Goal: Task Accomplishment & Management: Manage account settings

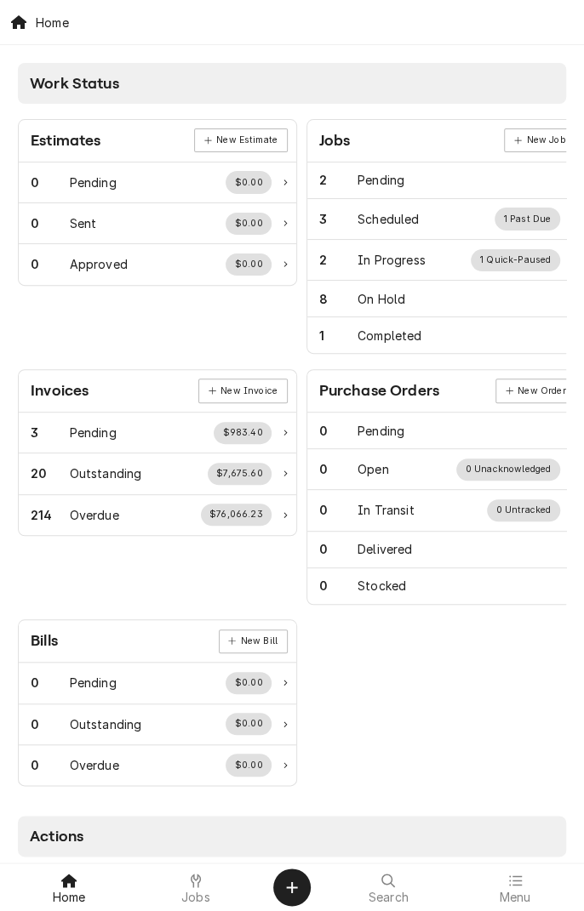
click at [203, 895] on span "Jobs" at bounding box center [195, 898] width 29 height 14
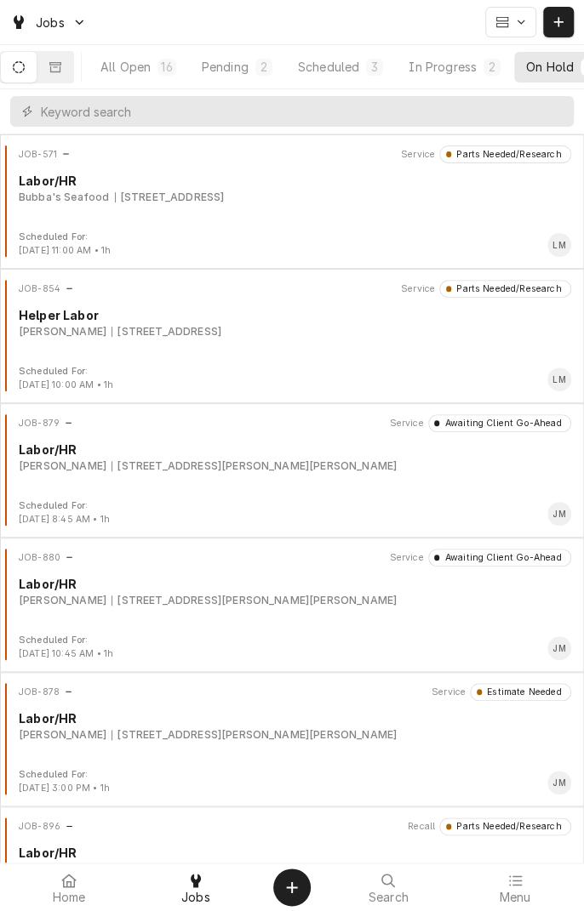
click at [460, 75] on div "In Progress" at bounding box center [442, 67] width 68 height 18
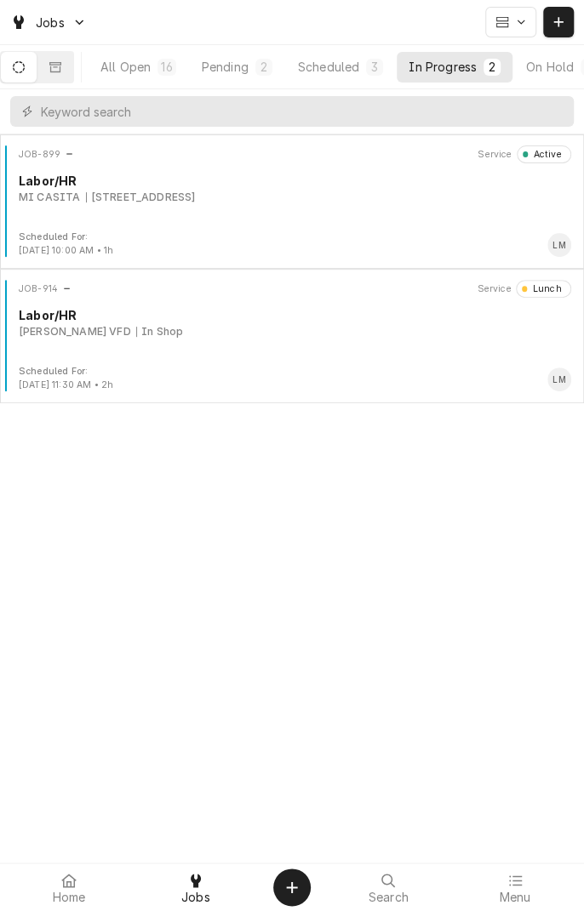
click at [196, 194] on div "[STREET_ADDRESS]" at bounding box center [141, 197] width 110 height 15
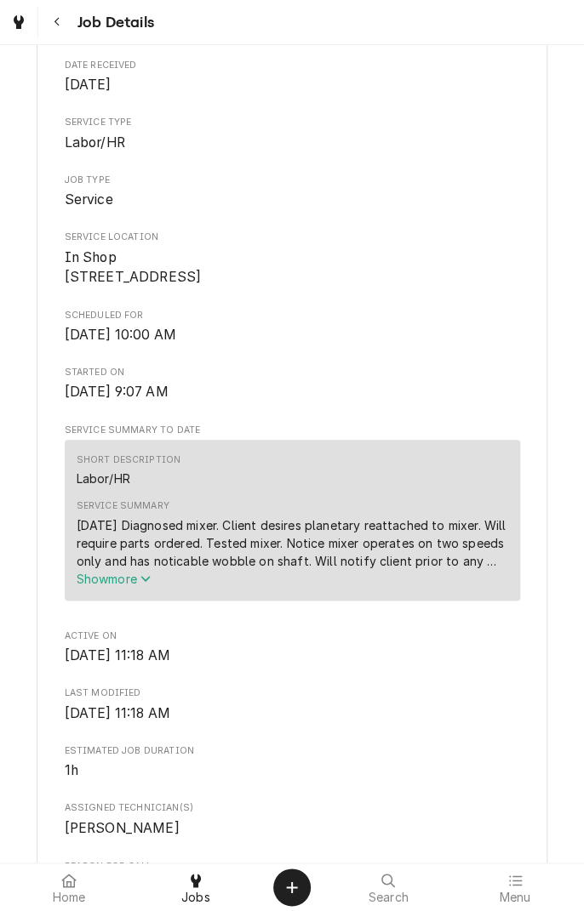
scroll to position [247, 0]
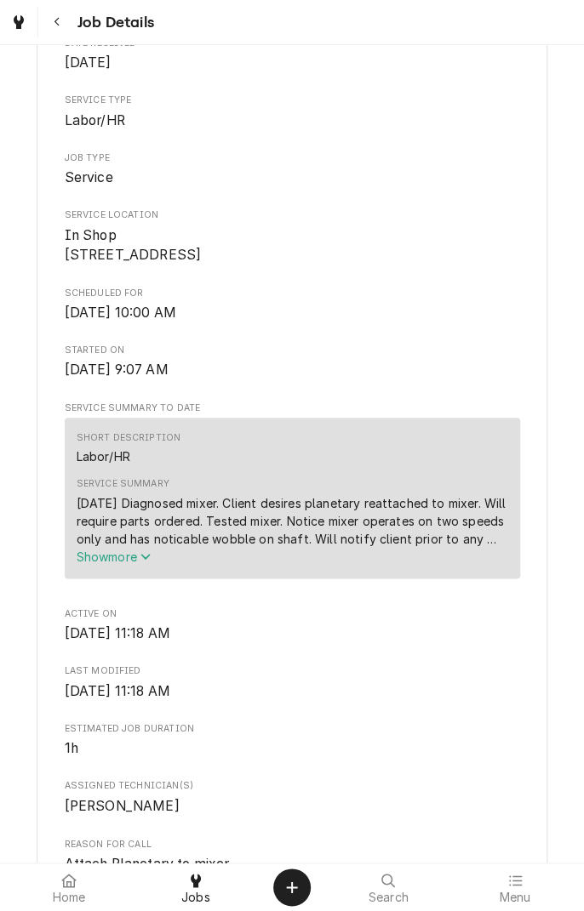
click at [148, 562] on icon "Service Summary" at bounding box center [145, 556] width 10 height 12
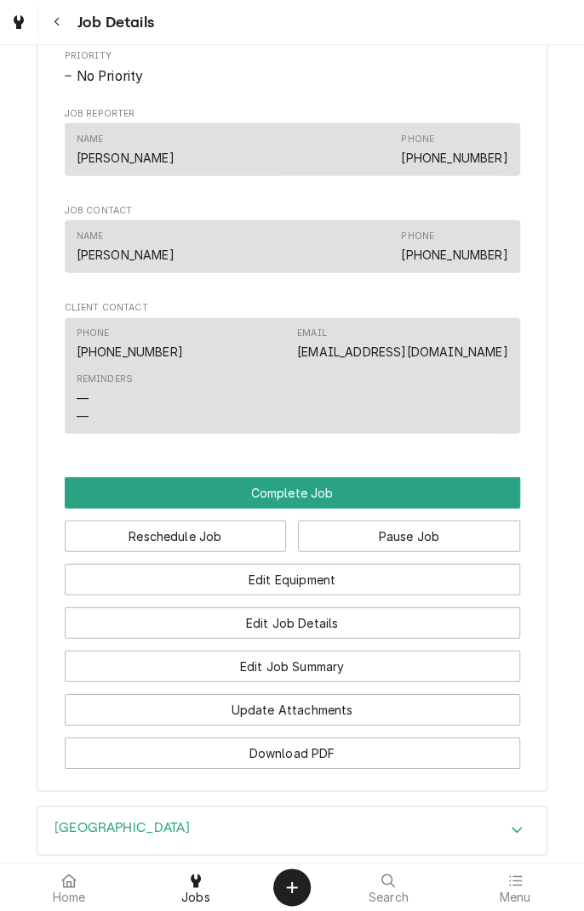
scroll to position [1146, 0]
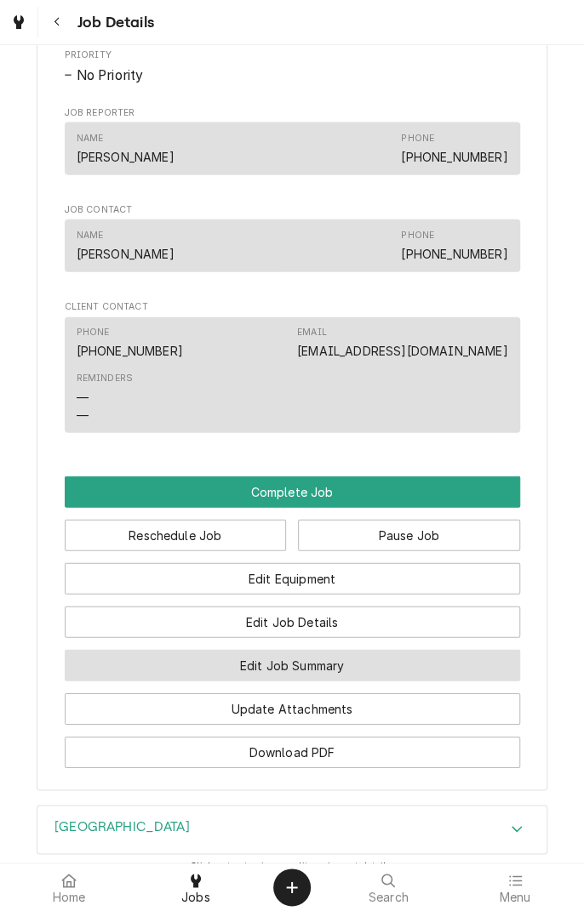
click at [362, 681] on button "Edit Job Summary" at bounding box center [292, 665] width 455 height 31
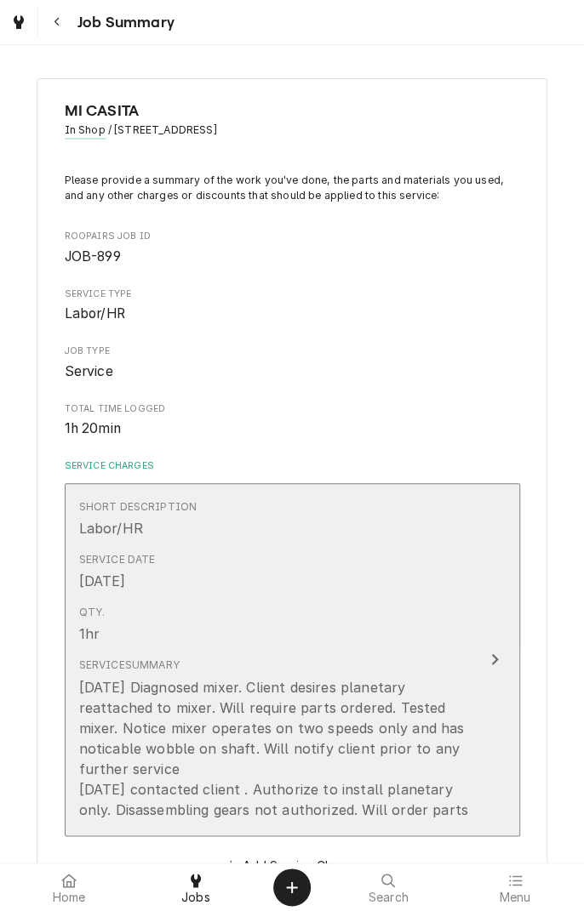
click at [493, 658] on icon "Update Line Item" at bounding box center [494, 660] width 9 height 14
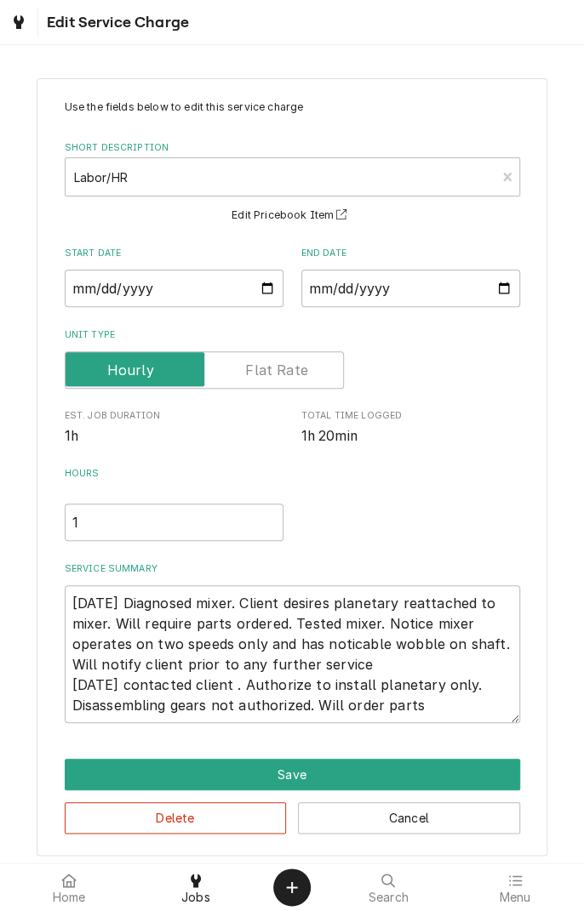
scroll to position [8, 0]
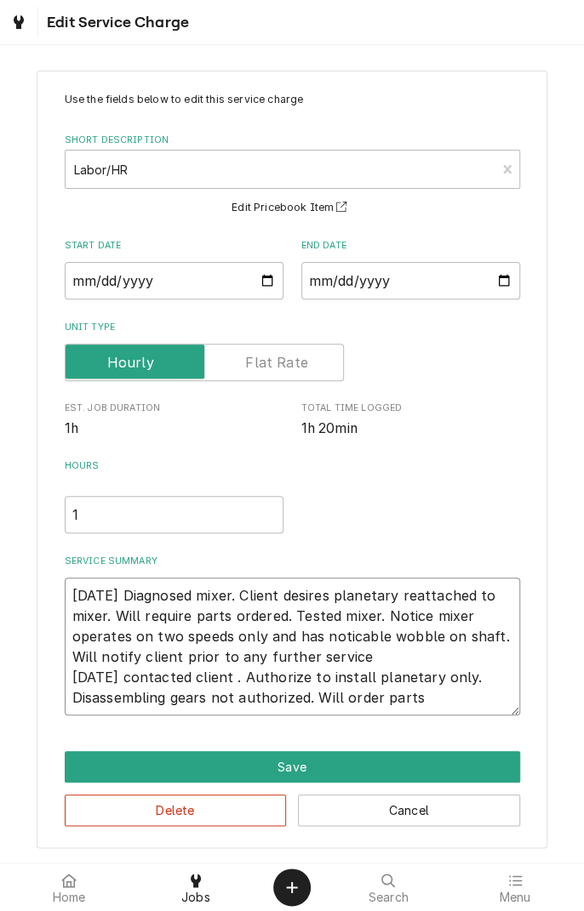
click at [440, 705] on textarea "9/13/25 Diagnosed mixer. Client desires planetary reattached to mixer. Will req…" at bounding box center [292, 647] width 455 height 138
type textarea "x"
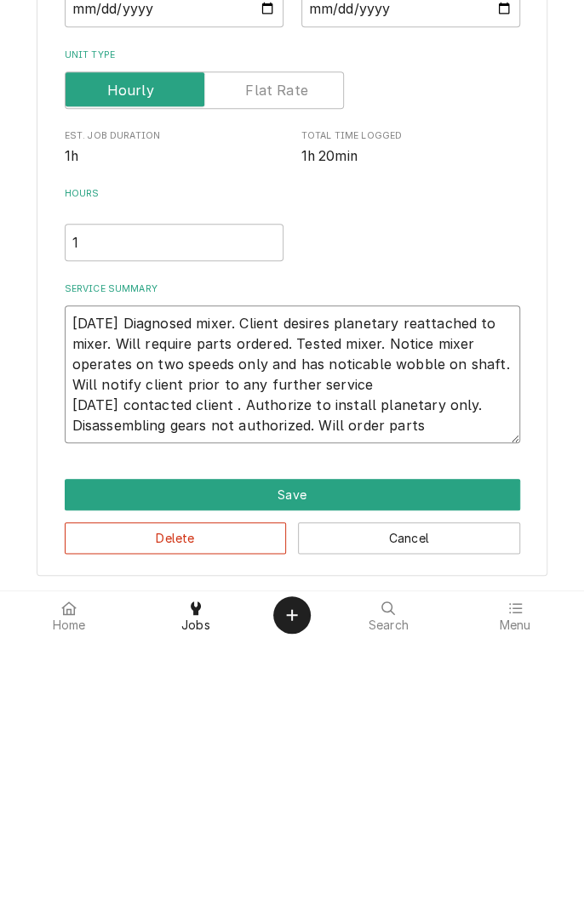
type textarea "9/13/25 Diagnosed mixer. Client desires planetary reattached to mixer. Will req…"
type textarea "x"
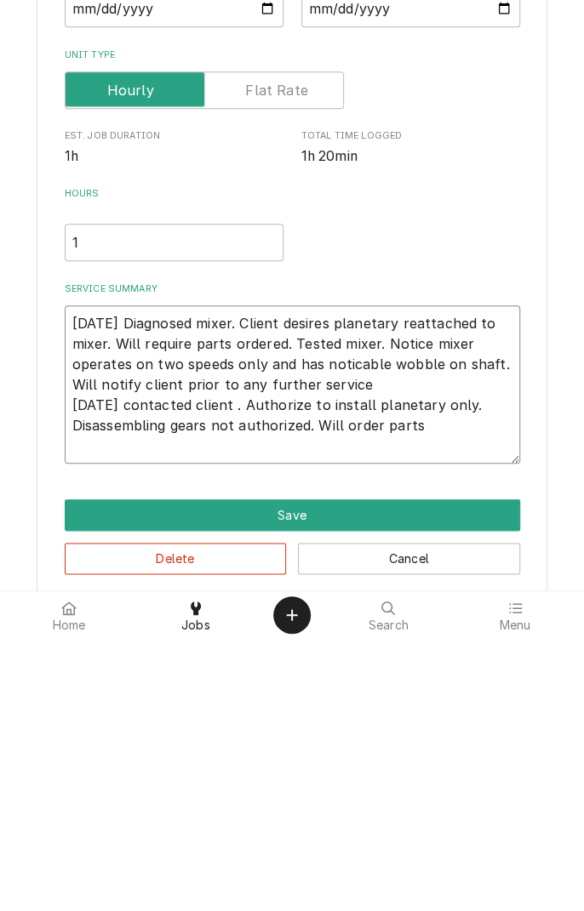
type textarea "9/13/25 Diagnosed mixer. Client desires planetary reattached to mixer. Will req…"
type textarea "x"
type textarea "9/13/25 Diagnosed mixer. Client desires planetary reattached to mixer. Will req…"
type textarea "x"
type textarea "9/13/25 Diagnosed mixer. Client desires planetary reattached to mixer. Will req…"
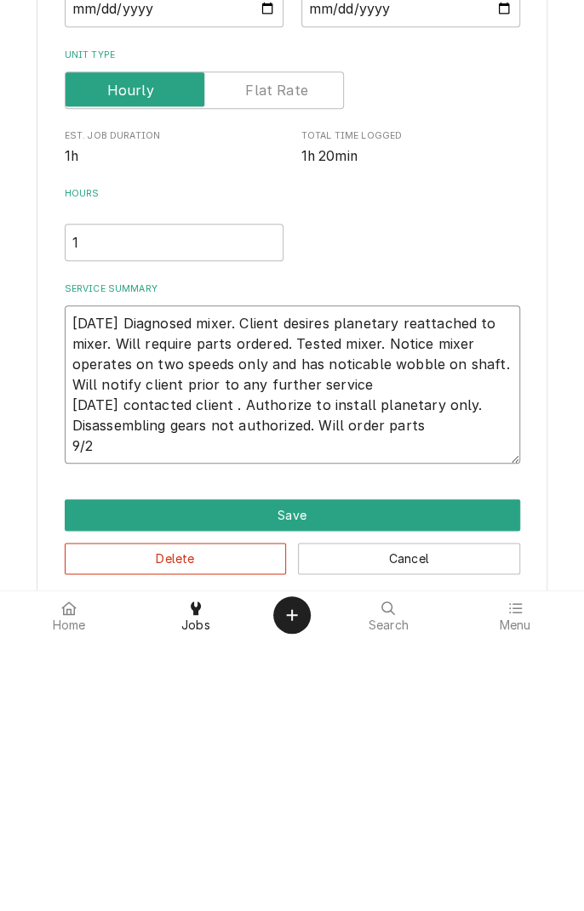
type textarea "x"
type textarea "9/13/25 Diagnosed mixer. Client desires planetary reattached to mixer. Will req…"
type textarea "x"
type textarea "9/13/25 Diagnosed mixer. Client desires planetary reattached to mixer. Will req…"
type textarea "x"
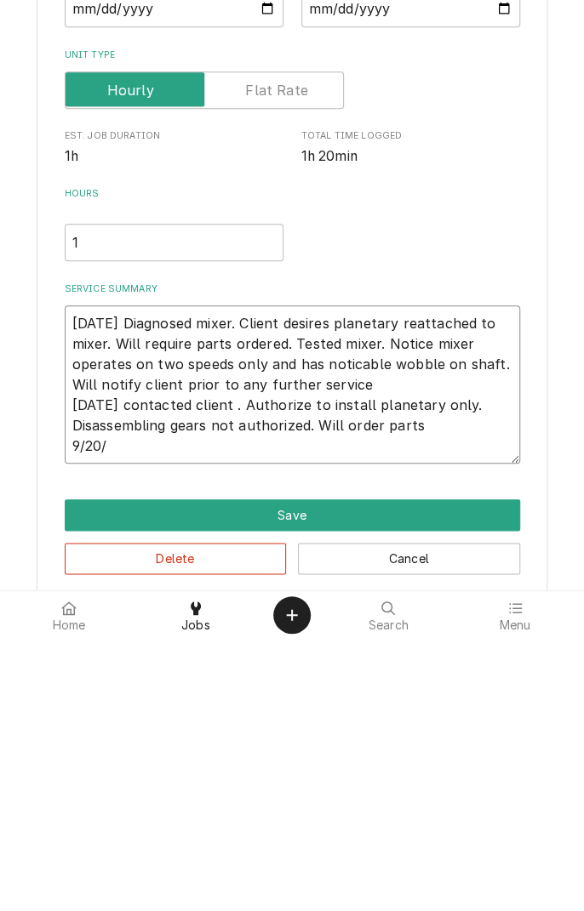
type textarea "9/13/25 Diagnosed mixer. Client desires planetary reattached to mixer. Will req…"
type textarea "x"
type textarea "9/13/25 Diagnosed mixer. Client desires planetary reattached to mixer. Will req…"
type textarea "x"
type textarea "9/13/25 Diagnosed mixer. Client desires planetary reattached to mixer. Will req…"
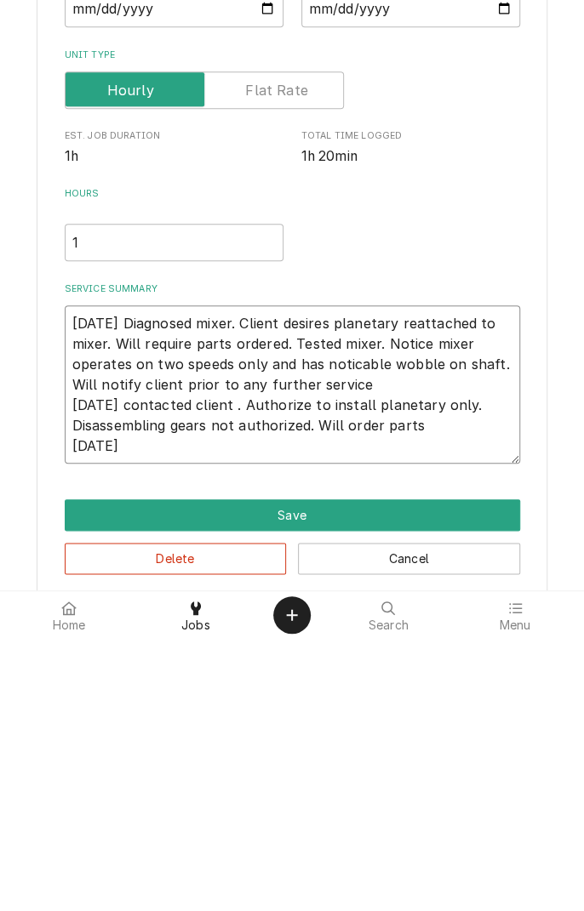
type textarea "x"
type textarea "9/13/25 Diagnosed mixer. Client desires planetary reattached to mixer. Will req…"
type textarea "x"
type textarea "9/13/25 Diagnosed mixer. Client desires planetary reattached to mixer. Will req…"
type textarea "x"
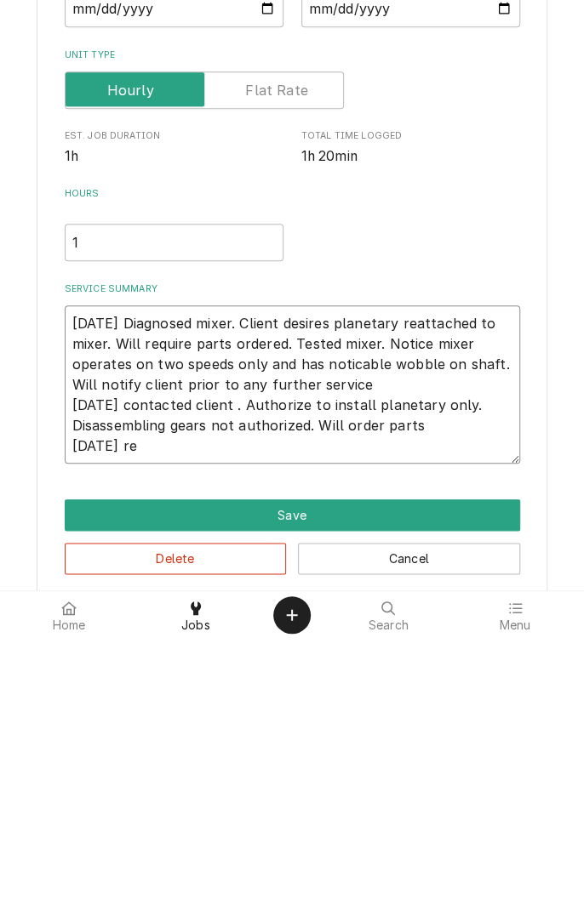
type textarea "9/13/25 Diagnosed mixer. Client desires planetary reattached to mixer. Will req…"
type textarea "x"
type textarea "9/13/25 Diagnosed mixer. Client desires planetary reattached to mixer. Will req…"
type textarea "x"
type textarea "9/13/25 Diagnosed mixer. Client desires planetary reattached to mixer. Will req…"
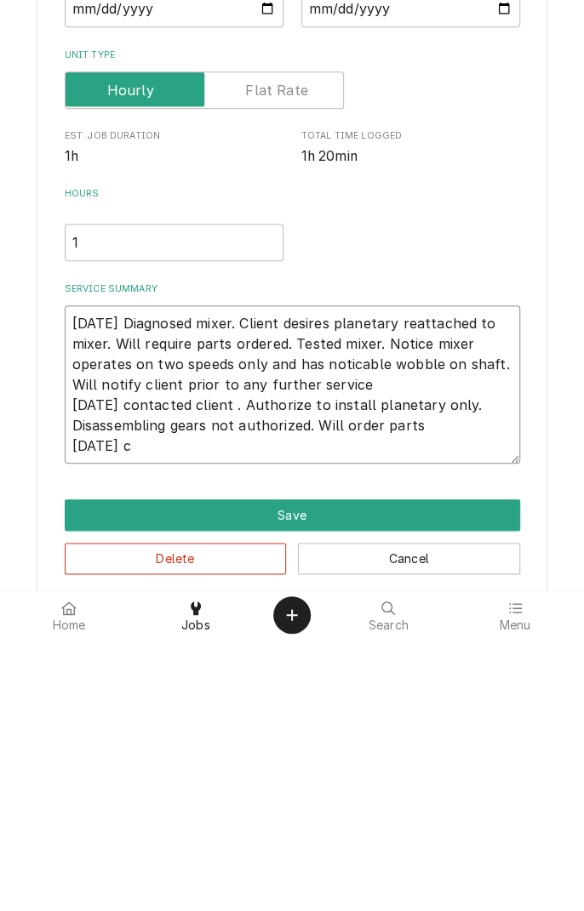
type textarea "x"
type textarea "9/13/25 Diagnosed mixer. Client desires planetary reattached to mixer. Will req…"
type textarea "x"
type textarea "9/13/25 Diagnosed mixer. Client desires planetary reattached to mixer. Will req…"
type textarea "x"
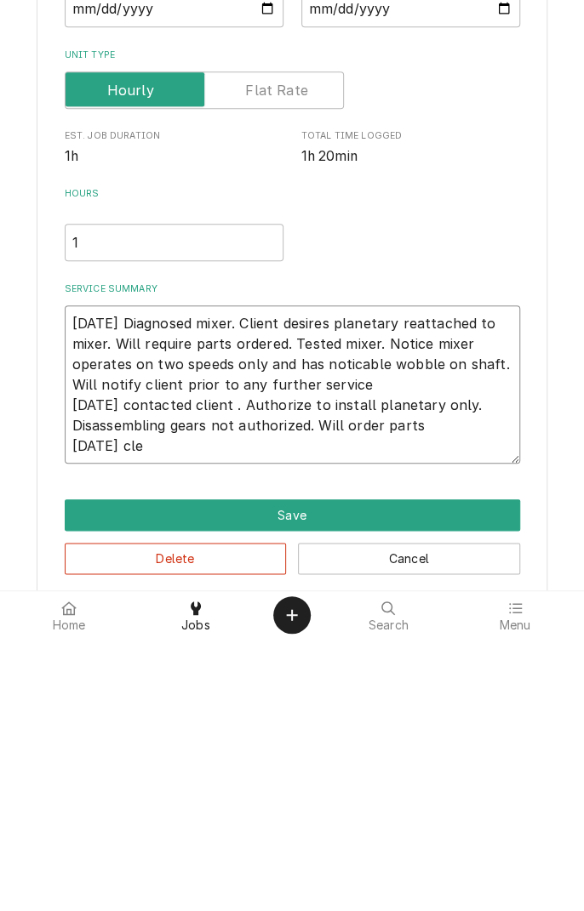
type textarea "9/13/25 Diagnosed mixer. Client desires planetary reattached to mixer. Will req…"
type textarea "x"
type textarea "9/13/25 Diagnosed mixer. Client desires planetary reattached to mixer. Will req…"
type textarea "x"
type textarea "9/13/25 Diagnosed mixer. Client desires planetary reattached to mixer. Will req…"
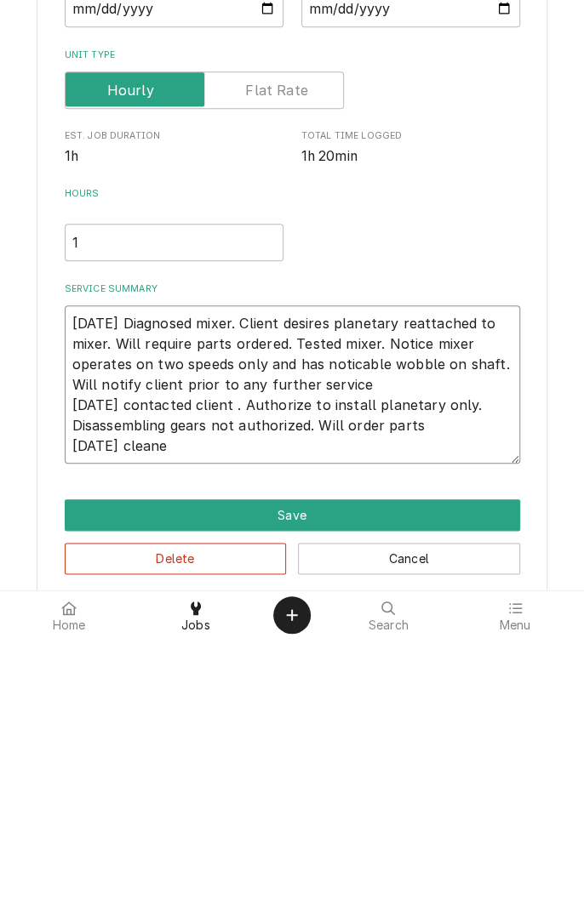
type textarea "x"
type textarea "9/13/25 Diagnosed mixer. Client desires planetary reattached to mixer. Will req…"
type textarea "x"
type textarea "9/13/25 Diagnosed mixer. Client desires planetary reattached to mixer. Will req…"
type textarea "x"
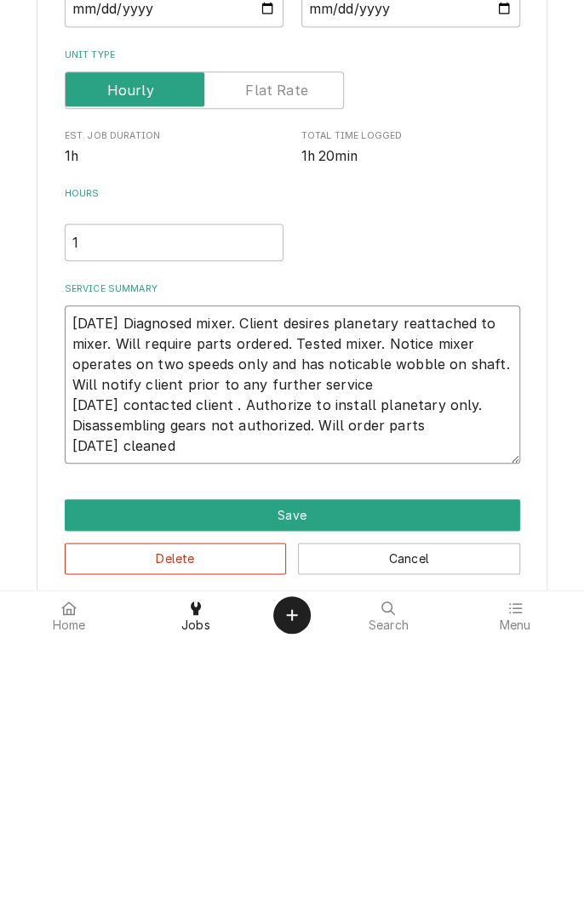
type textarea "9/13/25 Diagnosed mixer. Client desires planetary reattached to mixer. Will req…"
type textarea "x"
type textarea "9/13/25 Diagnosed mixer. Client desires planetary reattached to mixer. Will req…"
type textarea "x"
type textarea "9/13/25 Diagnosed mixer. Client desires planetary reattached to mixer. Will req…"
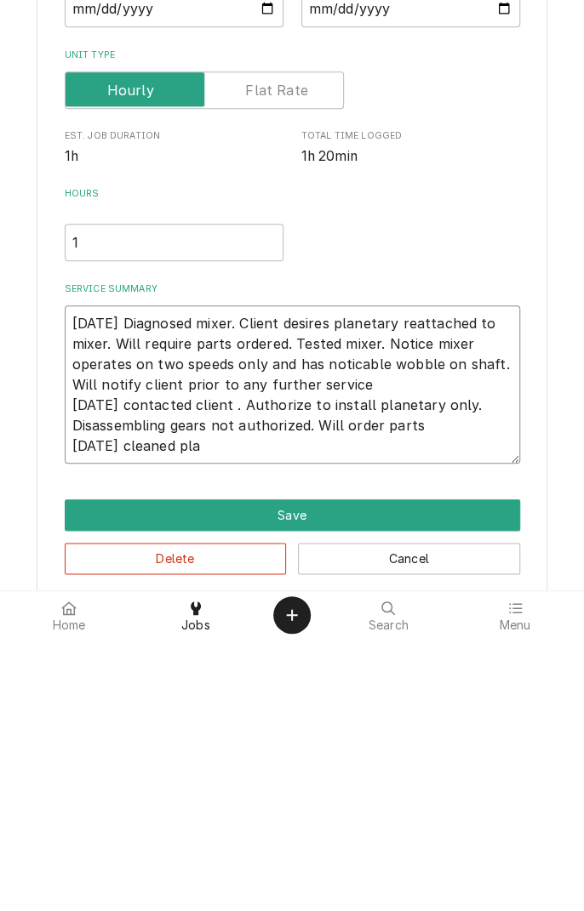
type textarea "x"
type textarea "9/13/25 Diagnosed mixer. Client desires planetary reattached to mixer. Will req…"
type textarea "x"
type textarea "9/13/25 Diagnosed mixer. Client desires planetary reattached to mixer. Will req…"
type textarea "x"
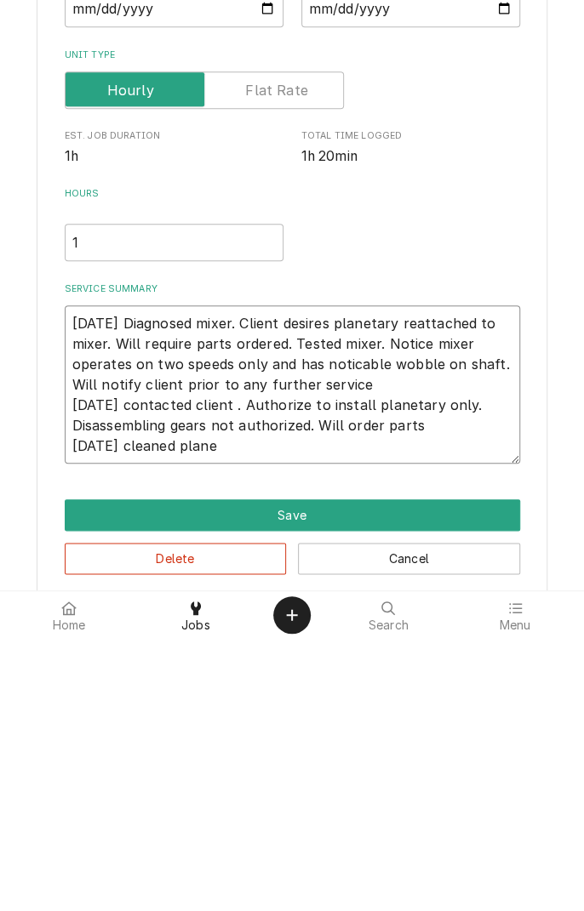
type textarea "9/13/25 Diagnosed mixer. Client desires planetary reattached to mixer. Will req…"
type textarea "x"
type textarea "9/13/25 Diagnosed mixer. Client desires planetary reattached to mixer. Will req…"
type textarea "x"
type textarea "9/13/25 Diagnosed mixer. Client desires planetary reattached to mixer. Will req…"
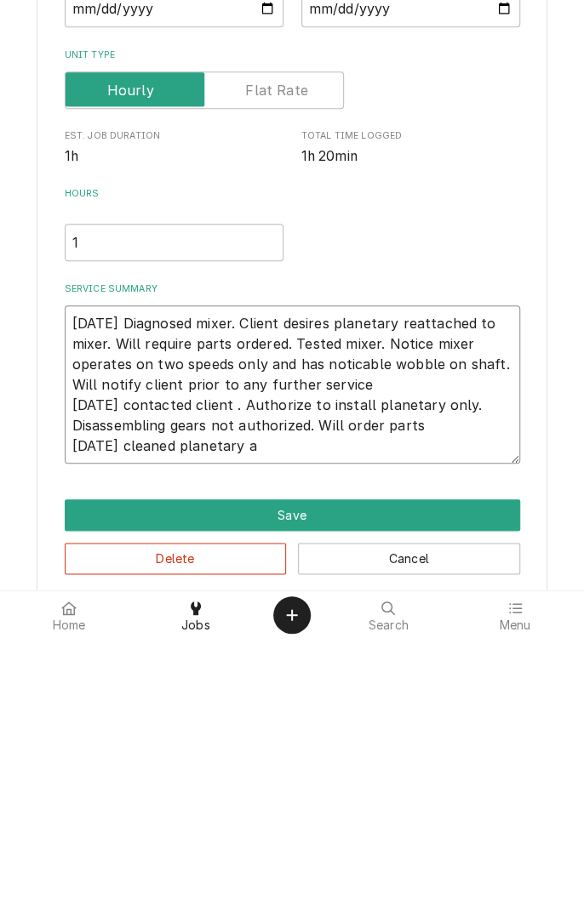
type textarea "x"
type textarea "9/13/25 Diagnosed mixer. Client desires planetary reattached to mixer. Will req…"
type textarea "x"
type textarea "9/13/25 Diagnosed mixer. Client desires planetary reattached to mixer. Will req…"
type textarea "x"
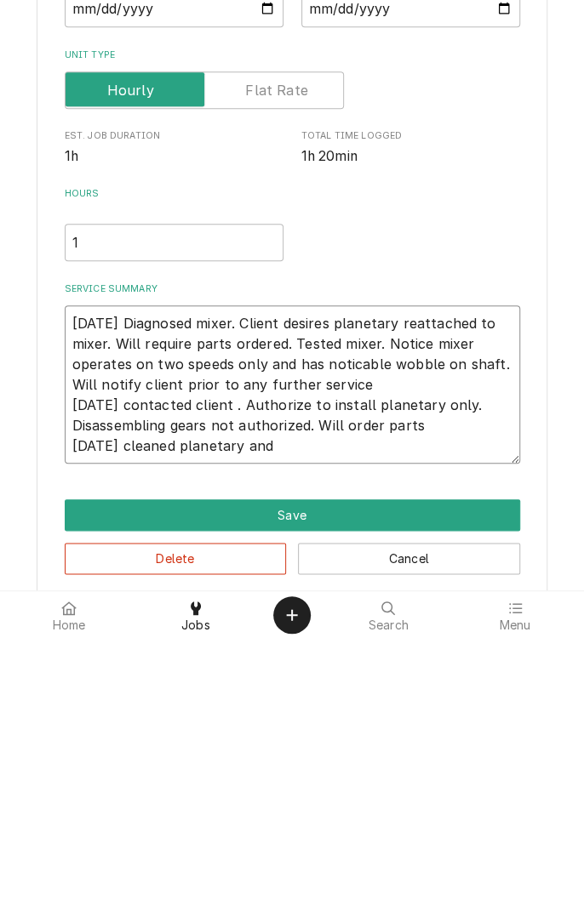
type textarea "9/13/25 Diagnosed mixer. Client desires planetary reattached to mixer. Will req…"
type textarea "x"
type textarea "9/13/25 Diagnosed mixer. Client desires planetary reattached to mixer. Will req…"
type textarea "x"
type textarea "9/13/25 Diagnosed mixer. Client desires planetary reattached to mixer. Will req…"
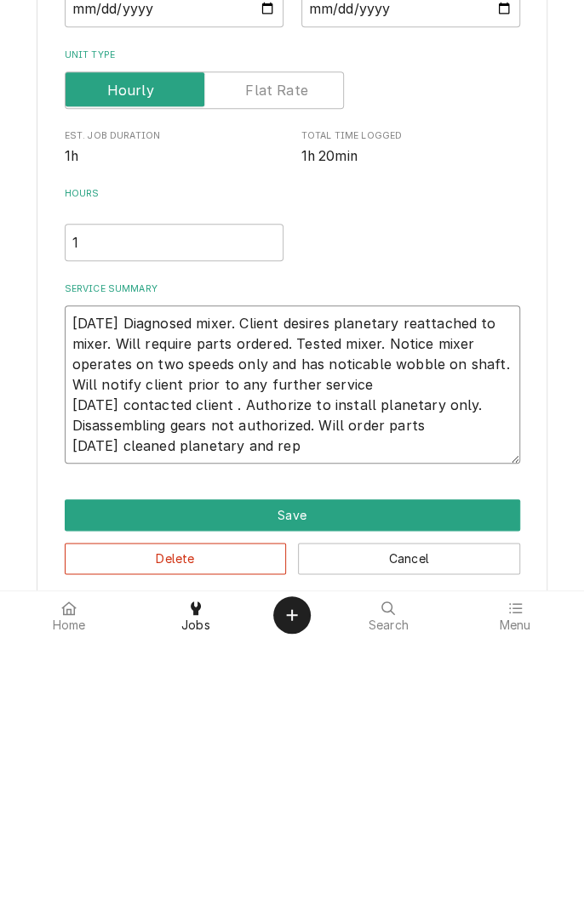
type textarea "x"
type textarea "9/13/25 Diagnosed mixer. Client desires planetary reattached to mixer. Will req…"
type textarea "x"
type textarea "9/13/25 Diagnosed mixer. Client desires planetary reattached to mixer. Will req…"
type textarea "x"
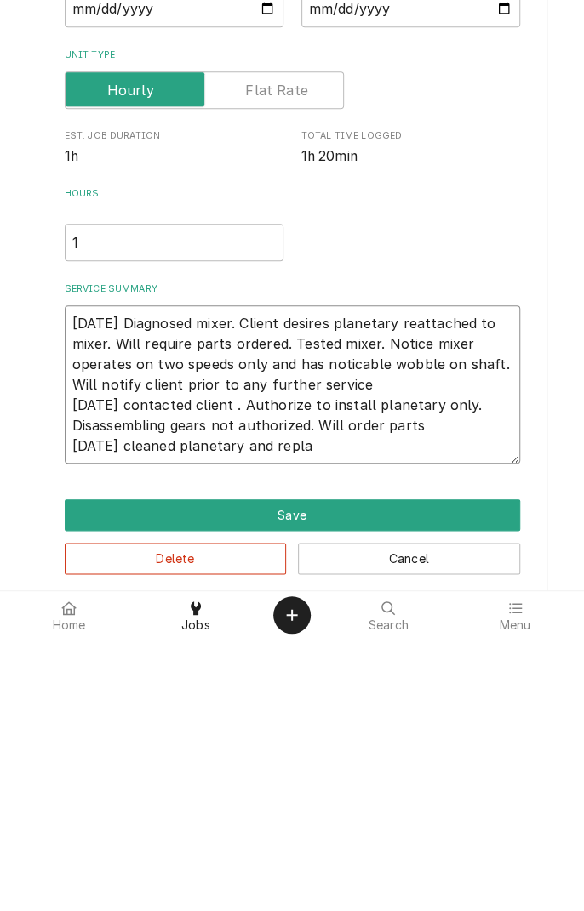
type textarea "9/13/25 Diagnosed mixer. Client desires planetary reattached to mixer. Will req…"
type textarea "x"
type textarea "9/13/25 Diagnosed mixer. Client desires planetary reattached to mixer. Will req…"
type textarea "x"
type textarea "9/13/25 Diagnosed mixer. Client desires planetary reattached to mixer. Will req…"
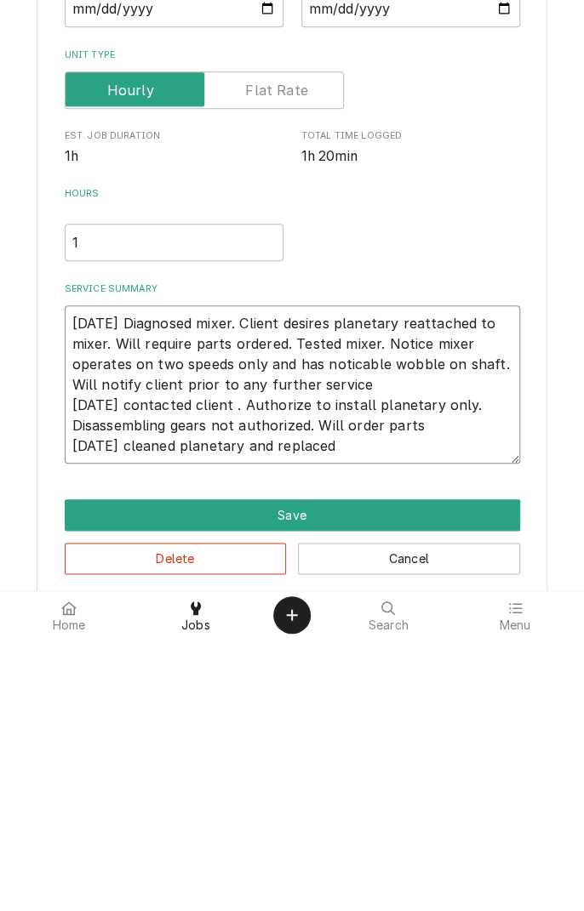
type textarea "x"
type textarea "9/13/25 Diagnosed mixer. Client desires planetary reattached to mixer. Will req…"
type textarea "x"
type textarea "9/13/25 Diagnosed mixer. Client desires planetary reattached to mixer. Will req…"
type textarea "x"
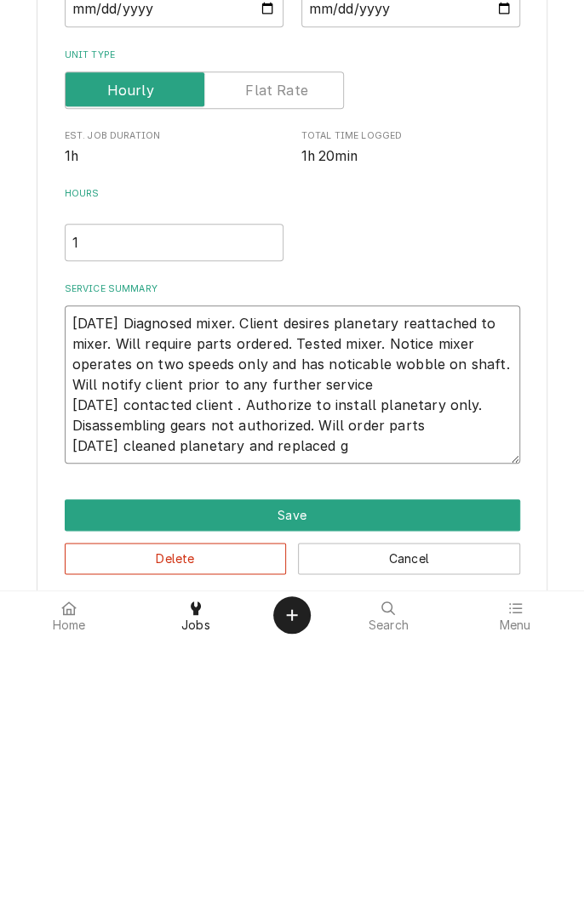
type textarea "9/13/25 Diagnosed mixer. Client desires planetary reattached to mixer. Will req…"
type textarea "x"
type textarea "9/13/25 Diagnosed mixer. Client desires planetary reattached to mixer. Will req…"
type textarea "x"
type textarea "9/13/25 Diagnosed mixer. Client desires planetary reattached to mixer. Will req…"
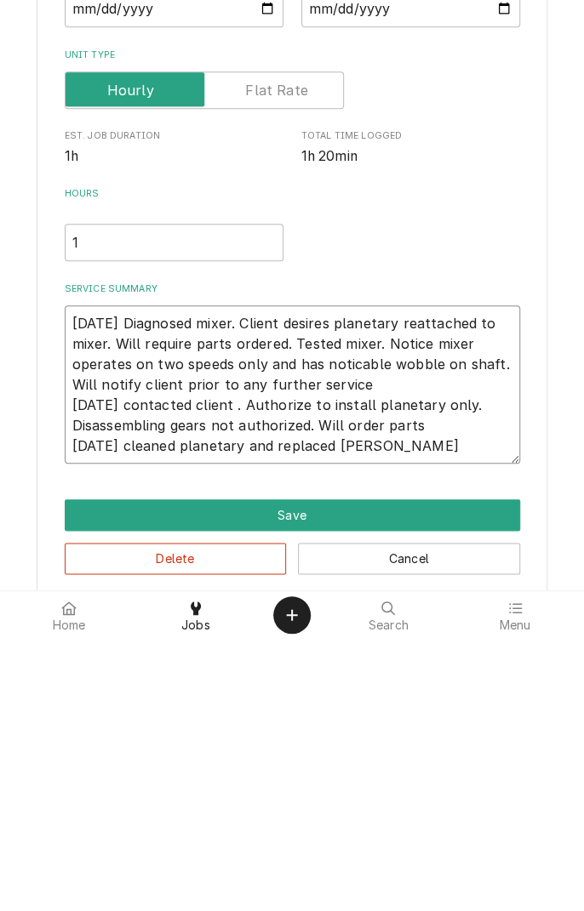
type textarea "x"
type textarea "9/13/25 Diagnosed mixer. Client desires planetary reattached to mixer. Will req…"
type textarea "x"
type textarea "9/13/25 Diagnosed mixer. Client desires planetary reattached to mixer. Will req…"
type textarea "x"
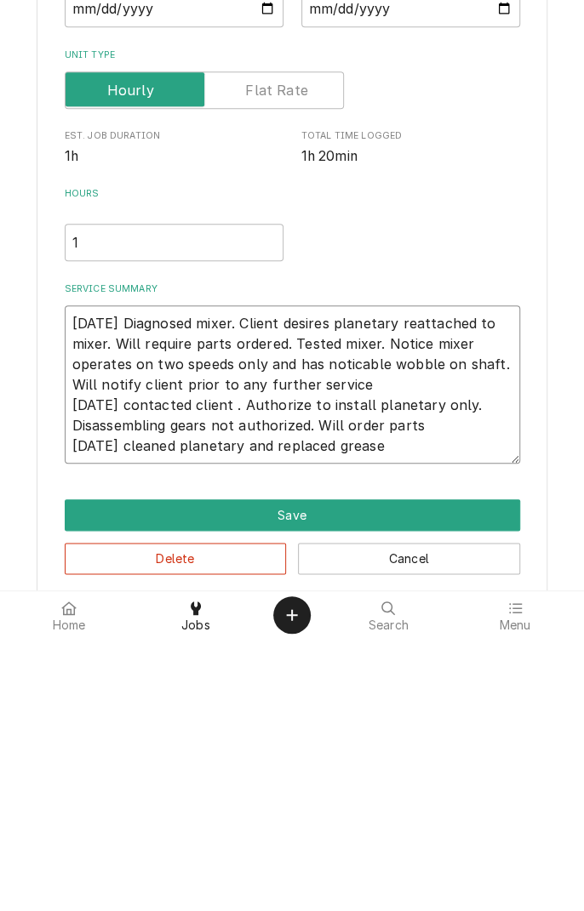
type textarea "9/13/25 Diagnosed mixer. Client desires planetary reattached to mixer. Will req…"
type textarea "x"
type textarea "9/13/25 Diagnosed mixer. Client desires planetary reattached to mixer. Will req…"
type textarea "x"
type textarea "9/13/25 Diagnosed mixer. Client desires planetary reattached to mixer. Will req…"
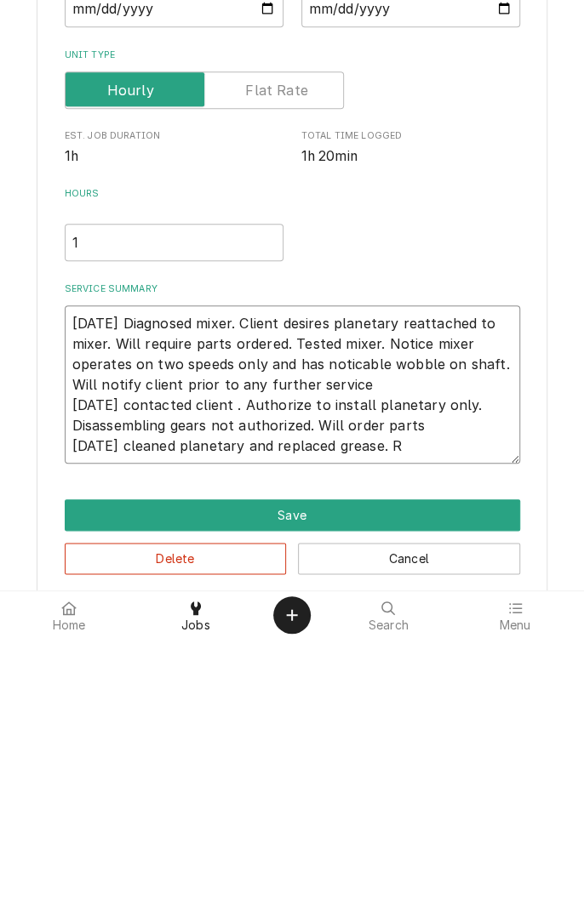
type textarea "x"
type textarea "9/13/25 Diagnosed mixer. Client desires planetary reattached to mixer. Will req…"
type textarea "x"
type textarea "9/13/25 Diagnosed mixer. Client desires planetary reattached to mixer. Will req…"
type textarea "x"
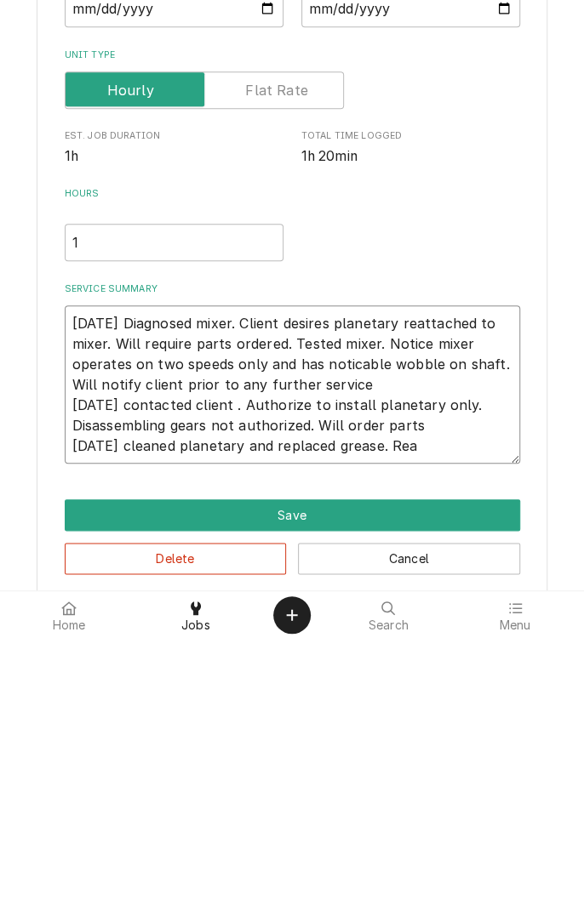
type textarea "9/13/25 Diagnosed mixer. Client desires planetary reattached to mixer. Will req…"
type textarea "x"
type textarea "9/13/25 Diagnosed mixer. Client desires planetary reattached to mixer. Will req…"
type textarea "x"
type textarea "9/13/25 Diagnosed mixer. Client desires planetary reattached to mixer. Will req…"
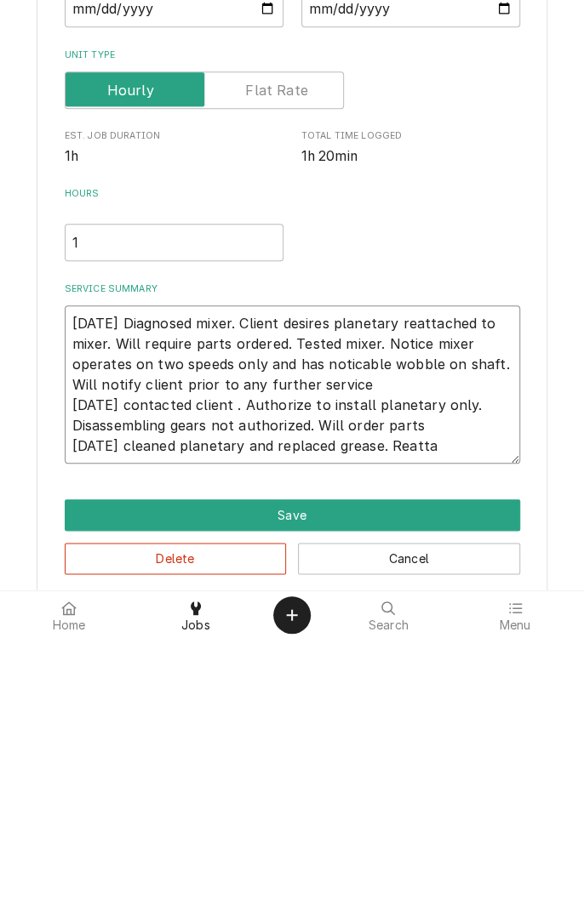
type textarea "x"
type textarea "9/13/25 Diagnosed mixer. Client desires planetary reattached to mixer. Will req…"
type textarea "x"
type textarea "9/13/25 Diagnosed mixer. Client desires planetary reattached to mixer. Will req…"
type textarea "x"
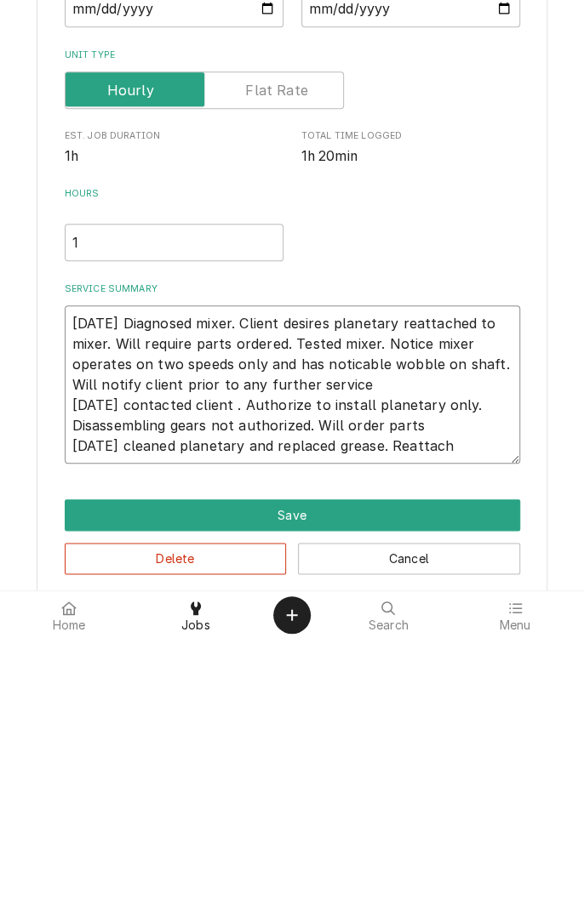
type textarea "9/13/25 Diagnosed mixer. Client desires planetary reattached to mixer. Will req…"
type textarea "x"
type textarea "9/13/25 Diagnosed mixer. Client desires planetary reattached to mixer. Will req…"
type textarea "x"
type textarea "9/13/25 Diagnosed mixer. Client desires planetary reattached to mixer. Will req…"
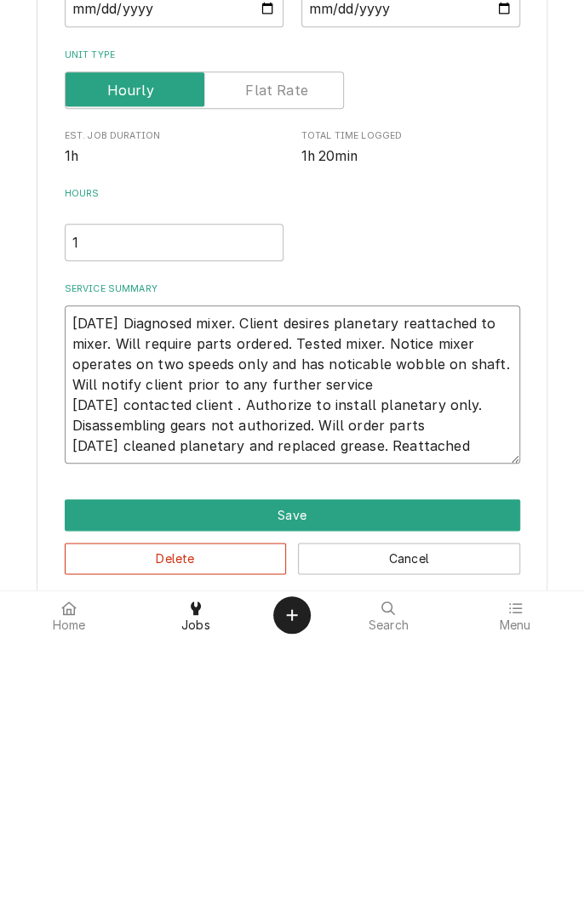
type textarea "x"
type textarea "9/13/25 Diagnosed mixer. Client desires planetary reattached to mixer. Will req…"
type textarea "x"
type textarea "9/13/25 Diagnosed mixer. Client desires planetary reattached to mixer. Will req…"
type textarea "x"
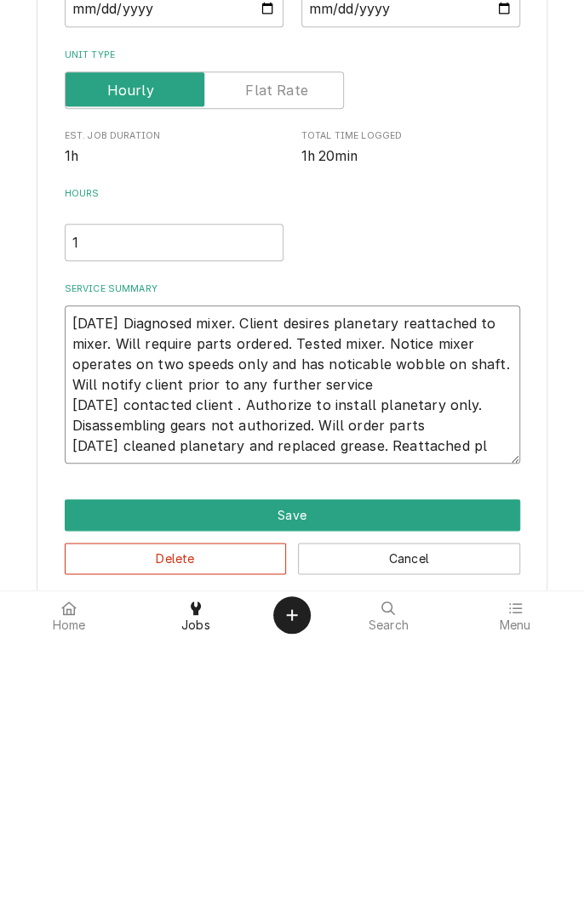
type textarea "9/13/25 Diagnosed mixer. Client desires planetary reattached to mixer. Will req…"
type textarea "x"
type textarea "9/13/25 Diagnosed mixer. Client desires planetary reattached to mixer. Will req…"
type textarea "x"
type textarea "9/13/25 Diagnosed mixer. Client desires planetary reattached to mixer. Will req…"
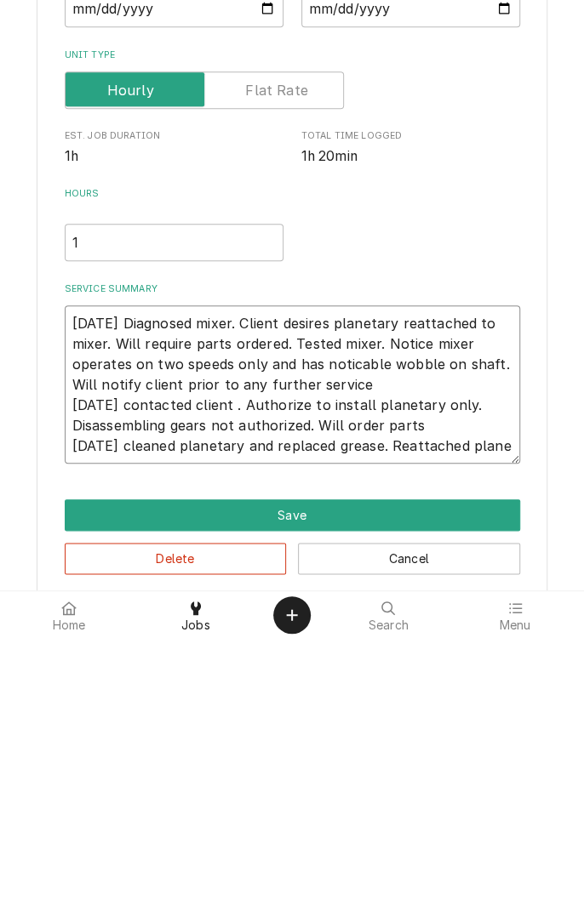
type textarea "x"
type textarea "9/13/25 Diagnosed mixer. Client desires planetary reattached to mixer. Will req…"
type textarea "x"
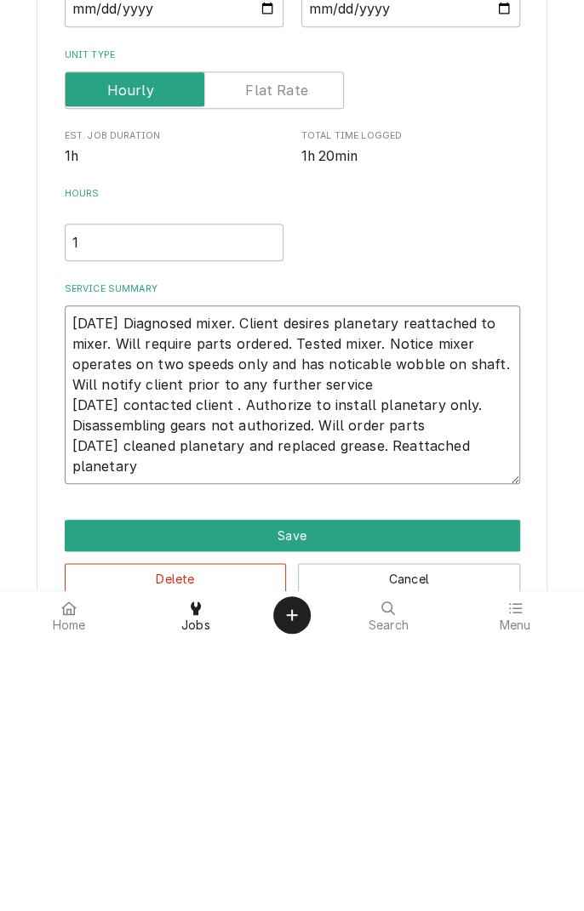
type textarea "9/13/25 Diagnosed mixer. Client desires planetary reattached to mixer. Will req…"
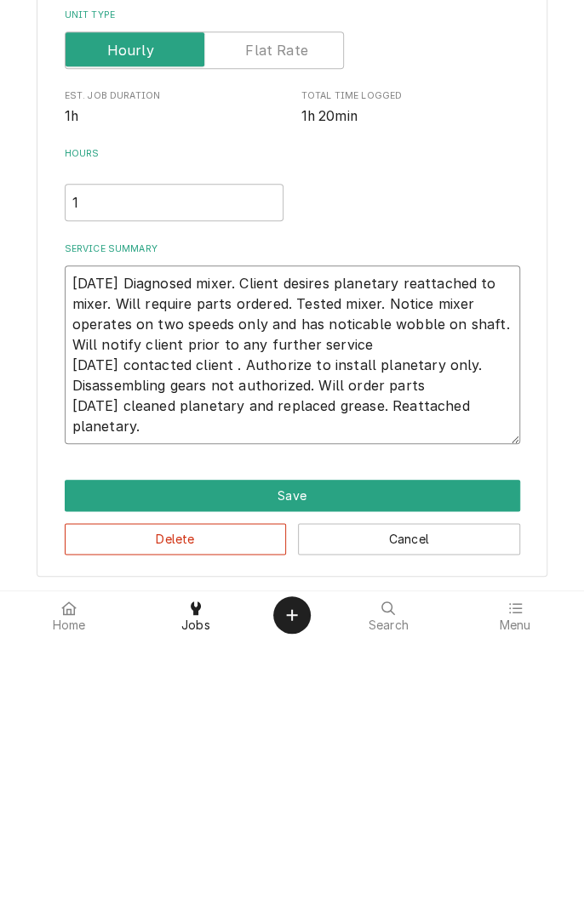
scroll to position [48, 0]
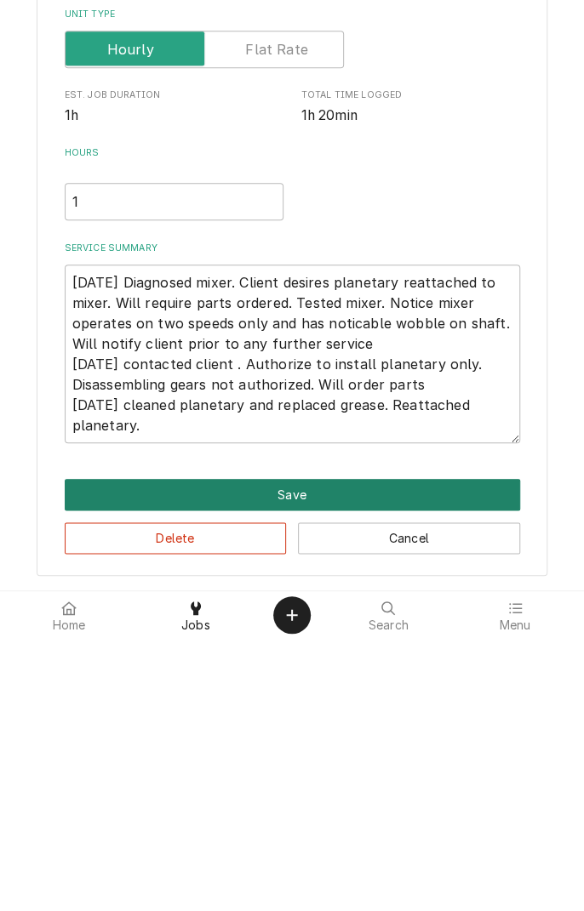
click at [290, 768] on button "Save" at bounding box center [292, 766] width 455 height 31
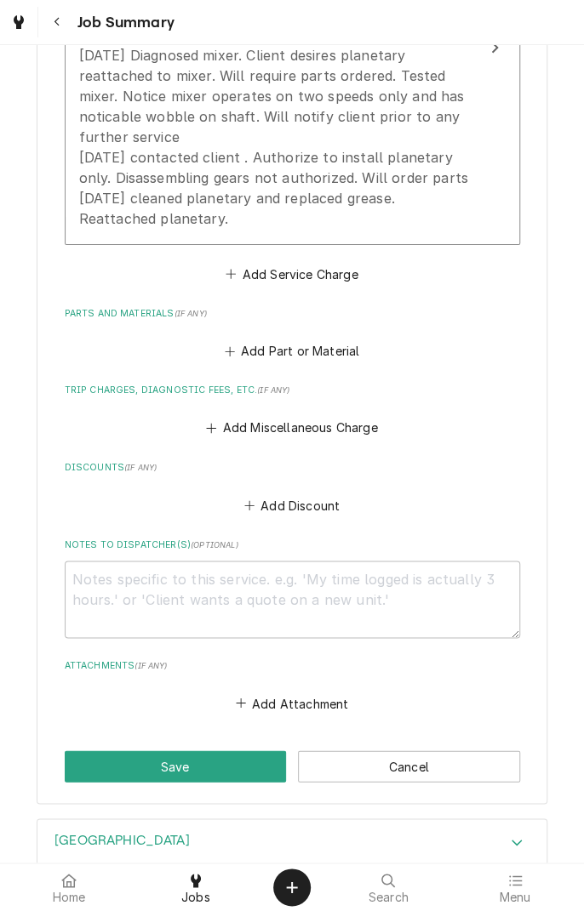
scroll to position [746, 0]
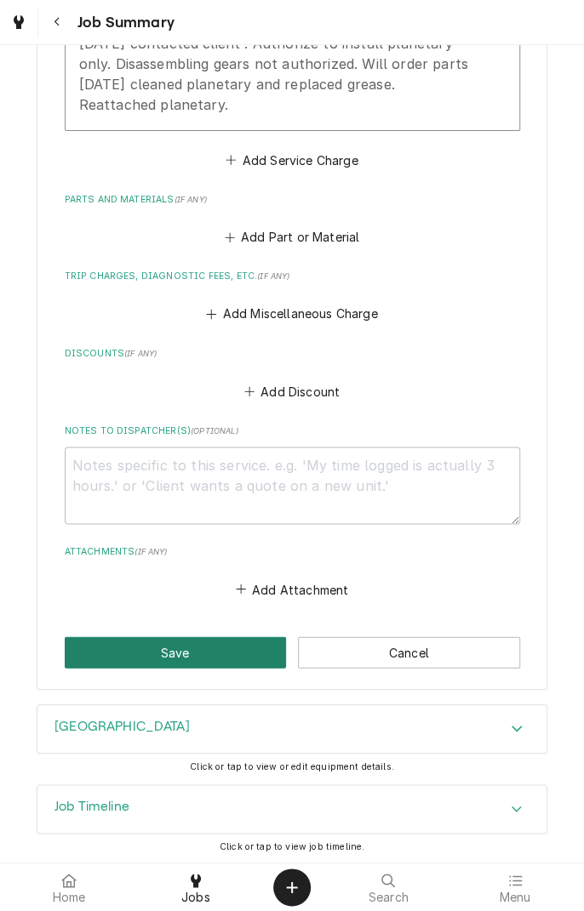
click at [198, 657] on button "Save" at bounding box center [176, 651] width 222 height 31
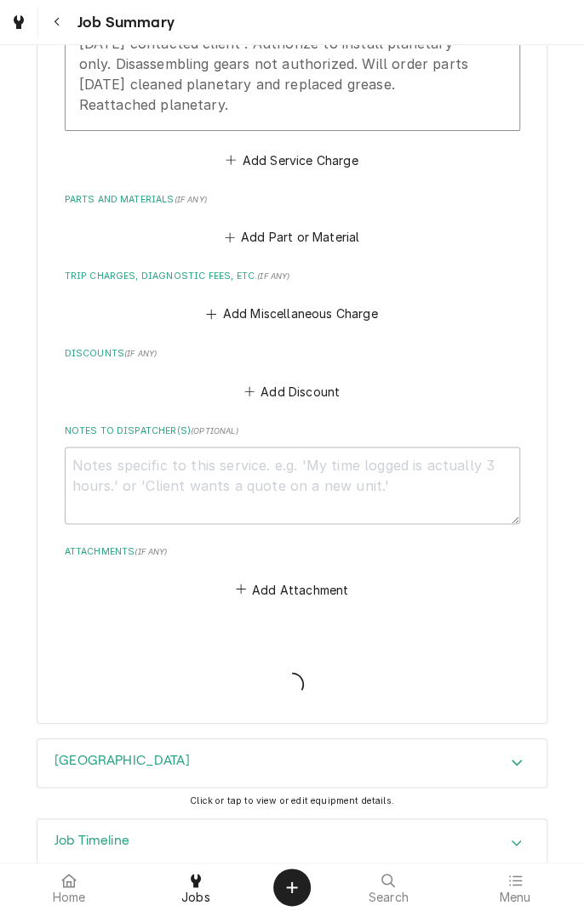
type textarea "x"
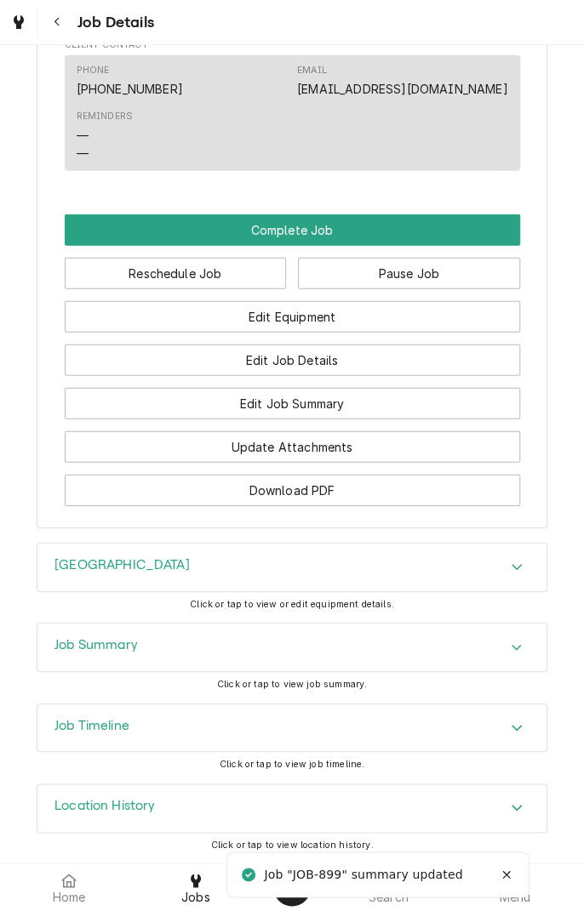
scroll to position [1373, 0]
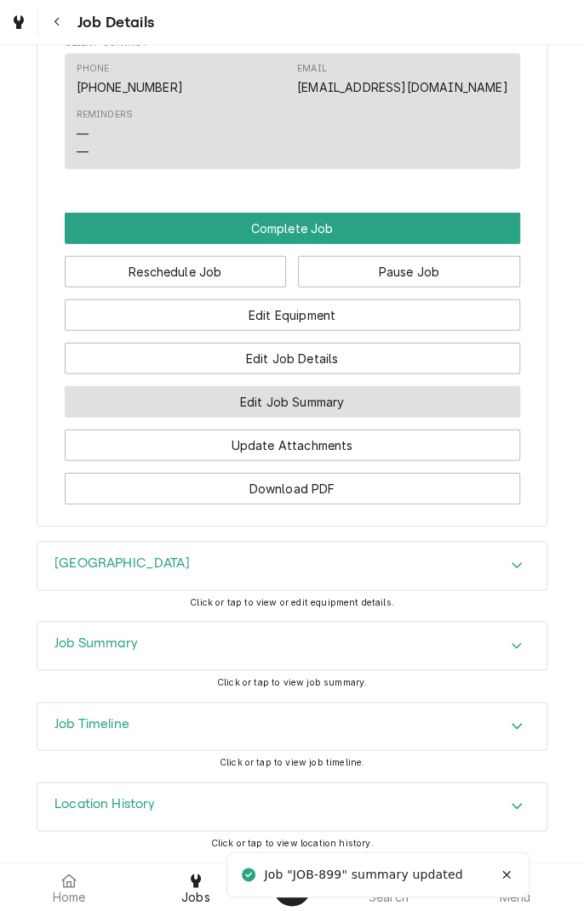
click at [376, 413] on button "Edit Job Summary" at bounding box center [292, 401] width 455 height 31
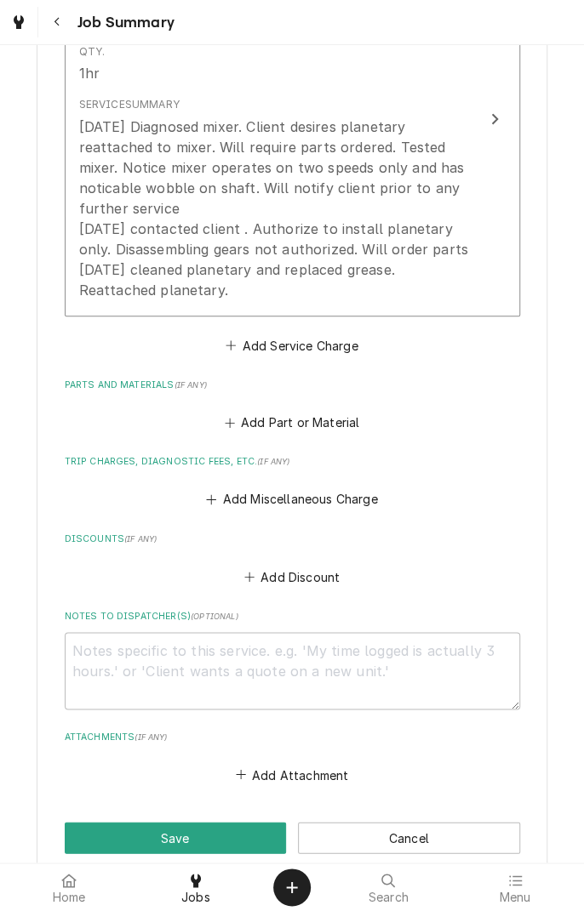
scroll to position [746, 0]
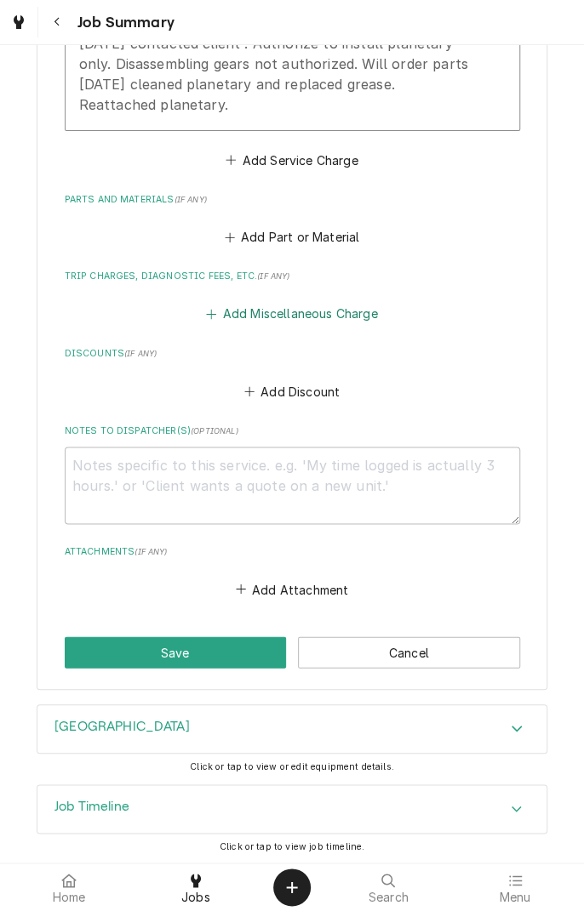
click at [283, 324] on button "Add Miscellaneous Charge" at bounding box center [291, 314] width 177 height 24
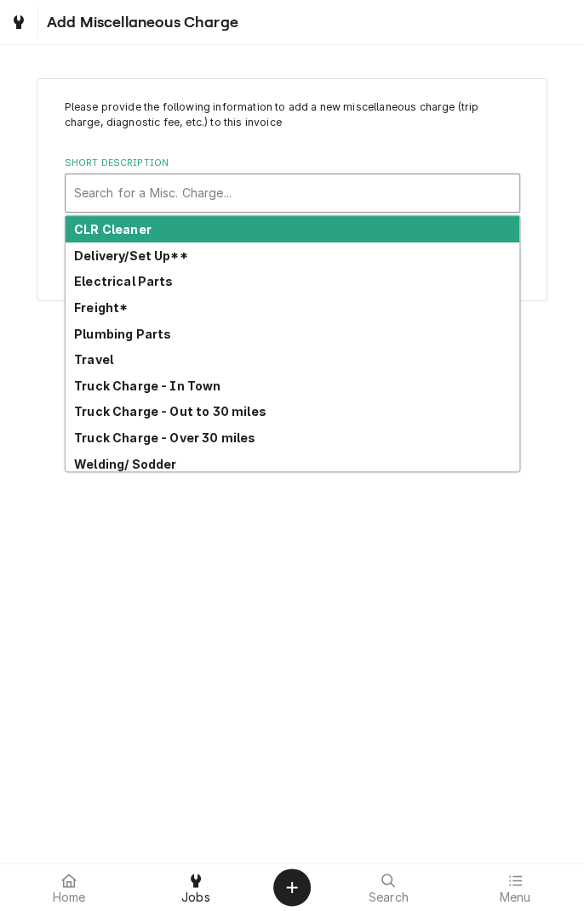
click at [107, 316] on div "Freight*" at bounding box center [292, 307] width 453 height 26
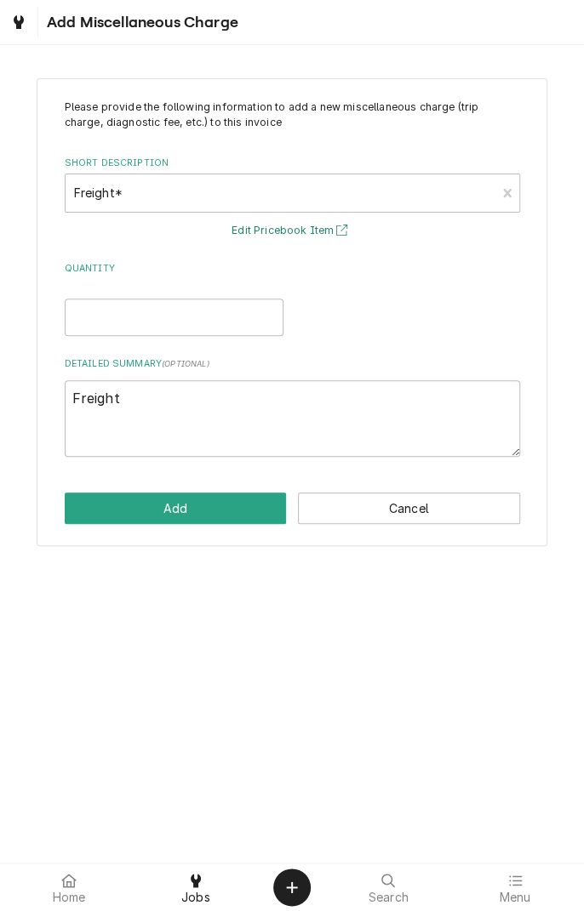
click at [304, 236] on button "Edit Pricebook Item" at bounding box center [292, 230] width 126 height 21
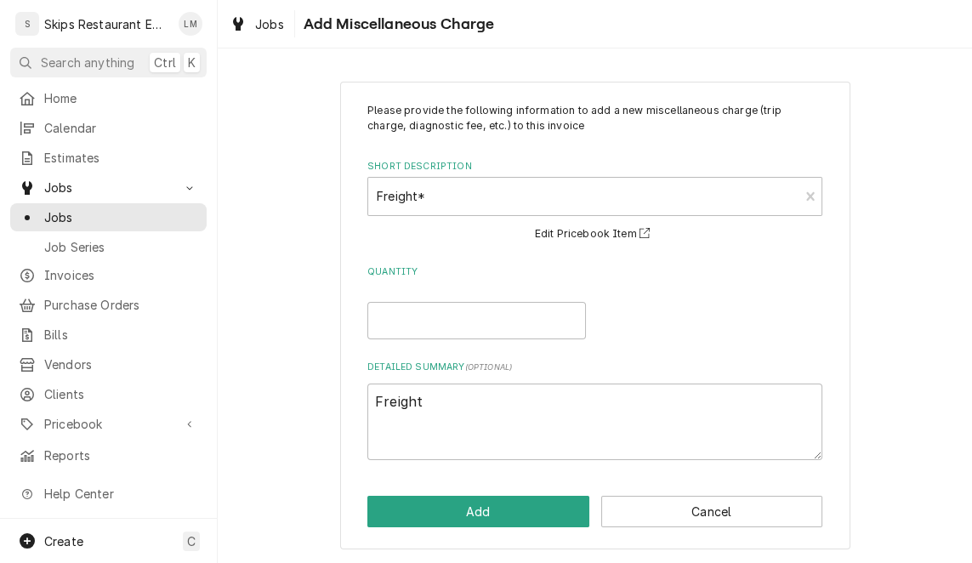
type textarea "x"
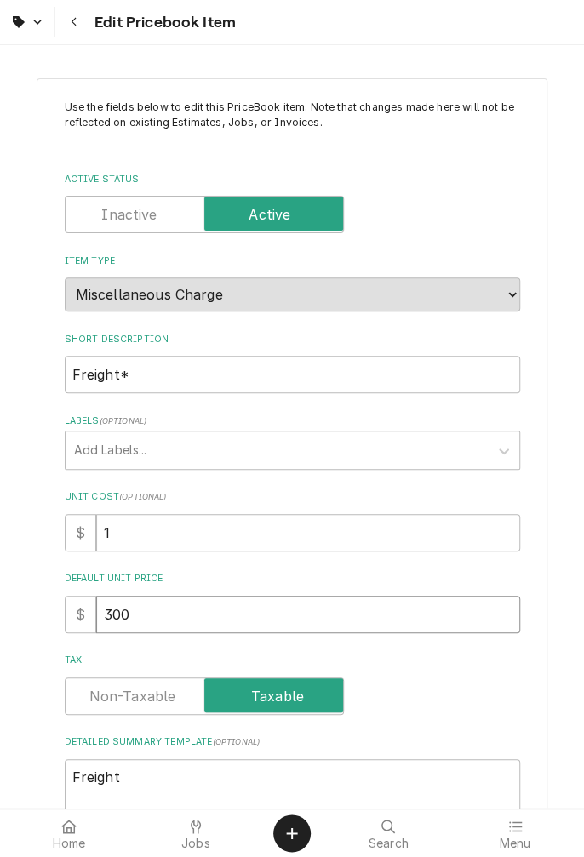
click at [180, 615] on input "300" at bounding box center [308, 614] width 424 height 37
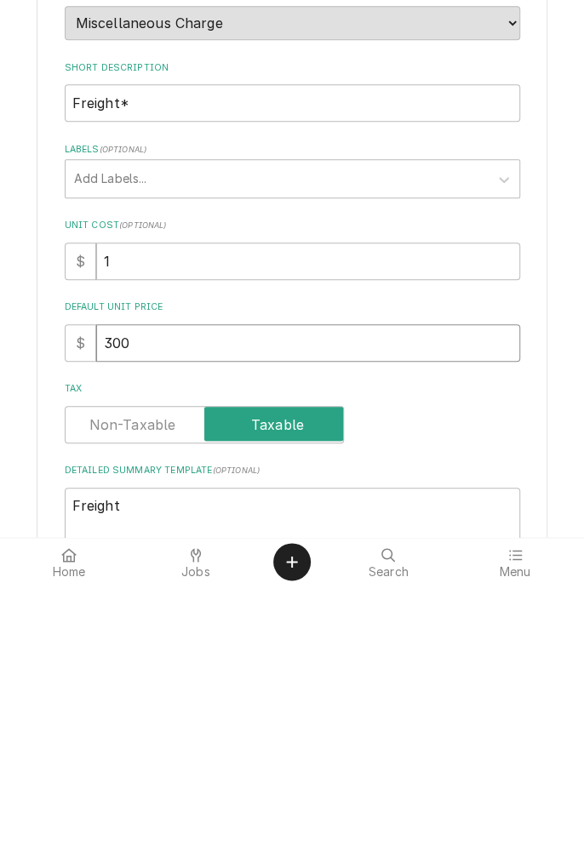
type textarea "x"
type input "30"
type textarea "x"
type input "3"
type textarea "x"
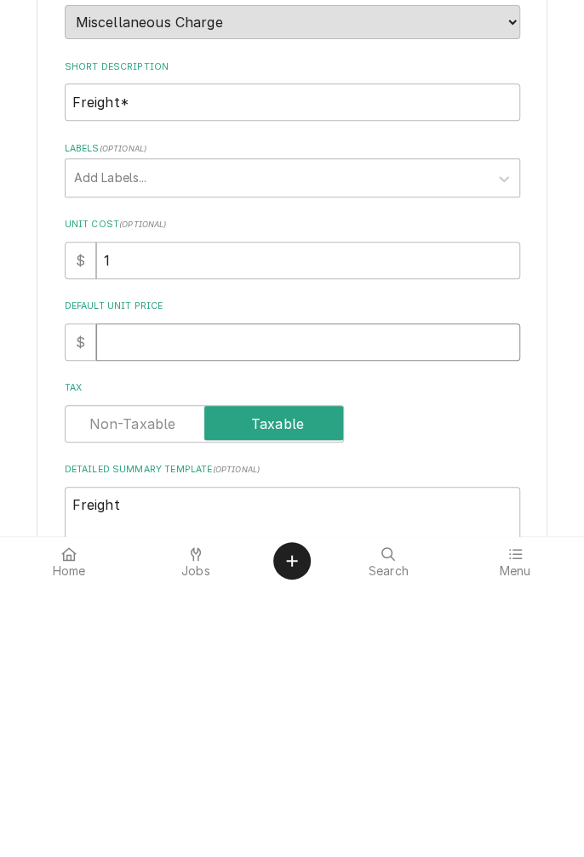
type textarea "x"
type input "2"
type textarea "x"
type input "28"
type textarea "x"
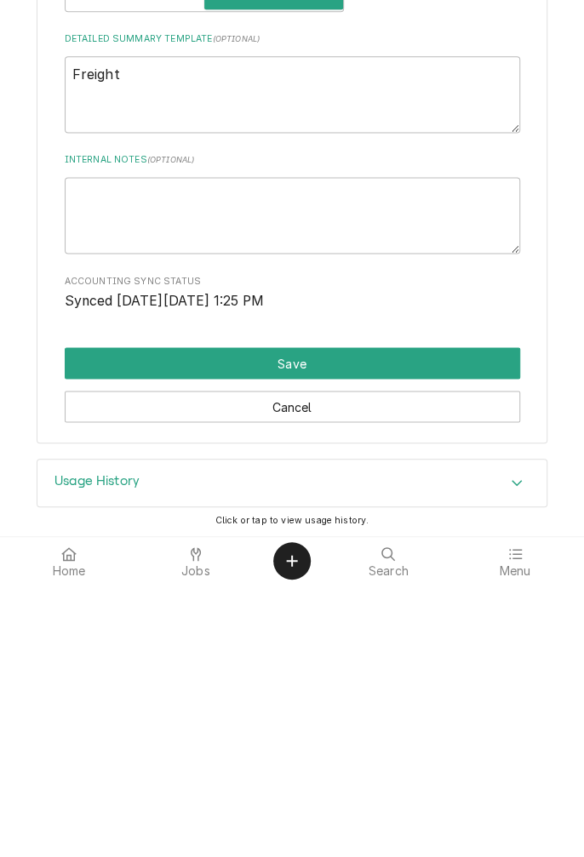
type input "28"
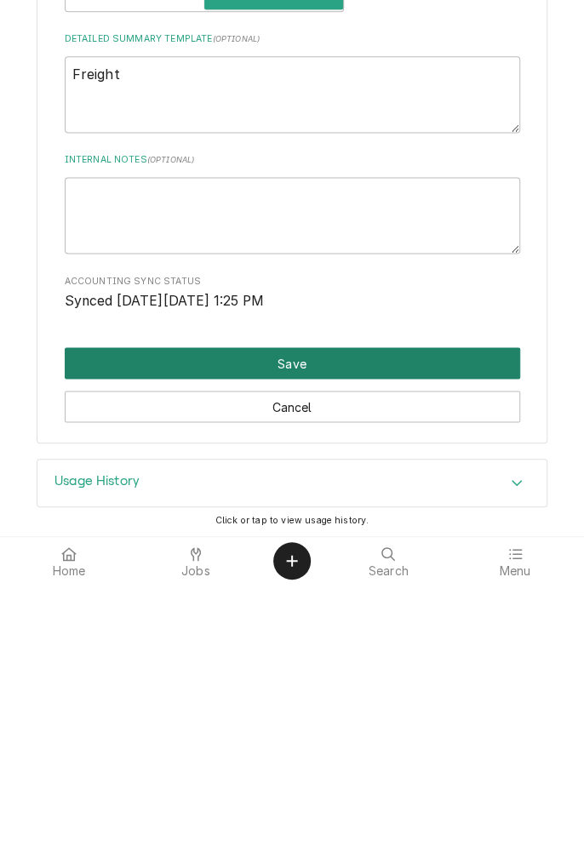
click at [297, 635] on button "Save" at bounding box center [292, 634] width 455 height 31
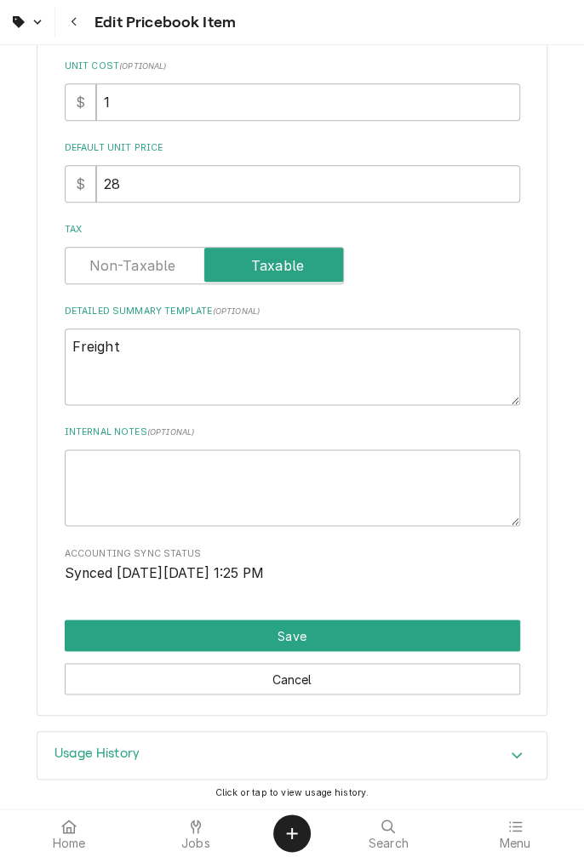
scroll to position [421, 0]
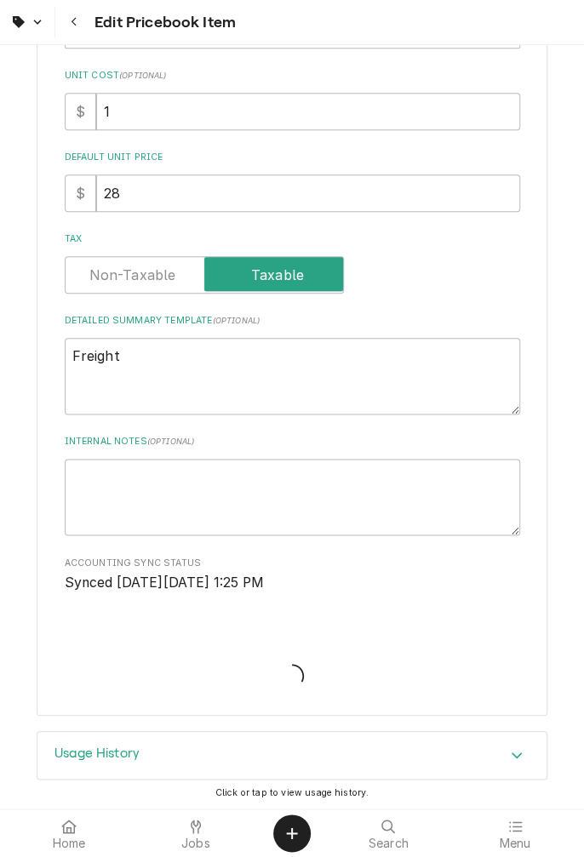
type textarea "x"
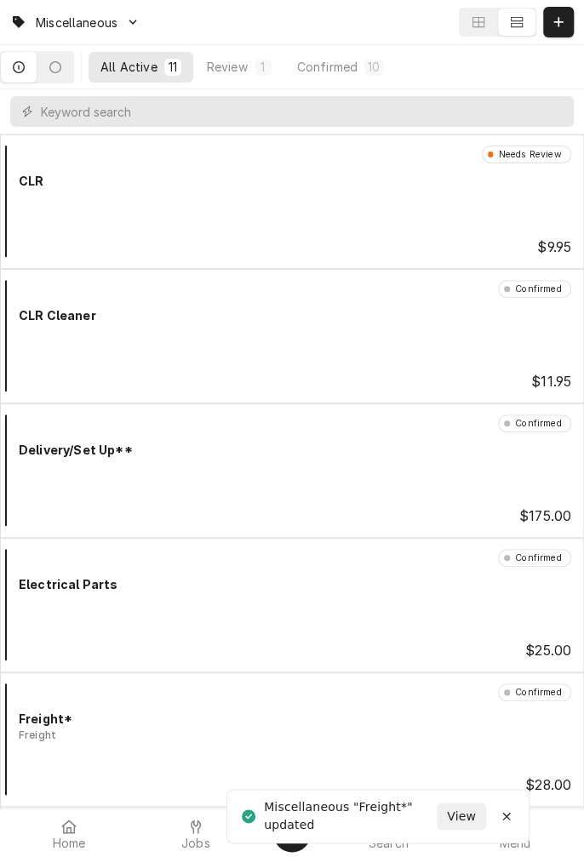
click at [73, 54] on button "Dynamic Content Wrapper" at bounding box center [55, 67] width 36 height 31
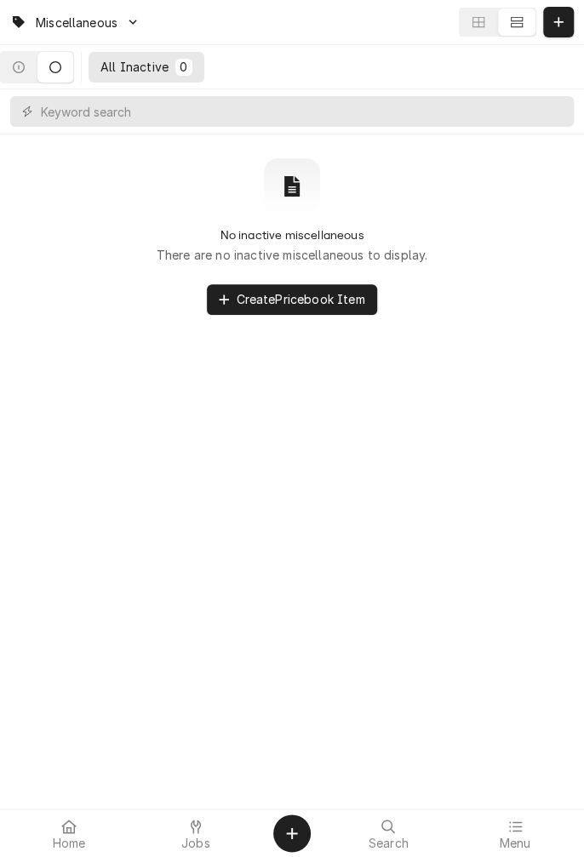
click at [28, 77] on button "Dynamic Content Wrapper" at bounding box center [19, 67] width 36 height 31
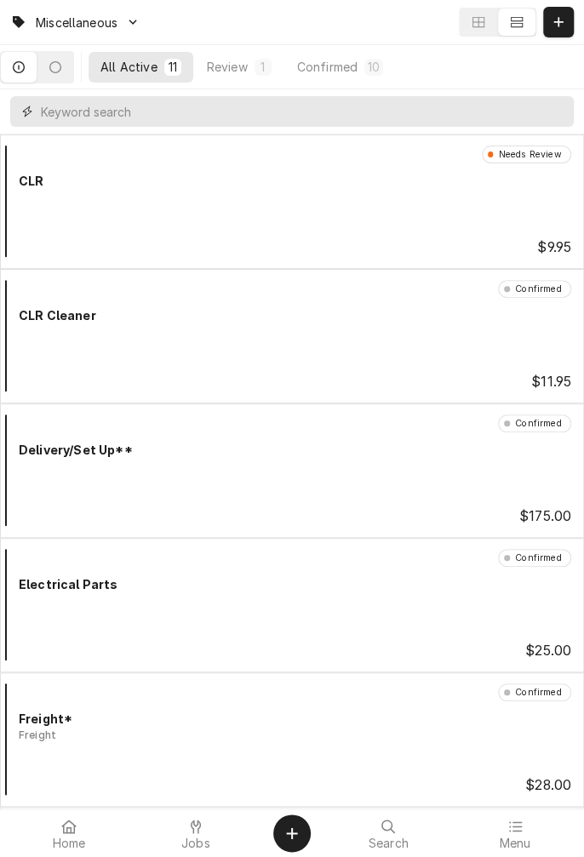
click at [295, 119] on input "Dynamic Content Wrapper" at bounding box center [303, 111] width 524 height 31
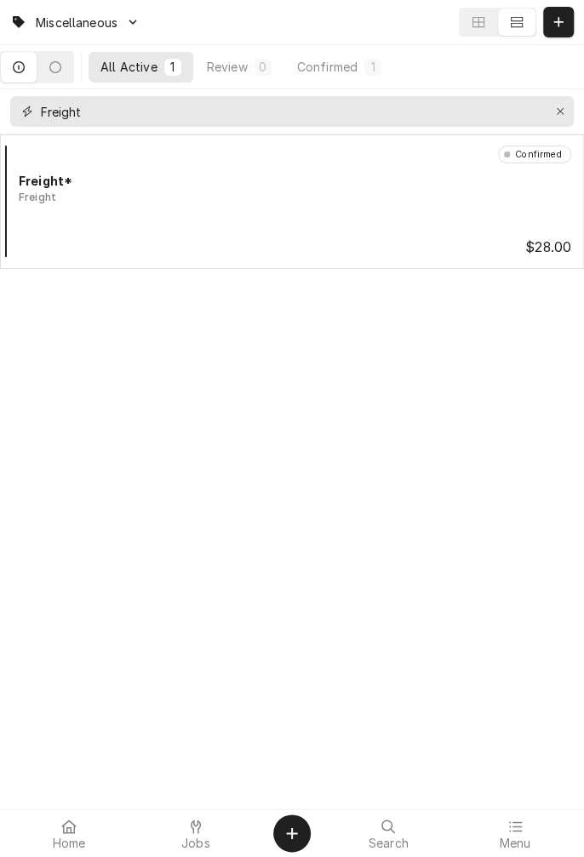
type input "Freight"
click at [557, 22] on icon "Dynamic Content Wrapper" at bounding box center [557, 21] width 9 height 9
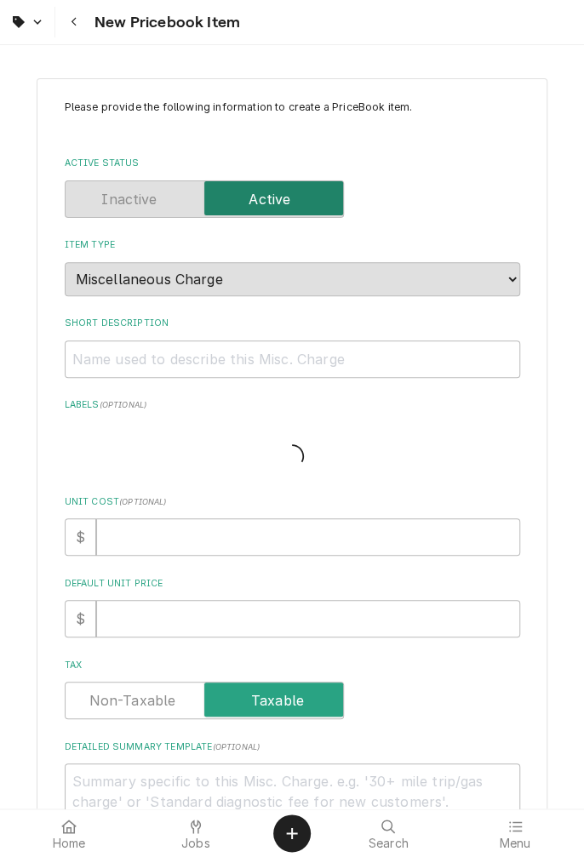
type textarea "x"
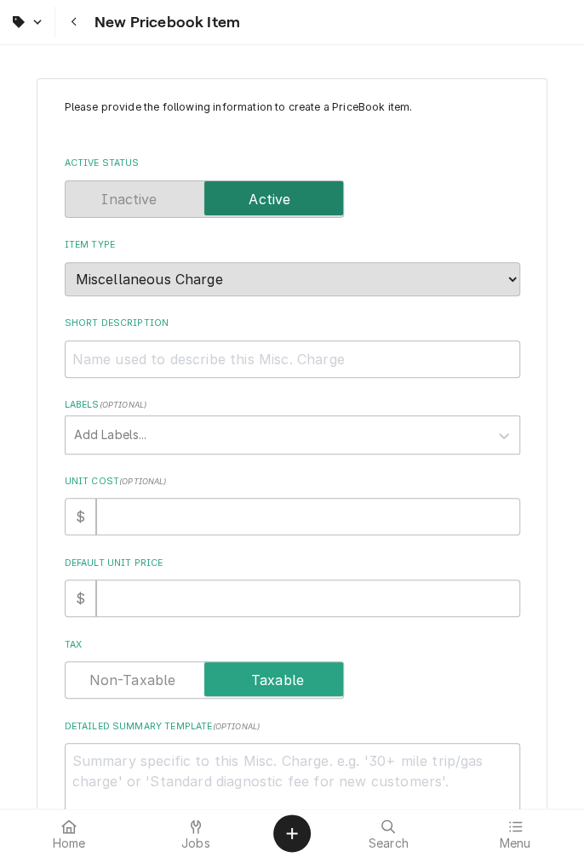
click at [198, 835] on div at bounding box center [195, 826] width 20 height 20
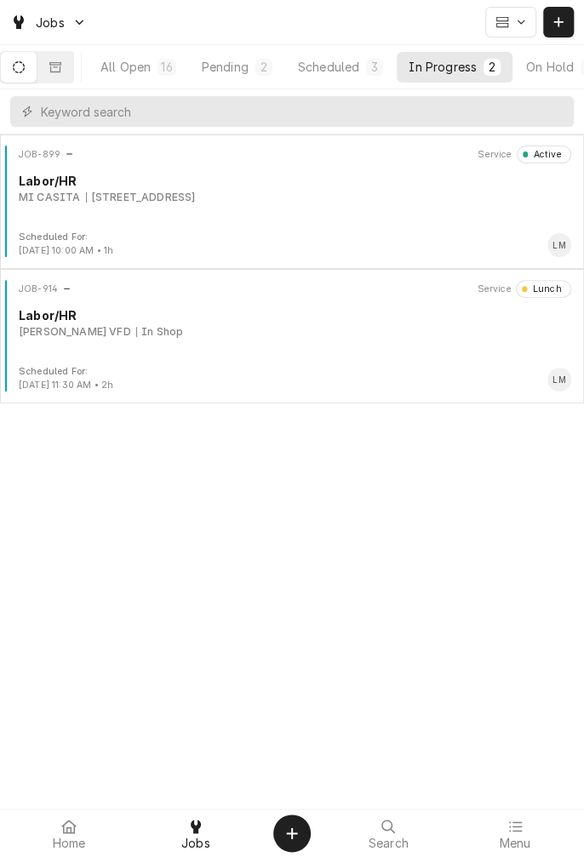
click at [307, 233] on div "Scheduled For: Sep 20th, 2025 - 10:00 AM • 1h LM" at bounding box center [292, 244] width 570 height 27
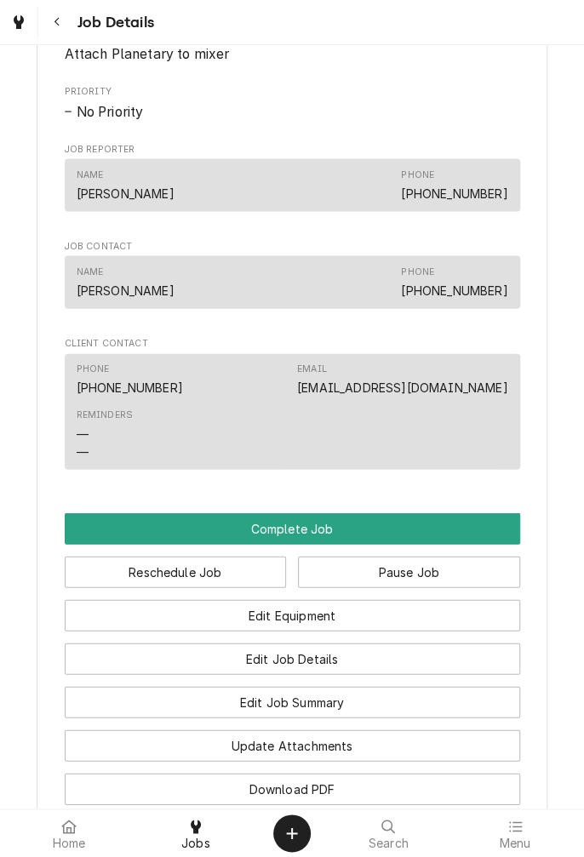
scroll to position [1072, 0]
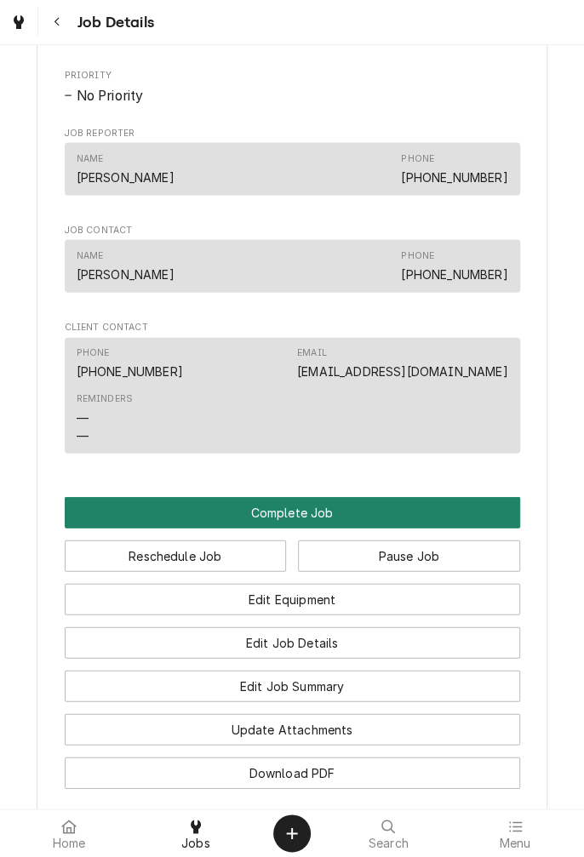
click at [322, 528] on button "Complete Job" at bounding box center [292, 512] width 455 height 31
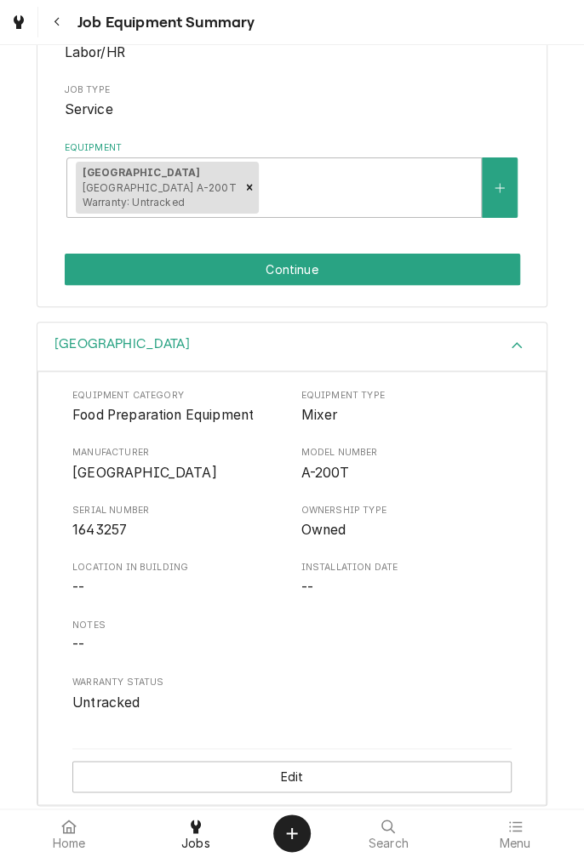
scroll to position [259, 0]
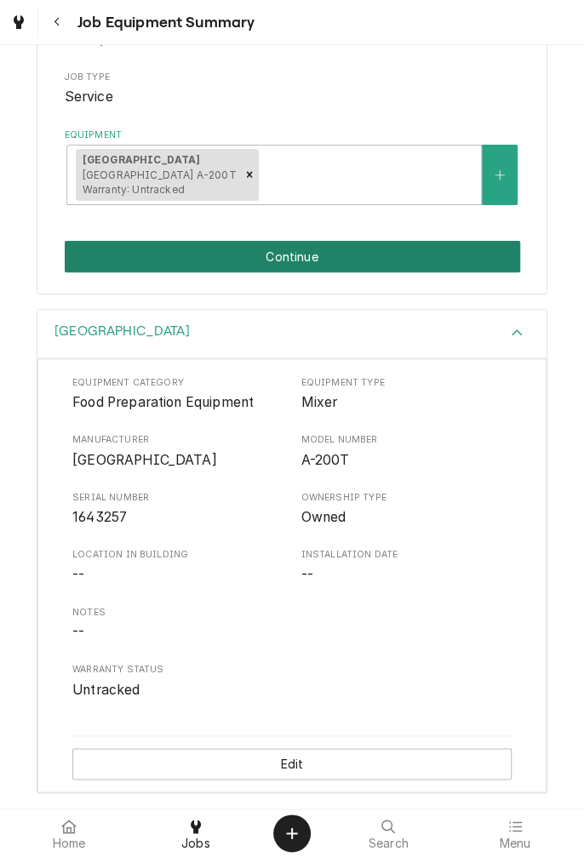
click at [324, 266] on button "Continue" at bounding box center [292, 256] width 455 height 31
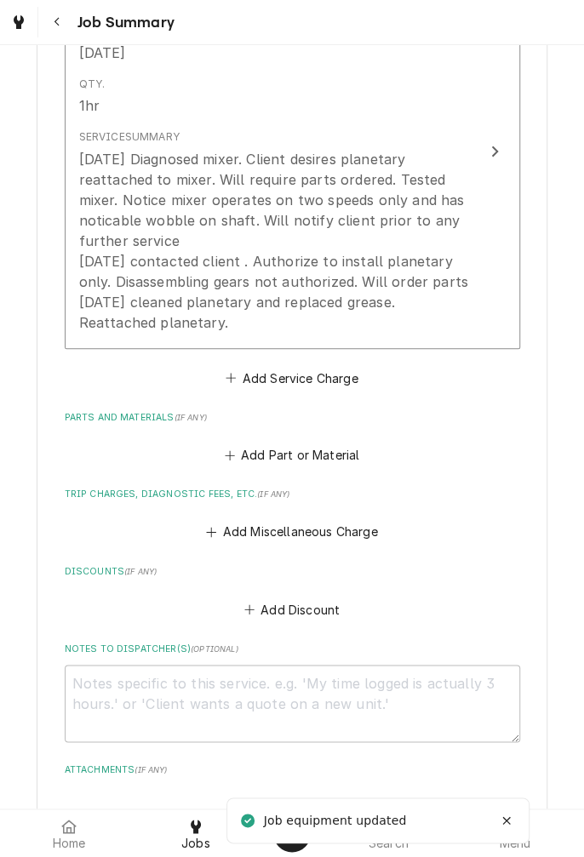
scroll to position [534, 0]
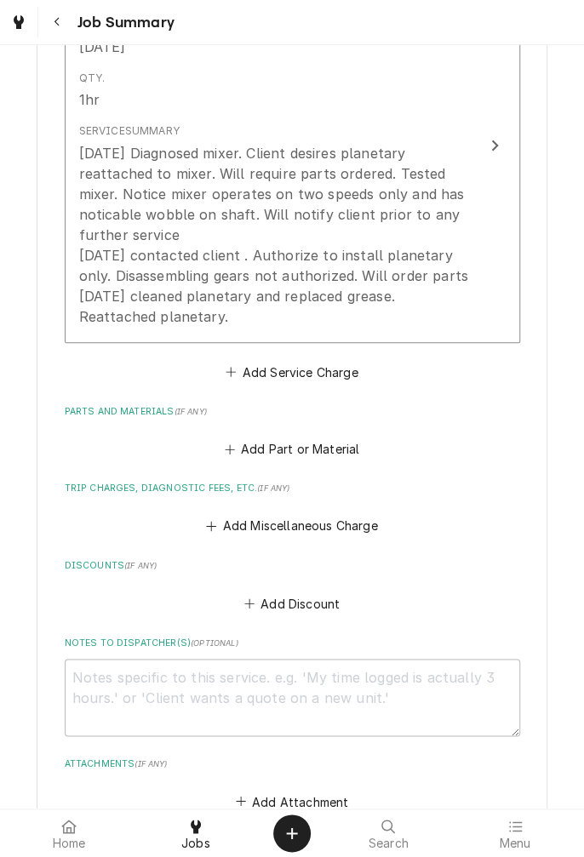
click at [287, 521] on button "Add Miscellaneous Charge" at bounding box center [291, 526] width 177 height 24
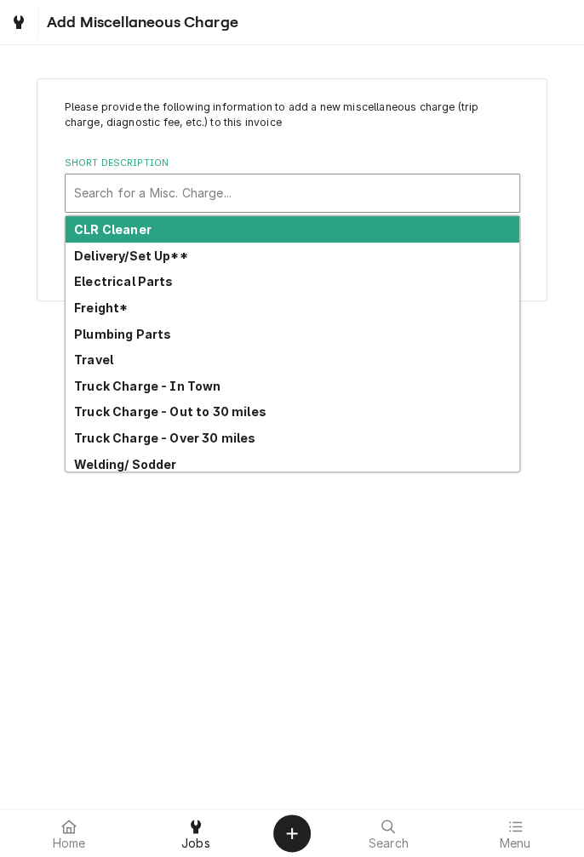
click at [104, 306] on strong "Freight*" at bounding box center [101, 307] width 54 height 14
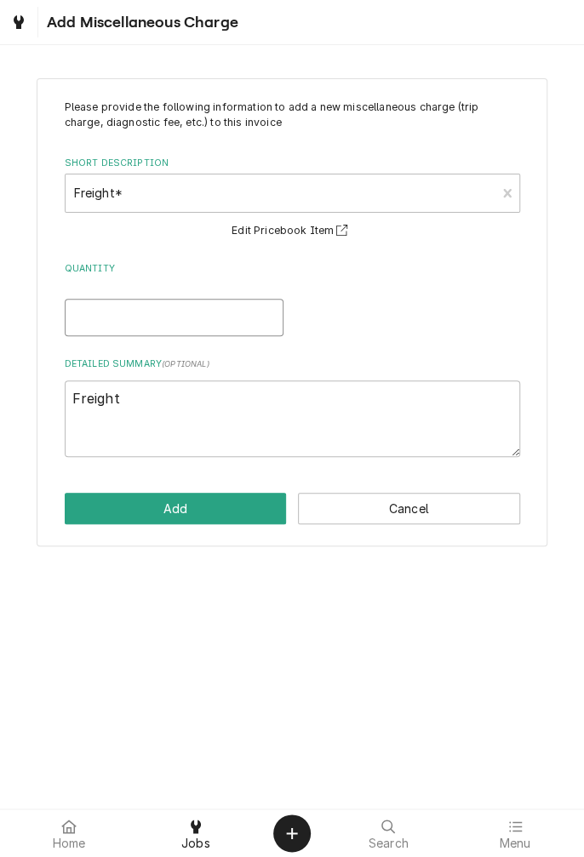
click at [213, 316] on input "Quantity" at bounding box center [174, 317] width 219 height 37
type textarea "x"
type input "1"
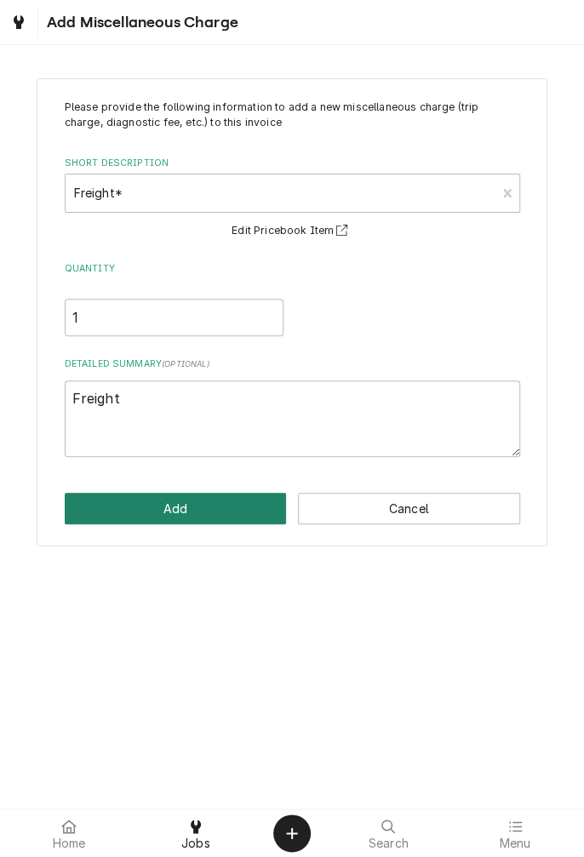
click at [203, 509] on button "Add" at bounding box center [176, 508] width 222 height 31
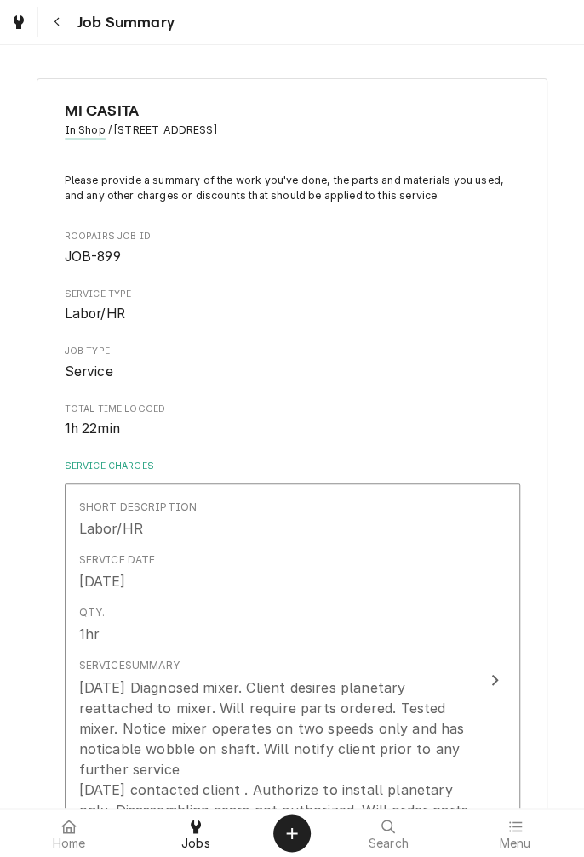
type textarea "x"
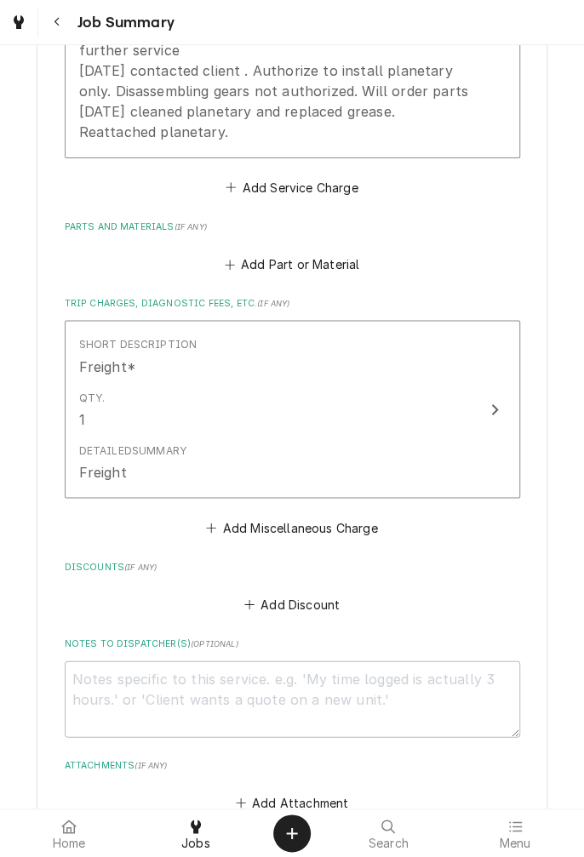
scroll to position [721, 0]
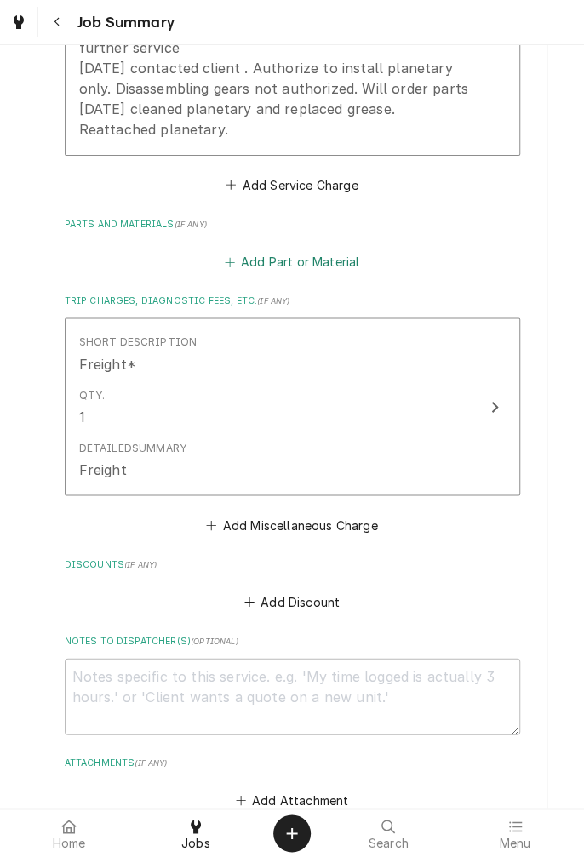
click at [303, 263] on button "Add Part or Material" at bounding box center [291, 262] width 140 height 24
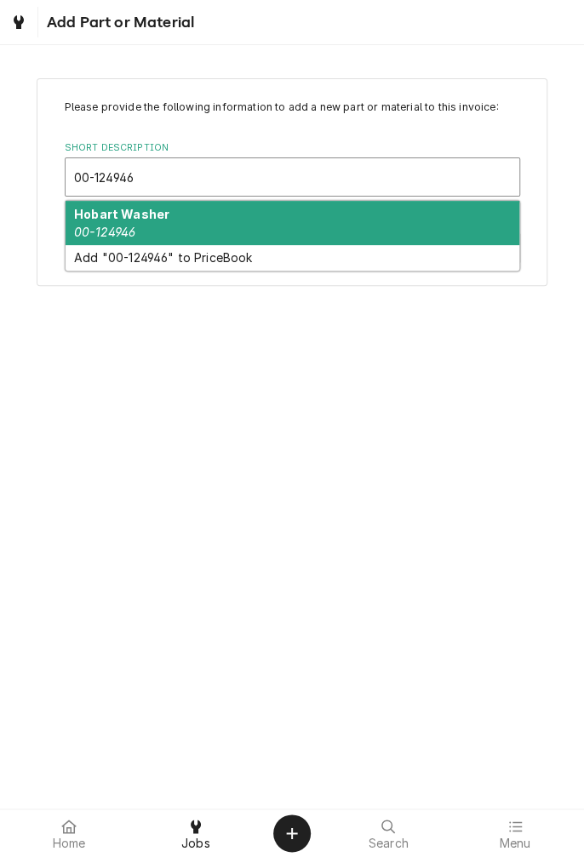
click at [156, 225] on div "Hobart Washer 00-124946" at bounding box center [292, 223] width 453 height 44
type input "00-124946"
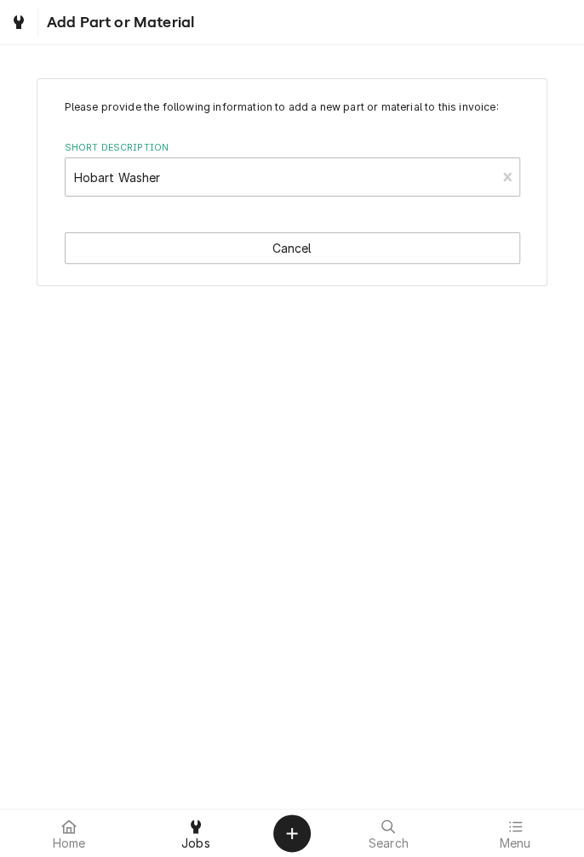
type textarea "x"
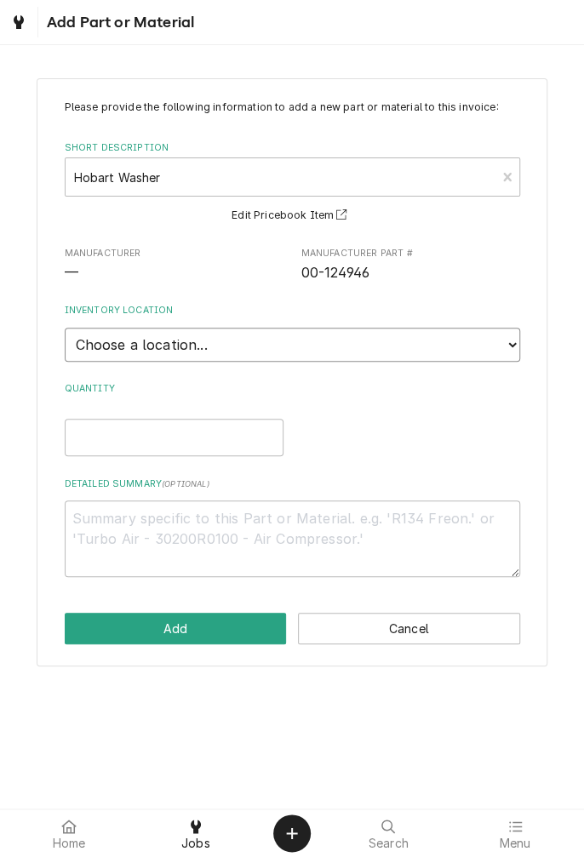
click at [509, 346] on select "Choose a location... [PERSON_NAME]'s Truck [PERSON_NAME]'s Truck Skips Service …" at bounding box center [292, 345] width 455 height 34
select select "171"
click at [65, 328] on select "Choose a location... [PERSON_NAME]'s Truck [PERSON_NAME]'s Truck Skips Service …" at bounding box center [292, 345] width 455 height 34
click at [183, 434] on input "Quantity" at bounding box center [174, 437] width 219 height 37
type textarea "x"
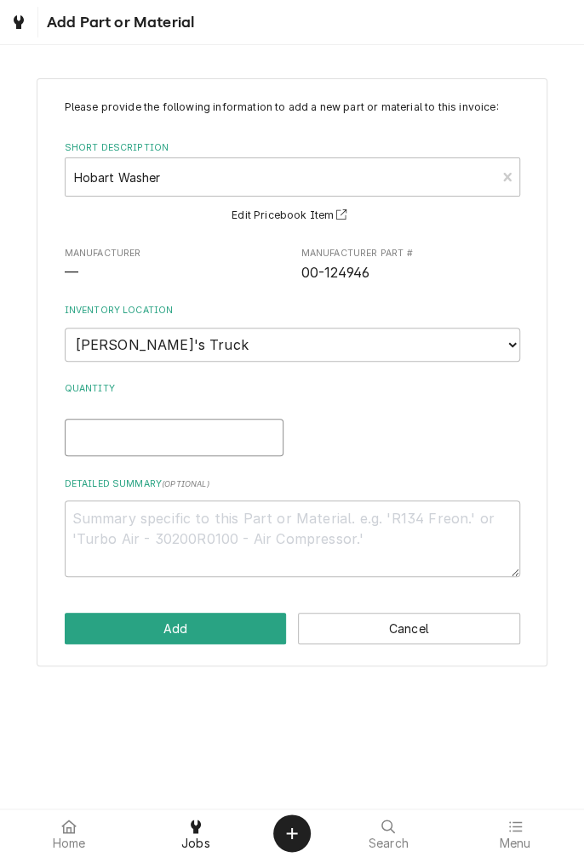
type input "1"
type textarea "x"
type input "1"
click at [351, 518] on textarea "Detailed Summary ( optional )" at bounding box center [292, 538] width 455 height 77
type textarea "x"
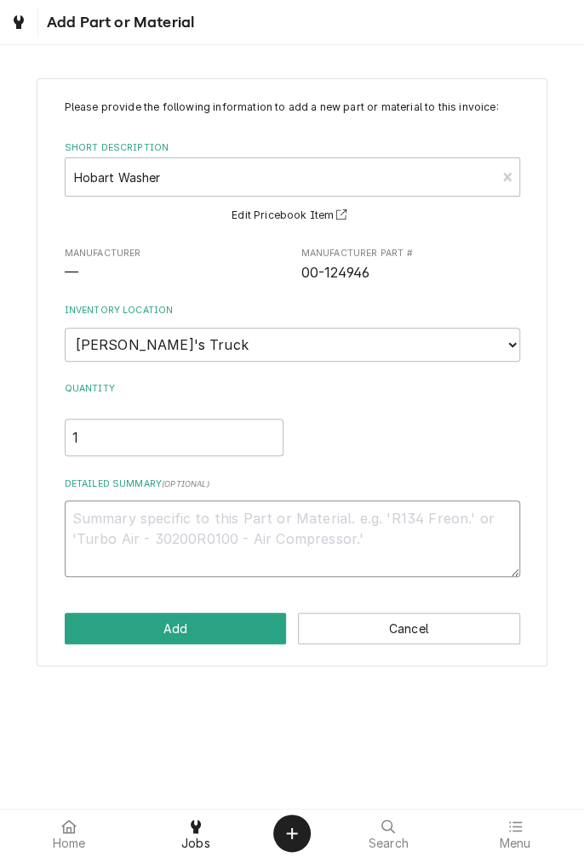
type textarea "W"
type textarea "x"
type textarea "Wa"
type textarea "x"
type textarea "Was"
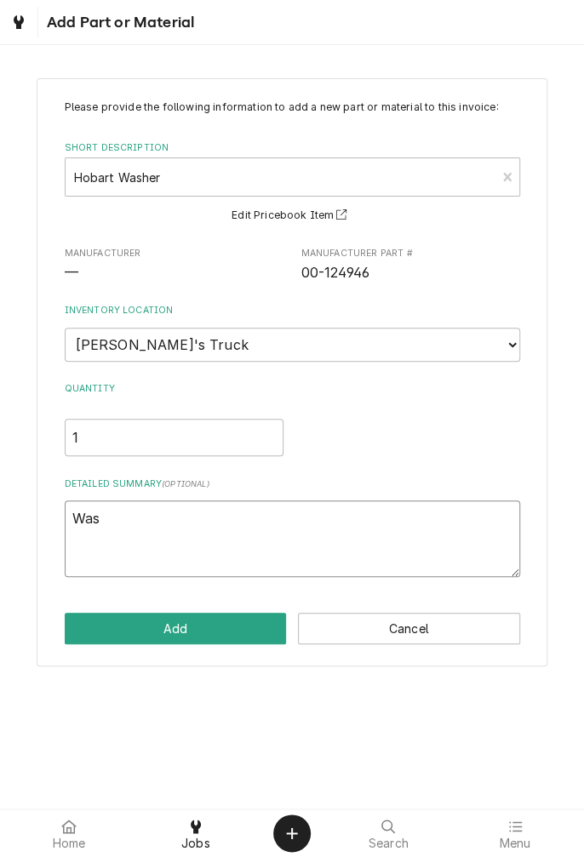
type textarea "x"
type textarea "Wash"
type textarea "x"
type textarea "Washe"
type textarea "x"
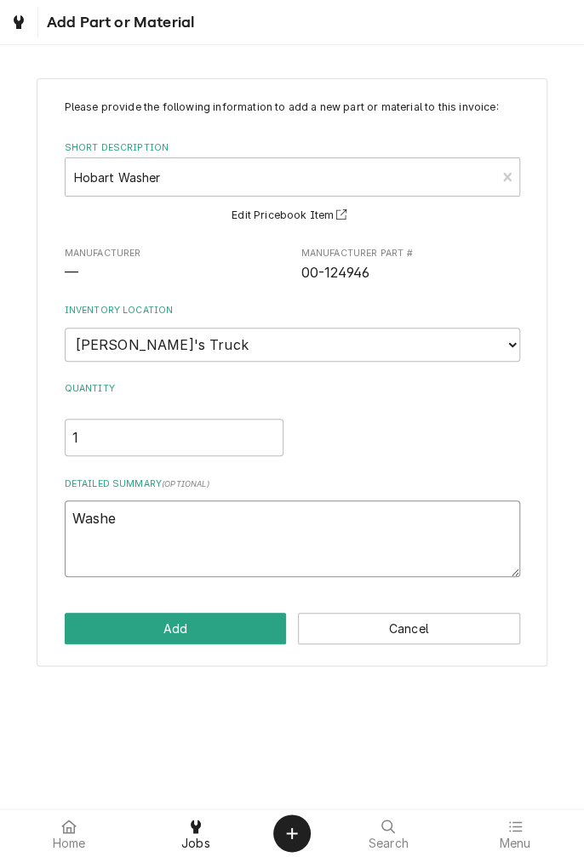
type textarea "Washer"
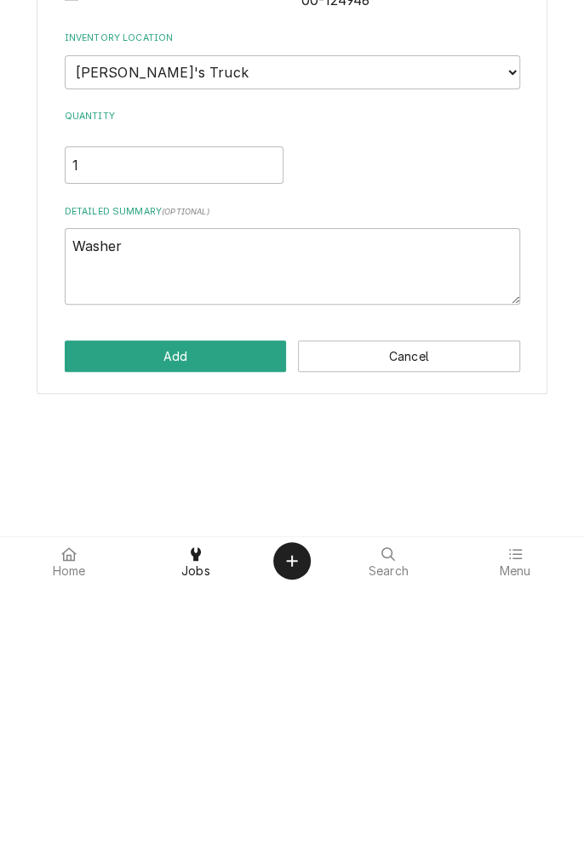
click at [198, 633] on button "Add" at bounding box center [176, 628] width 222 height 31
type textarea "x"
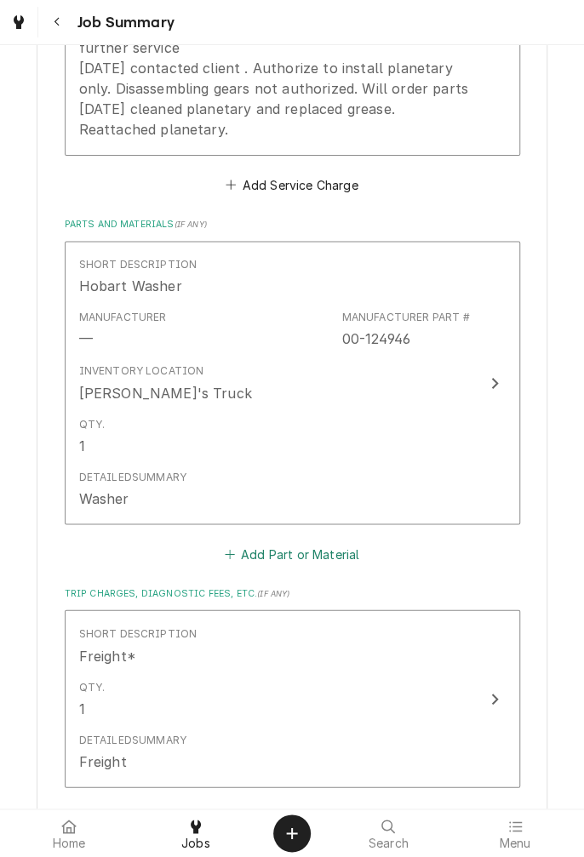
click at [328, 557] on button "Add Part or Material" at bounding box center [291, 553] width 140 height 24
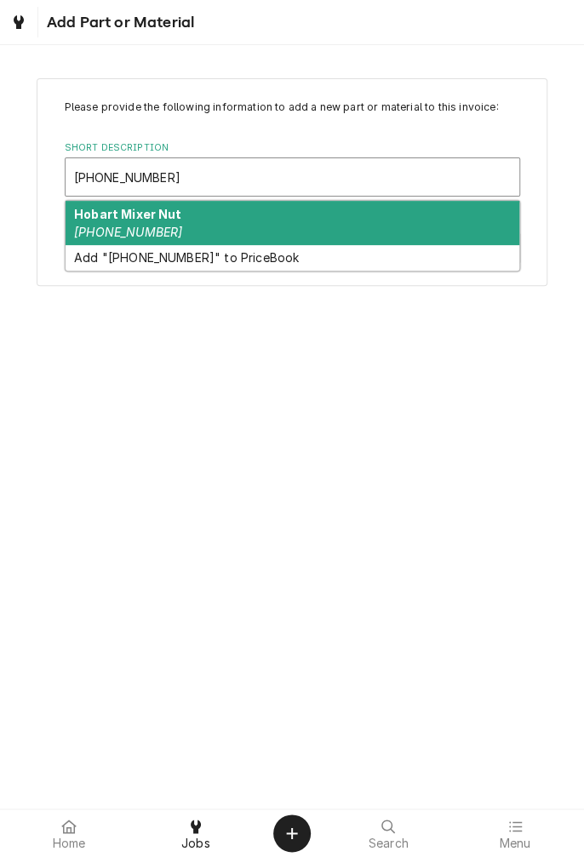
click at [193, 229] on div "Hobart Mixer Nut 00-010928-00002" at bounding box center [292, 223] width 453 height 44
type input "[PHONE_NUMBER]"
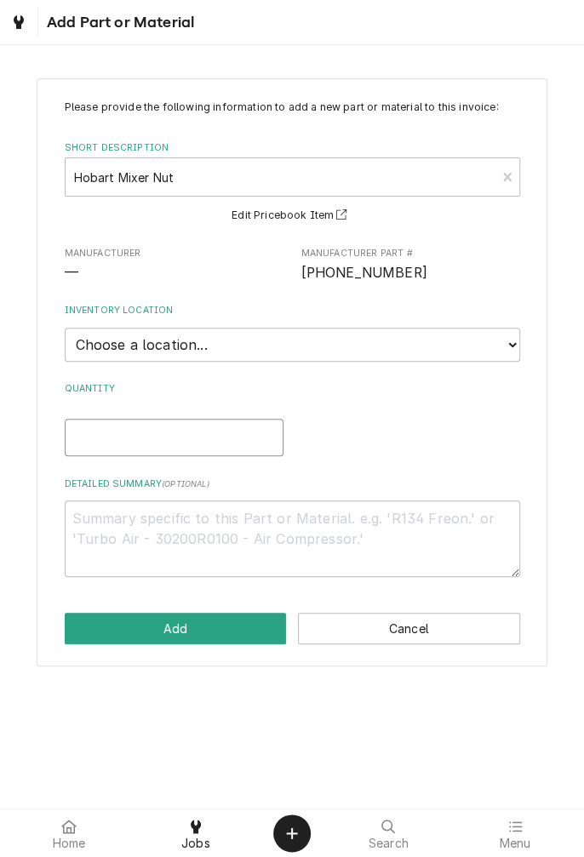
click at [255, 438] on input "Quantity" at bounding box center [174, 437] width 219 height 37
type textarea "x"
type input "1"
type textarea "x"
type input "1"
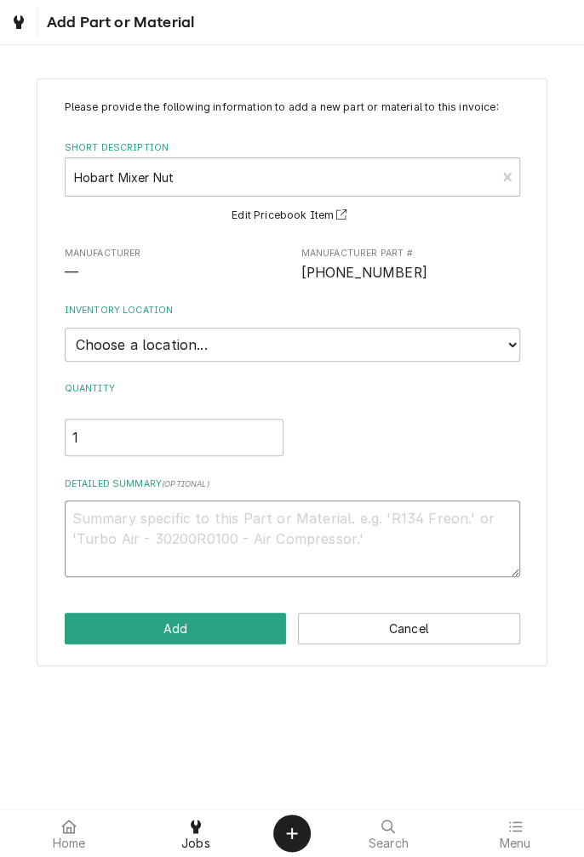
click at [412, 518] on textarea "Detailed Summary ( optional )" at bounding box center [292, 538] width 455 height 77
type textarea "x"
type textarea "N"
type textarea "x"
type textarea "Nu"
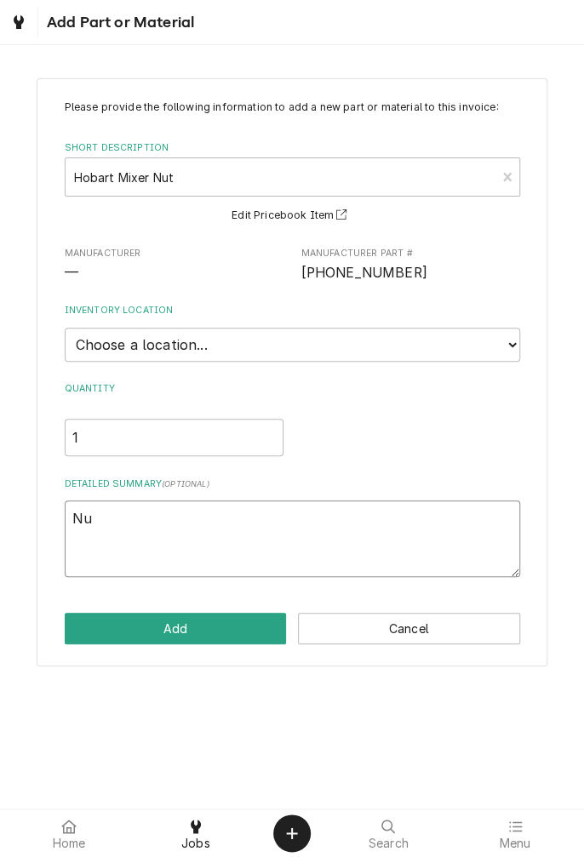
type textarea "x"
type textarea "Nut"
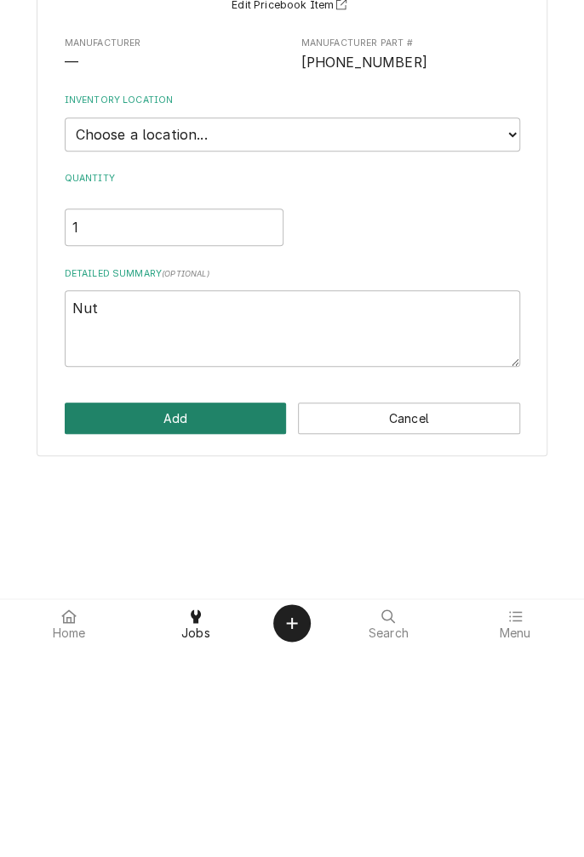
click at [202, 628] on button "Add" at bounding box center [176, 628] width 222 height 31
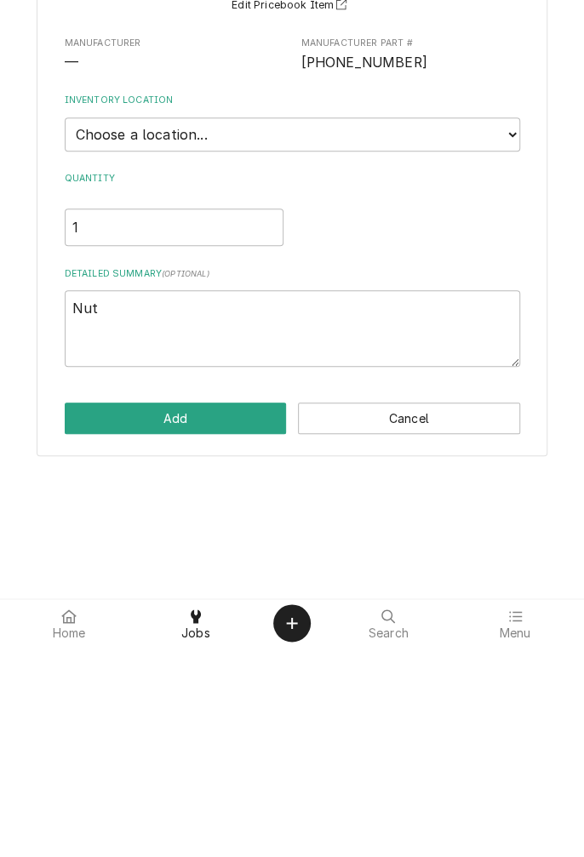
type textarea "x"
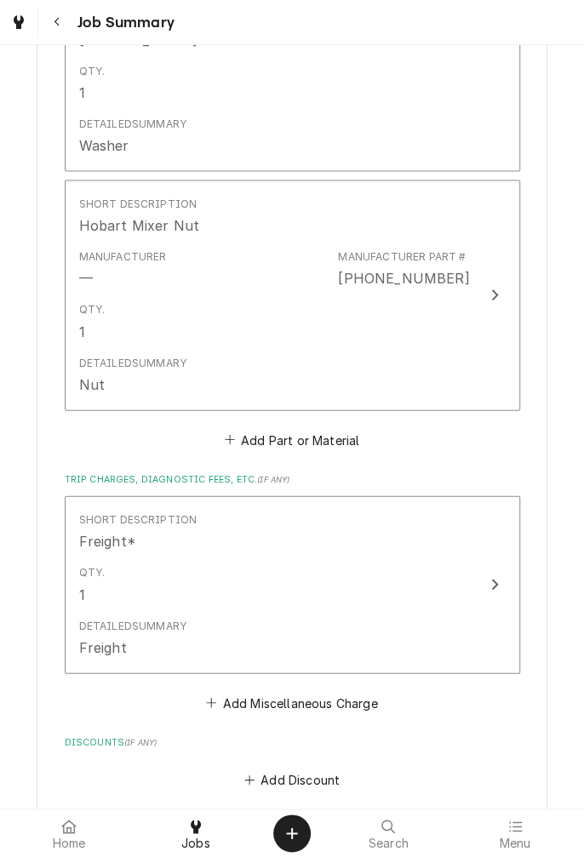
scroll to position [1075, 0]
click at [305, 441] on button "Add Part or Material" at bounding box center [291, 438] width 140 height 24
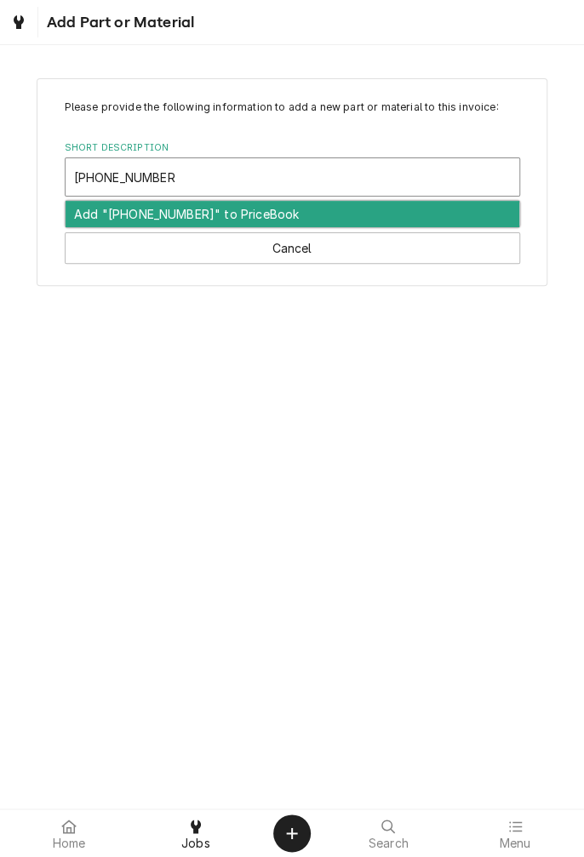
type input "00-024715-00003"
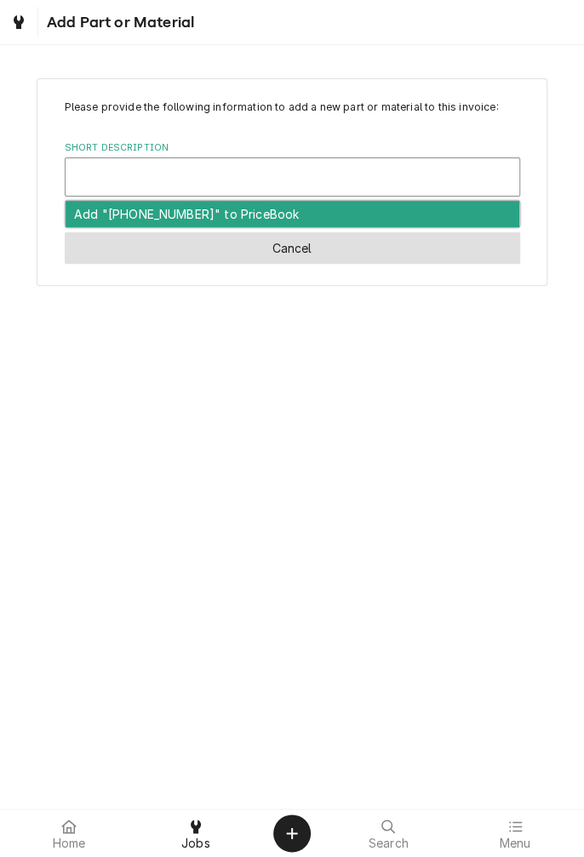
click at [354, 254] on button "Cancel" at bounding box center [292, 247] width 455 height 31
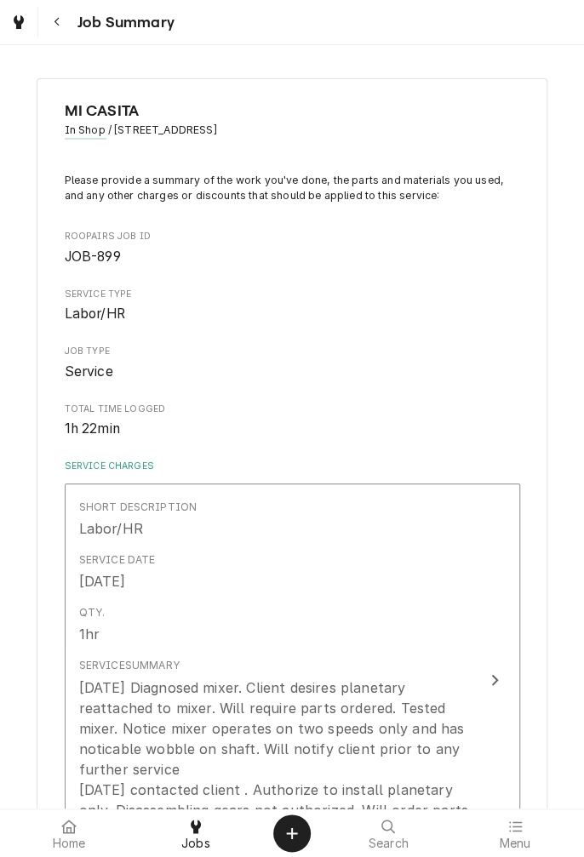
type textarea "x"
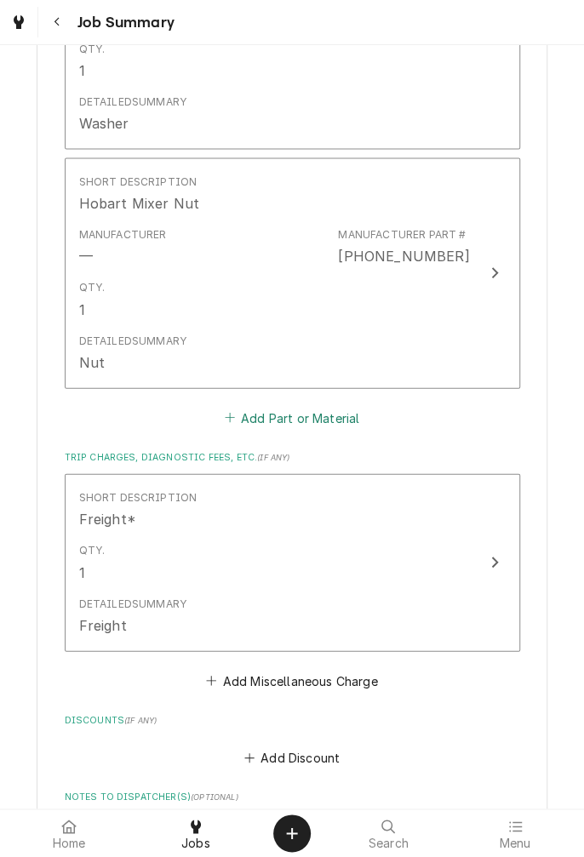
click at [303, 417] on button "Add Part or Material" at bounding box center [291, 418] width 140 height 24
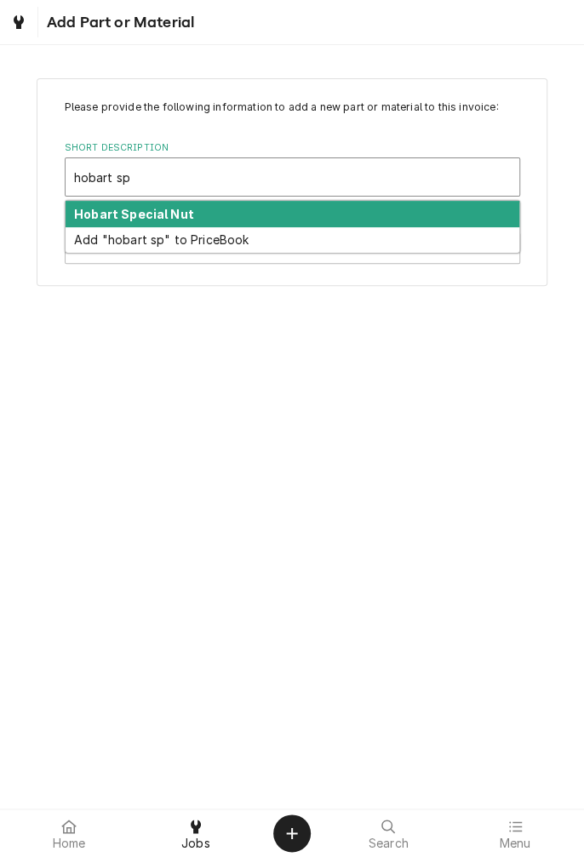
click at [225, 218] on div "Hobart Special Nut" at bounding box center [292, 214] width 453 height 26
type input "hobart sp"
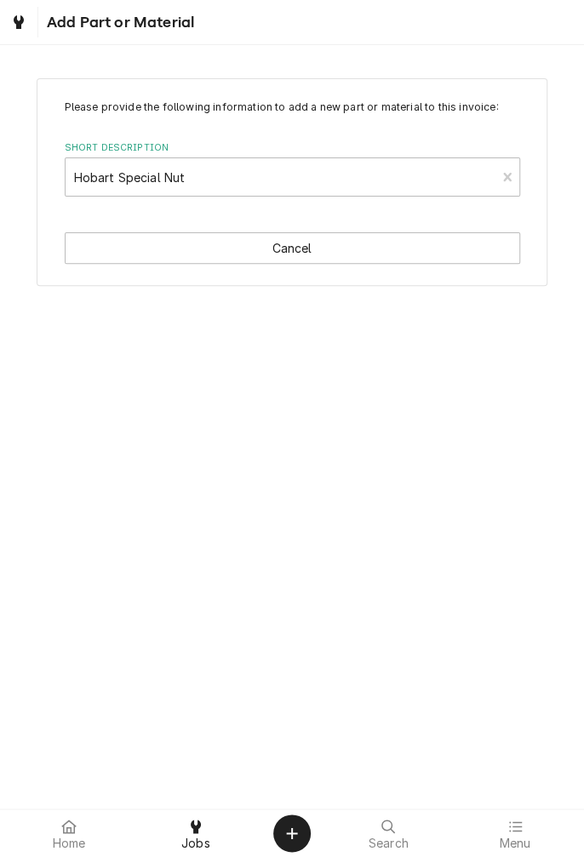
type textarea "x"
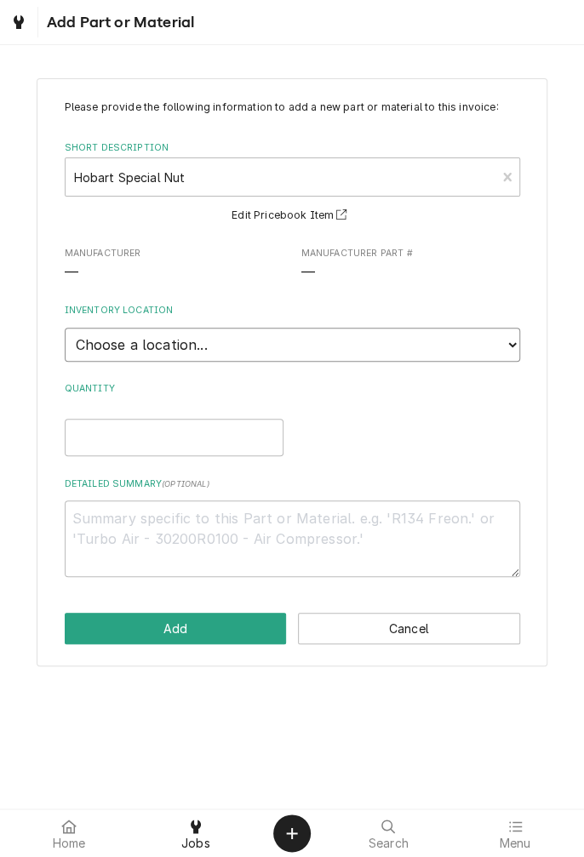
click at [501, 351] on select "Choose a location... Gino's Truck Jason's Truck Skips Service Warehouse" at bounding box center [292, 345] width 455 height 34
select select "171"
click at [65, 328] on select "Choose a location... Gino's Truck Jason's Truck Skips Service Warehouse" at bounding box center [292, 345] width 455 height 34
click at [196, 429] on input "Quantity" at bounding box center [174, 437] width 219 height 37
type textarea "x"
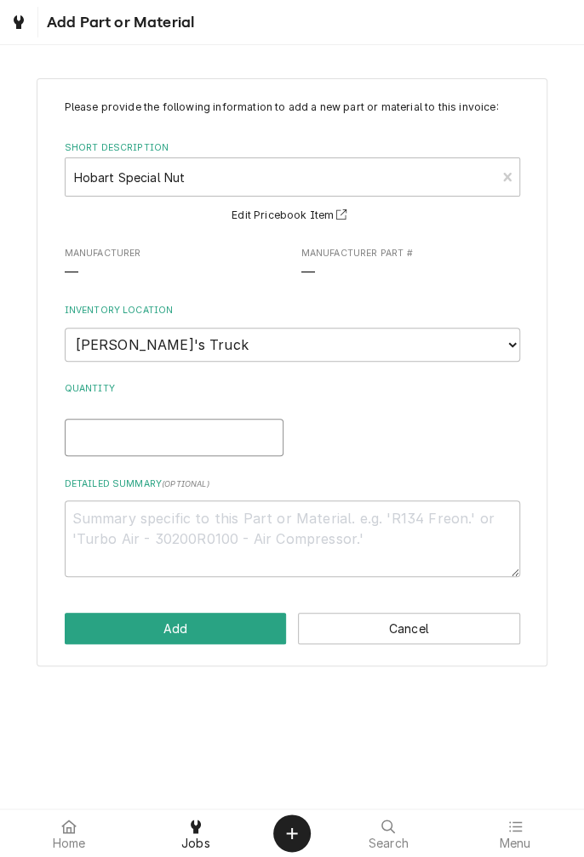
type input "1"
type textarea "x"
type input "1"
click at [355, 514] on textarea "Detailed Summary ( optional )" at bounding box center [292, 538] width 455 height 77
type textarea "x"
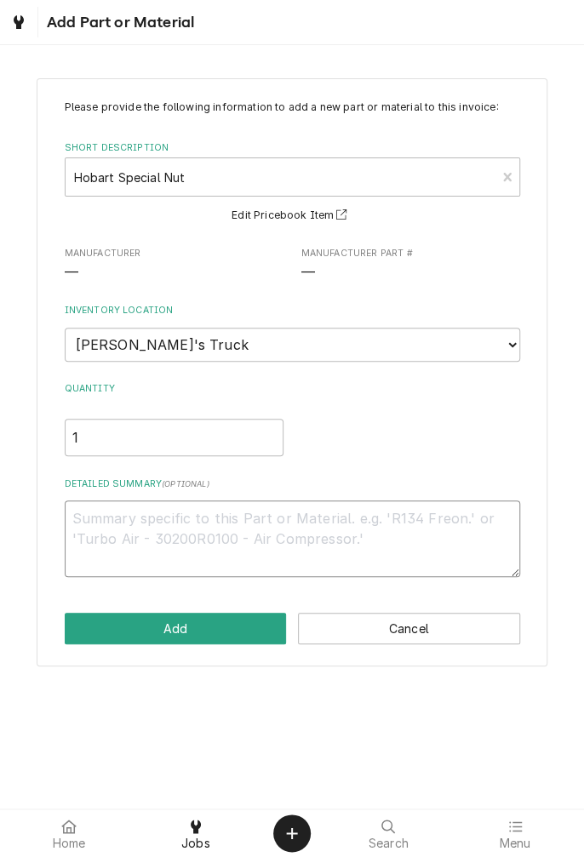
type textarea "A"
type textarea "x"
type textarea "Ac"
type textarea "x"
type textarea "Acr"
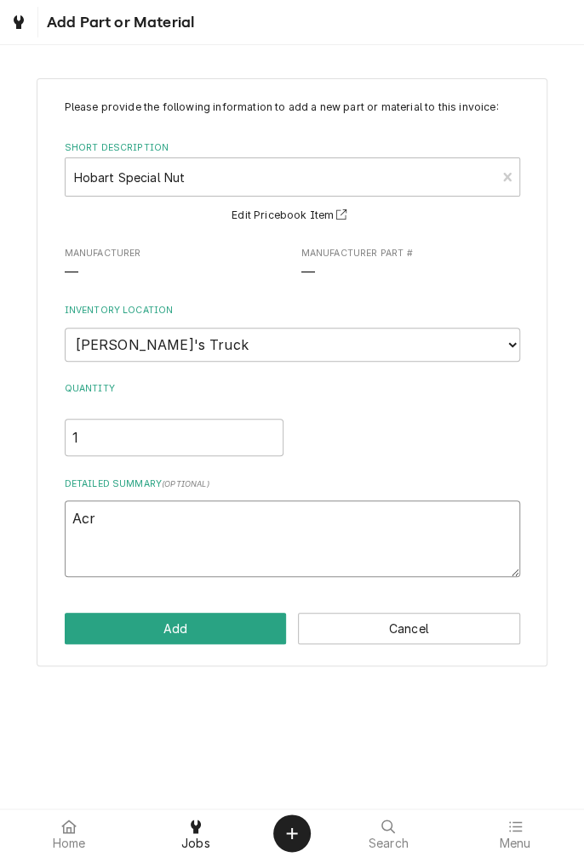
type textarea "x"
type textarea "Acro"
type textarea "x"
type textarea "Acron"
type textarea "x"
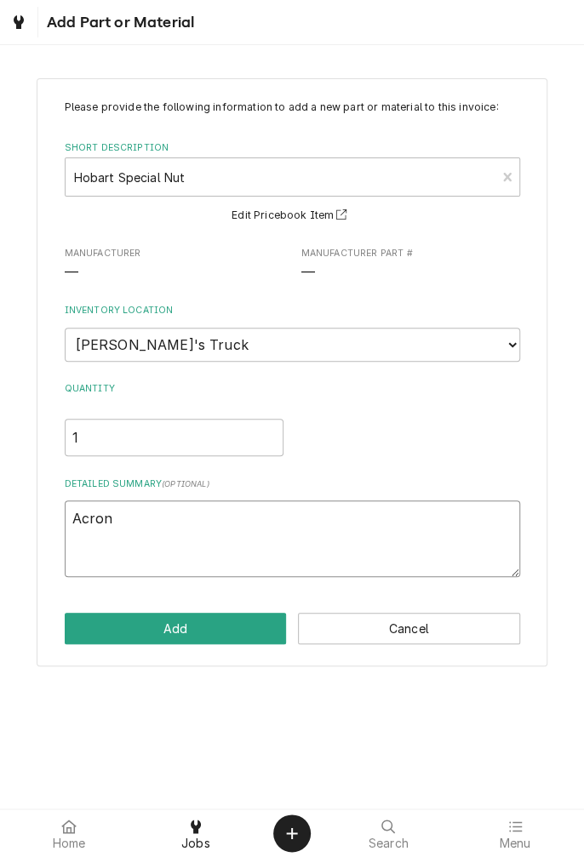
type textarea "Acron"
type textarea "x"
type textarea "Acron n"
type textarea "x"
type textarea "Acron nu"
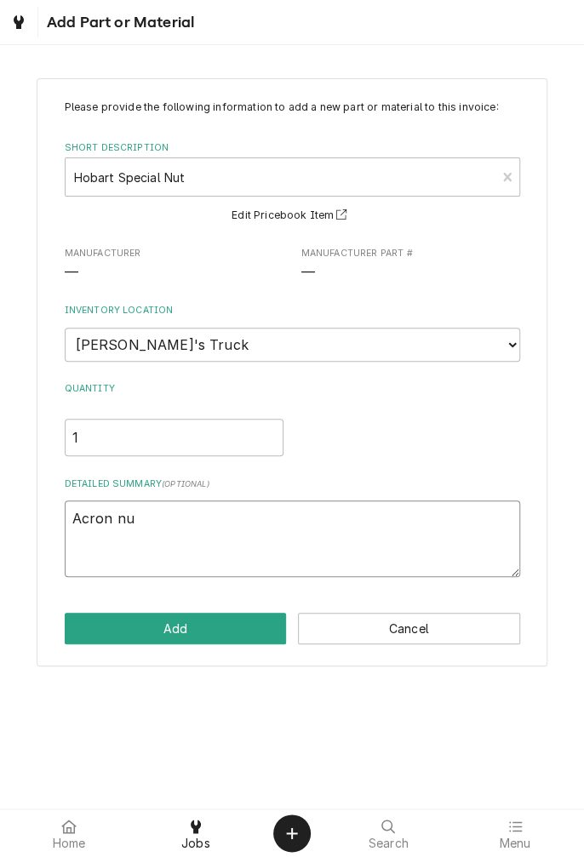
type textarea "x"
type textarea "Acron nut"
type textarea "x"
type textarea "Acron nu"
type textarea "x"
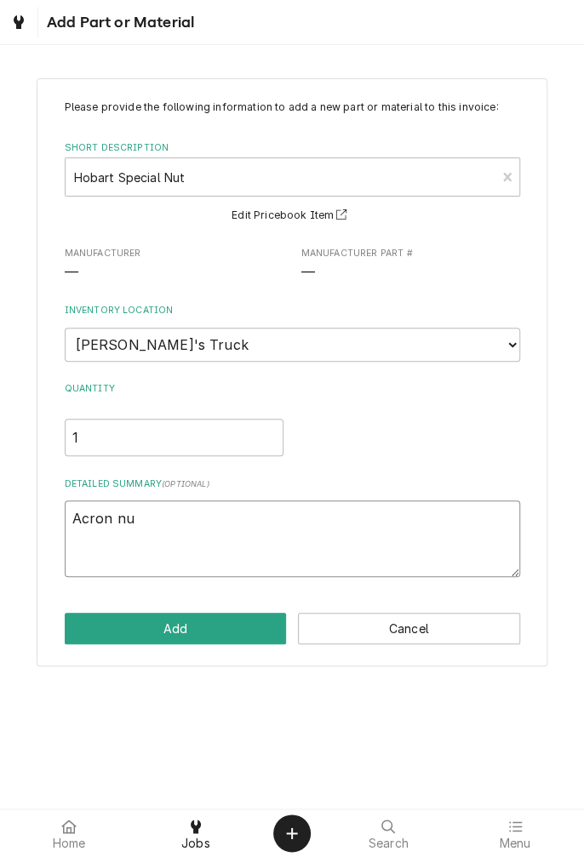
type textarea "Acron n"
type textarea "x"
type textarea "Acron"
type textarea "x"
type textarea "Acron"
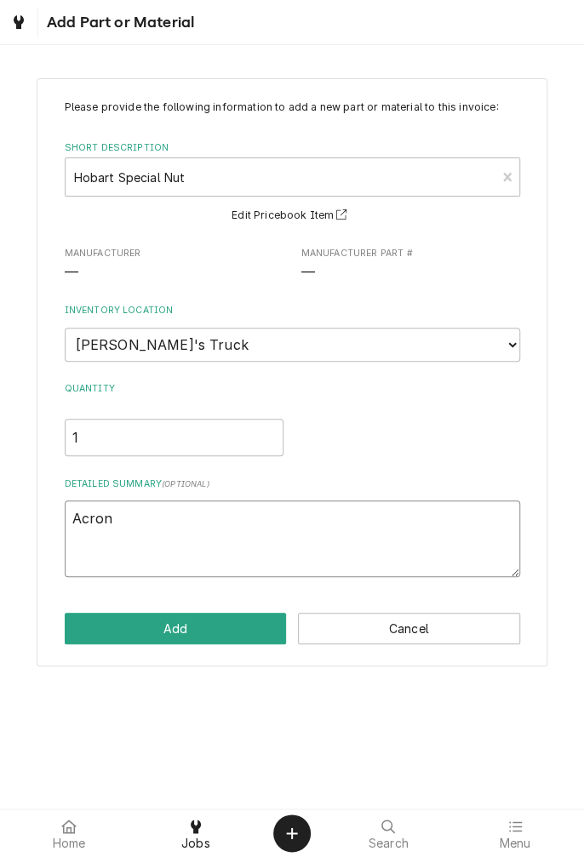
type textarea "x"
type textarea "Acro"
type textarea "x"
type textarea "Acr"
type textarea "x"
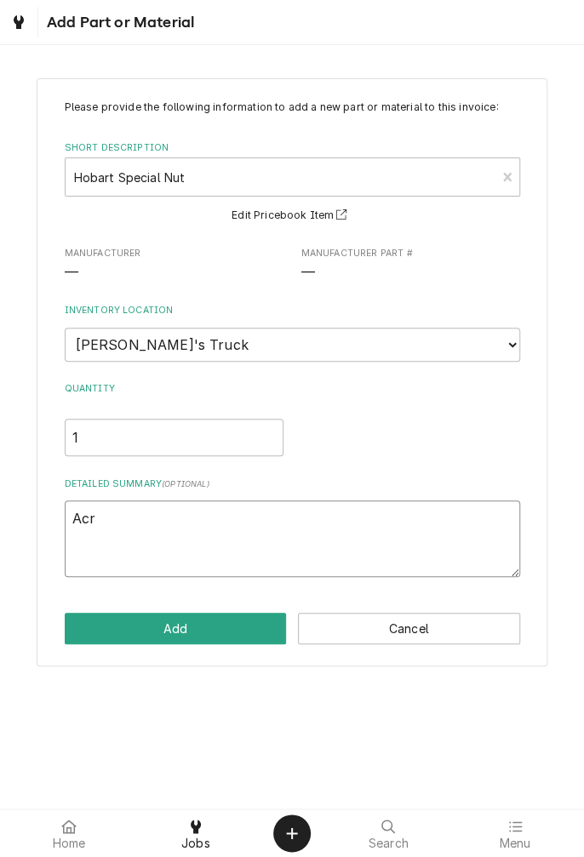
type textarea "Ac"
type textarea "x"
type textarea "Aco"
type textarea "x"
type textarea "Acor"
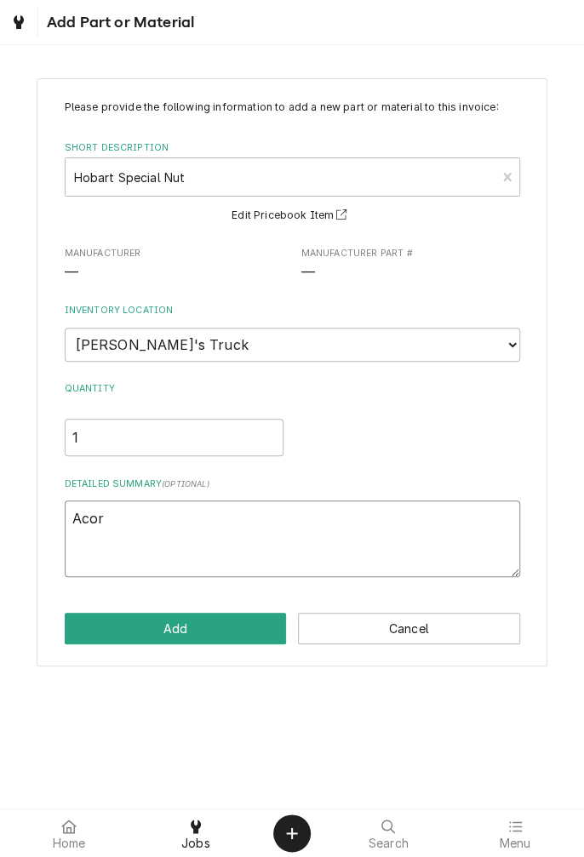
type textarea "x"
type textarea "Acorn"
type textarea "x"
type textarea "Acorn"
type textarea "x"
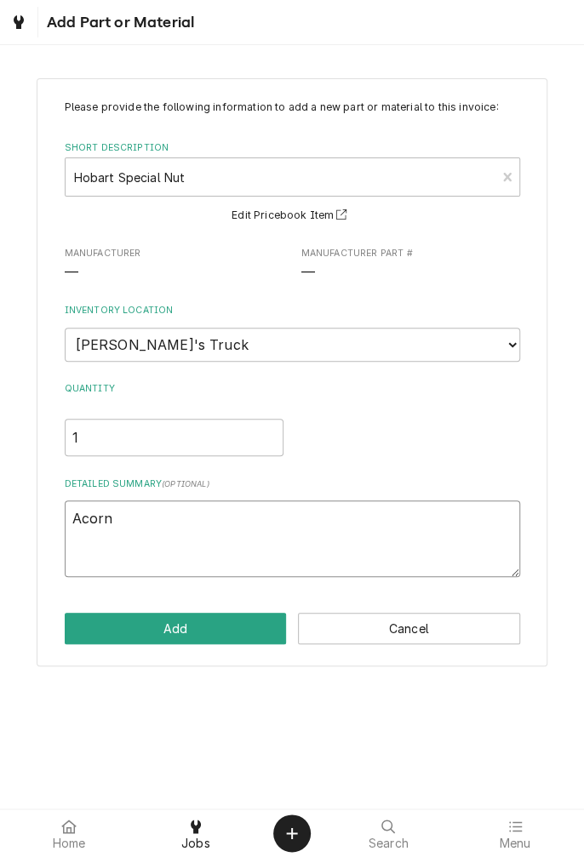
type textarea "Acorn n"
type textarea "x"
type textarea "Acorn nu"
type textarea "x"
type textarea "Acorn nut"
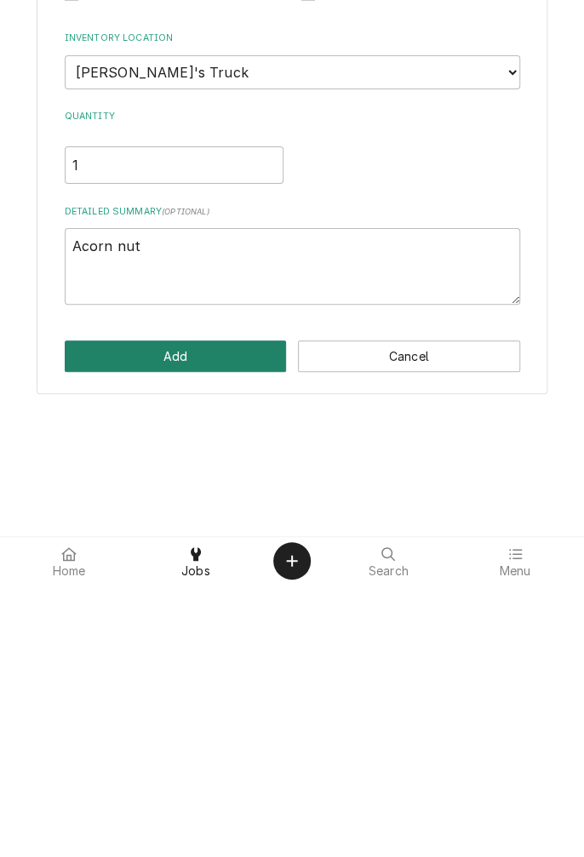
click at [198, 638] on button "Add" at bounding box center [176, 628] width 222 height 31
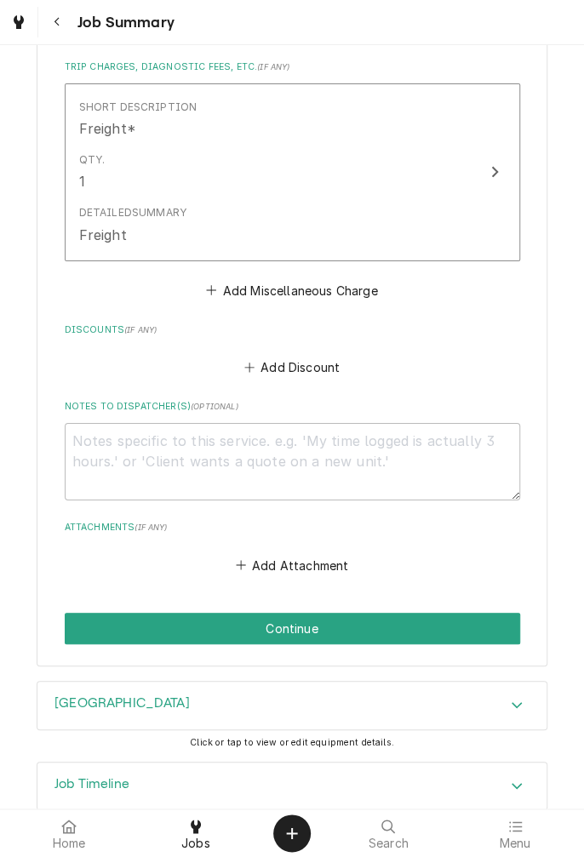
scroll to position [1810, 0]
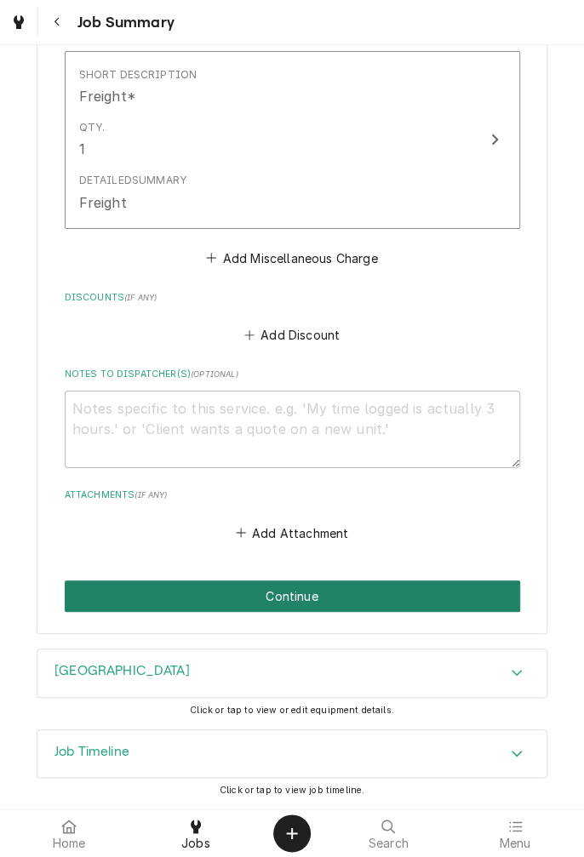
click at [374, 592] on button "Continue" at bounding box center [292, 595] width 455 height 31
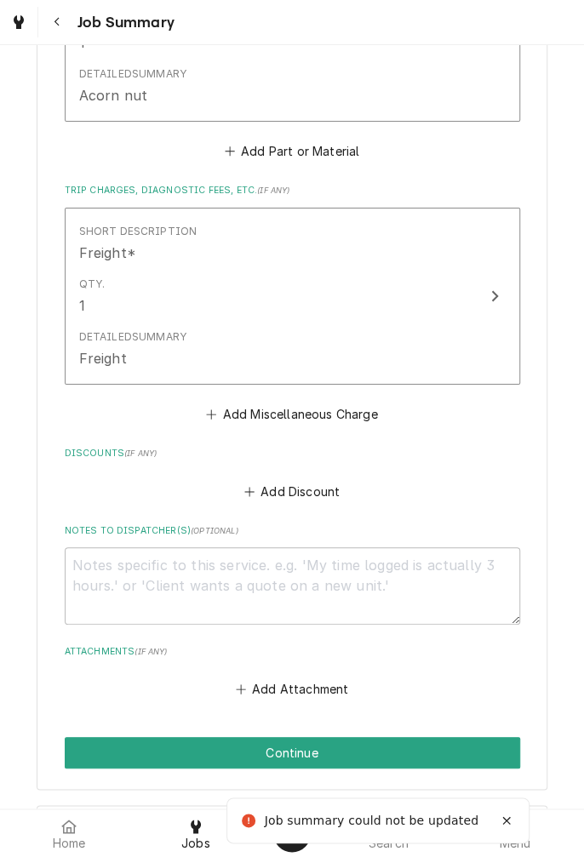
scroll to position [1967, 0]
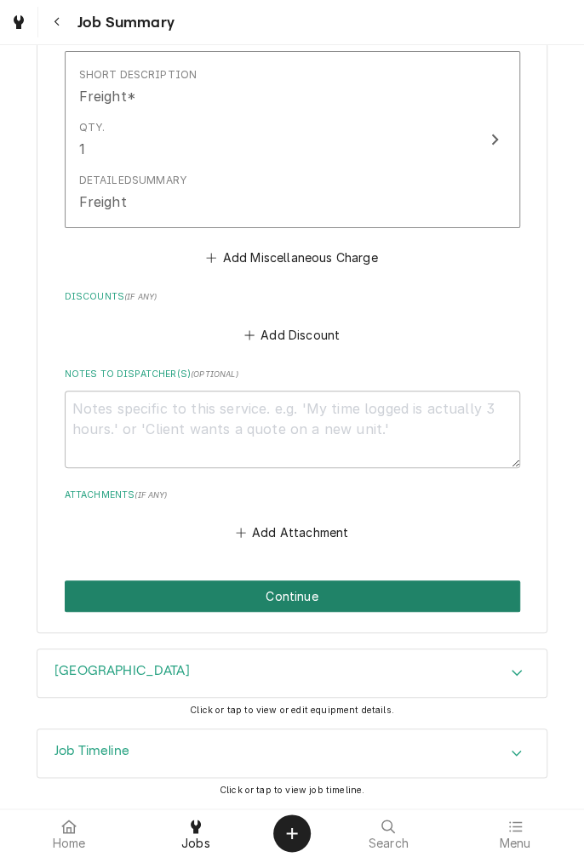
click at [347, 597] on button "Continue" at bounding box center [292, 595] width 455 height 31
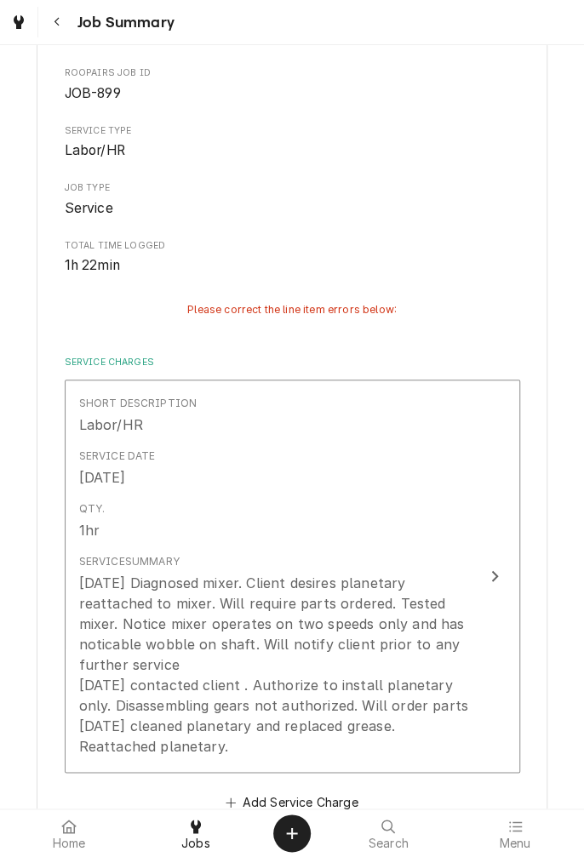
scroll to position [166, 0]
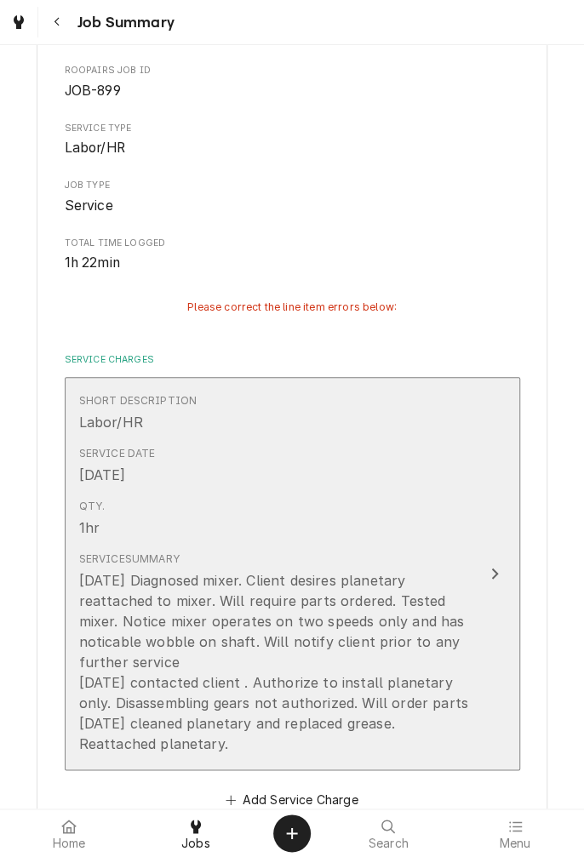
click at [504, 580] on button "Short Description Labor/HR Service Date Sep 13, 2025 Qty. 1hr Service Summary 9…" at bounding box center [292, 574] width 455 height 394
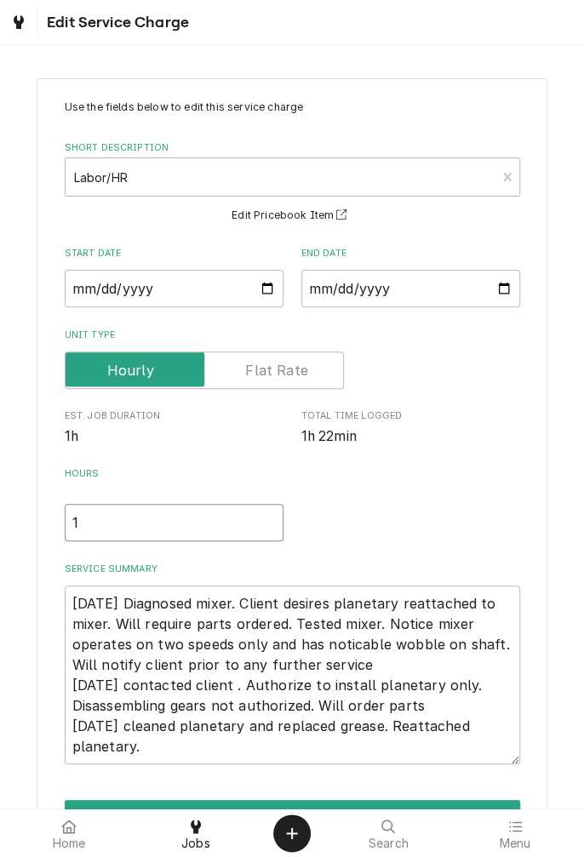
click at [122, 519] on input "1" at bounding box center [174, 522] width 219 height 37
type textarea "x"
type input "1.5"
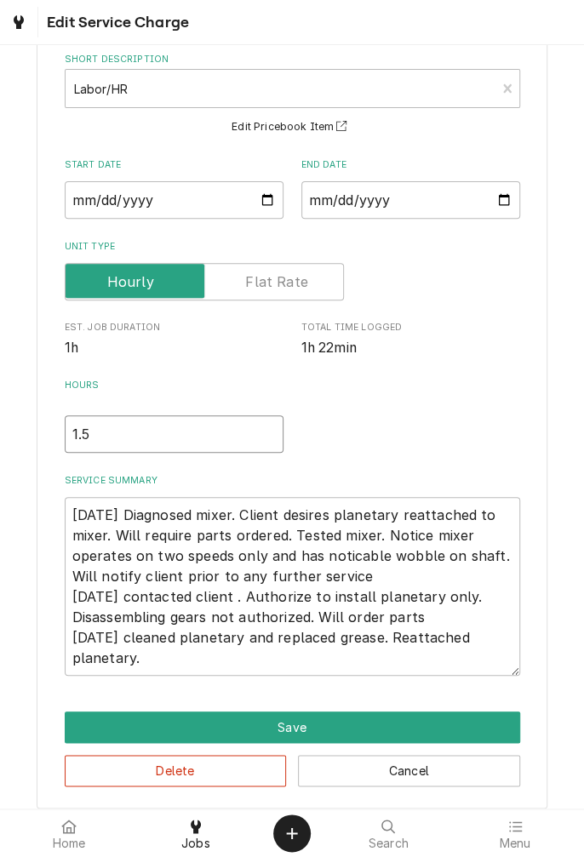
scroll to position [103, 0]
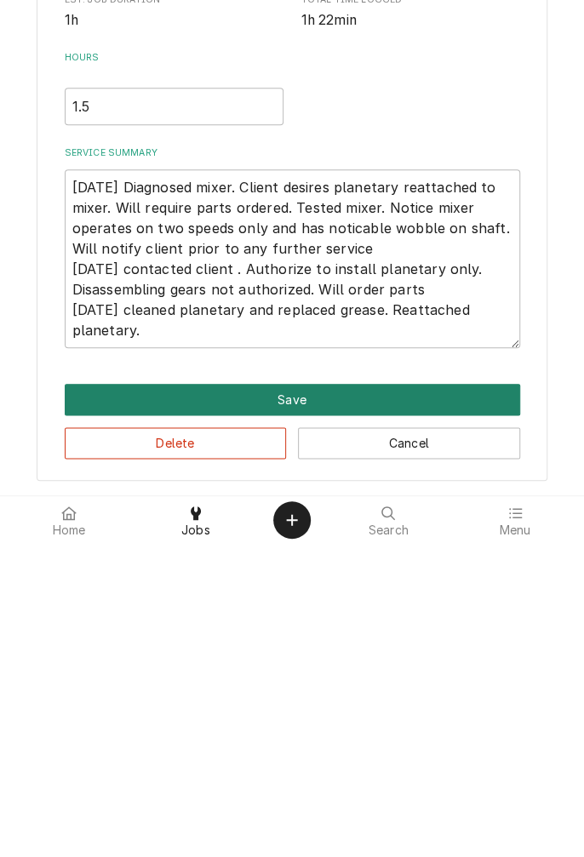
click at [308, 713] on button "Save" at bounding box center [292, 712] width 455 height 31
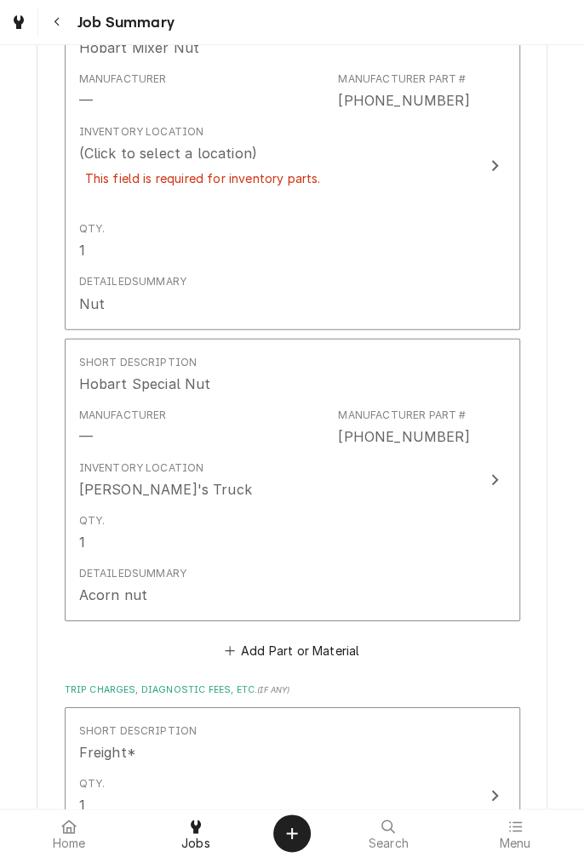
scroll to position [1311, 0]
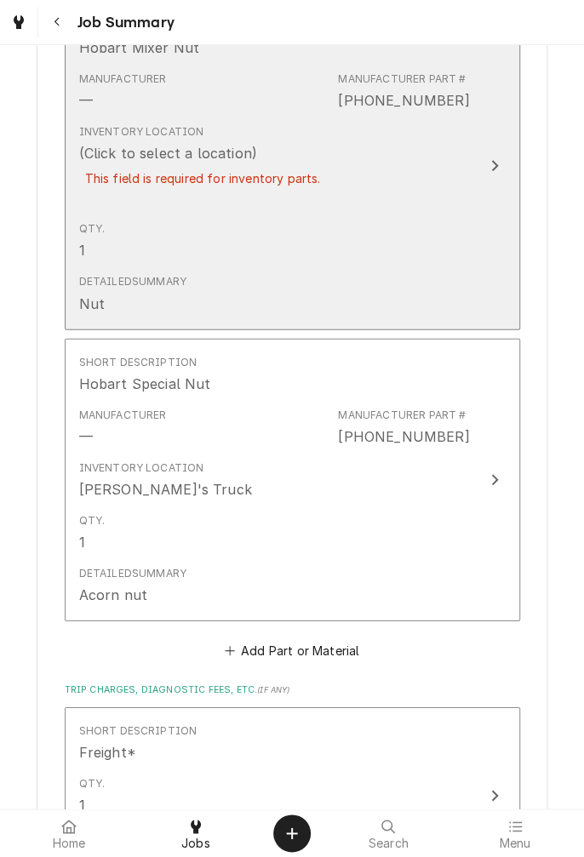
click at [288, 174] on div "This field is required for inventory parts." at bounding box center [203, 178] width 248 height 30
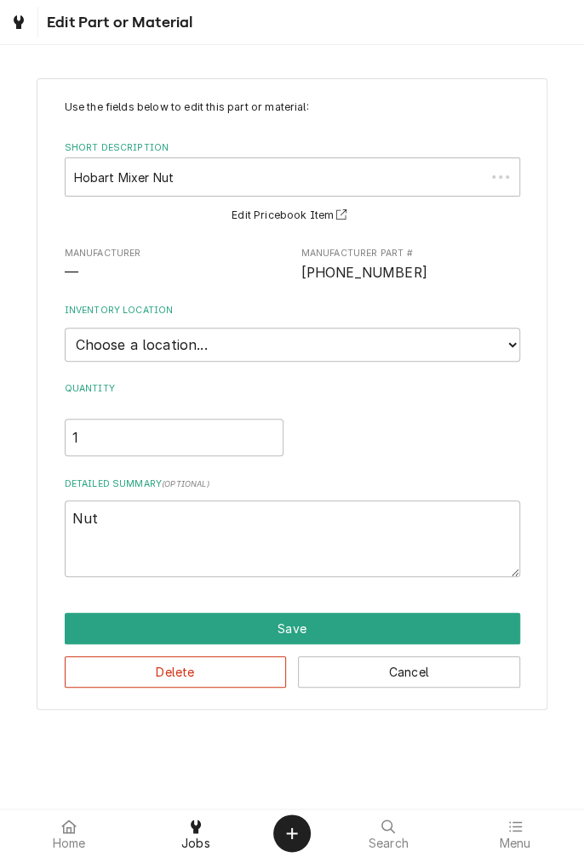
type textarea "x"
click at [516, 345] on select "Choose a location... Gino's Truck Jason's Truck Skips Service Warehouse" at bounding box center [292, 345] width 455 height 34
select select "171"
click at [65, 328] on select "Choose a location... Gino's Truck Jason's Truck Skips Service Warehouse" at bounding box center [292, 345] width 455 height 34
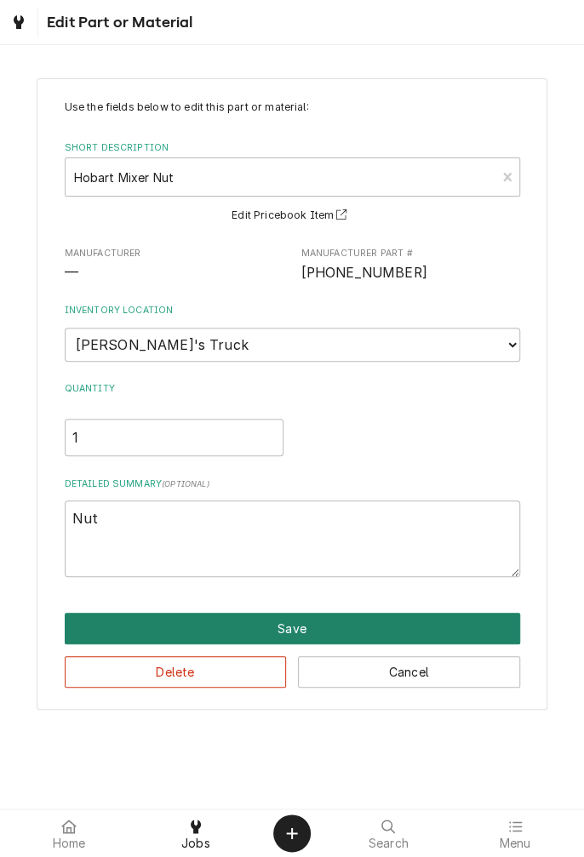
click at [297, 623] on button "Save" at bounding box center [292, 628] width 455 height 31
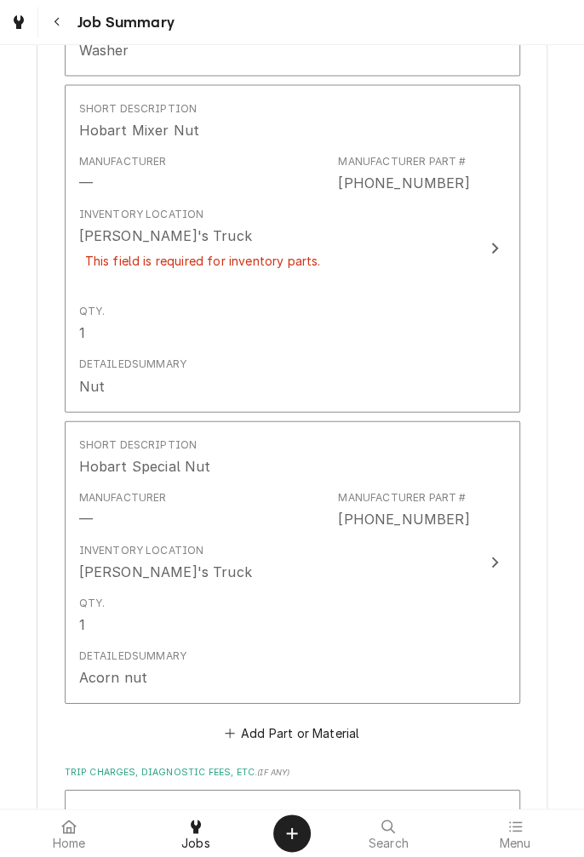
scroll to position [1228, 0]
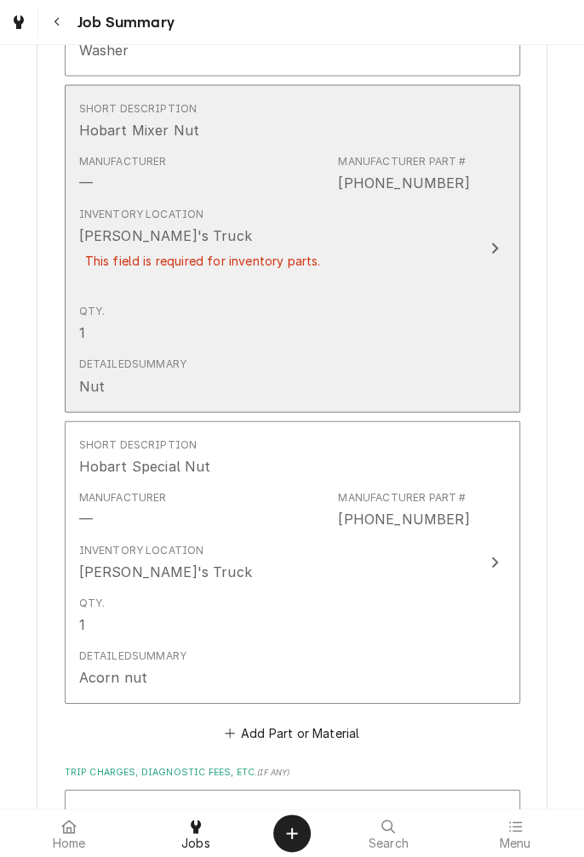
click at [480, 256] on button "Short Description Hobart Mixer Nut Manufacturer — Manufacturer Part # 00-010928…" at bounding box center [292, 249] width 455 height 328
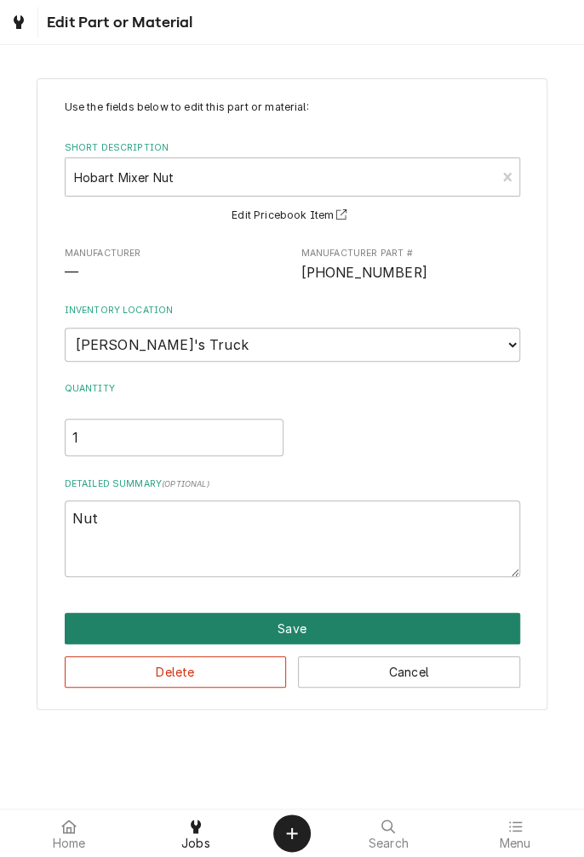
click at [302, 622] on button "Save" at bounding box center [292, 628] width 455 height 31
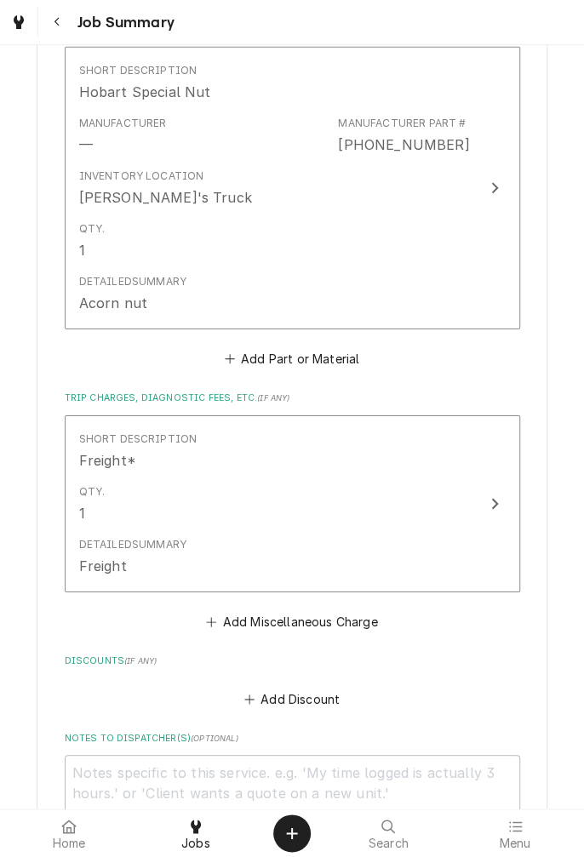
scroll to position [1967, 0]
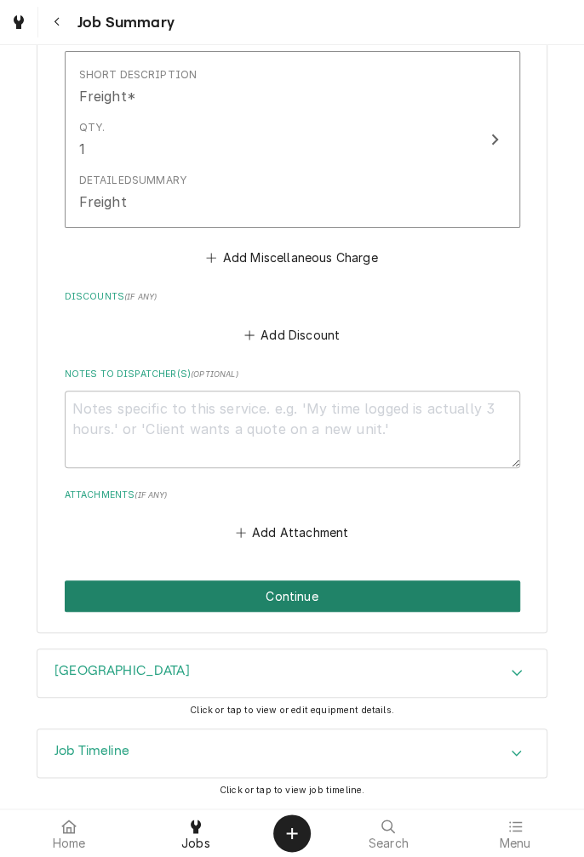
click at [316, 600] on button "Continue" at bounding box center [292, 595] width 455 height 31
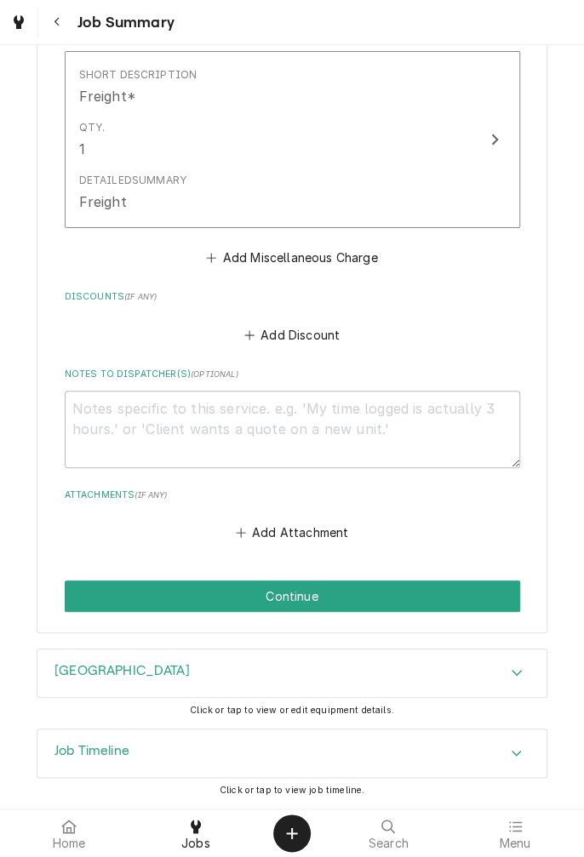
scroll to position [1906, 0]
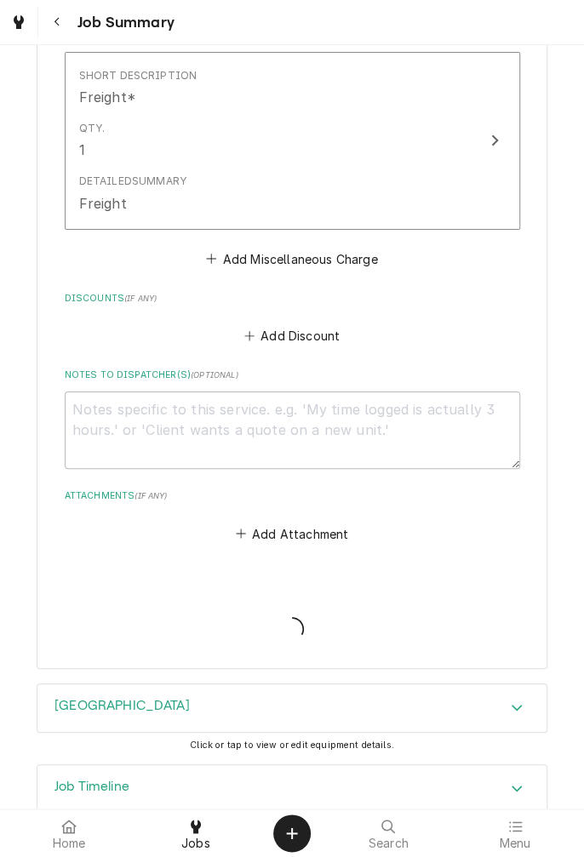
type textarea "x"
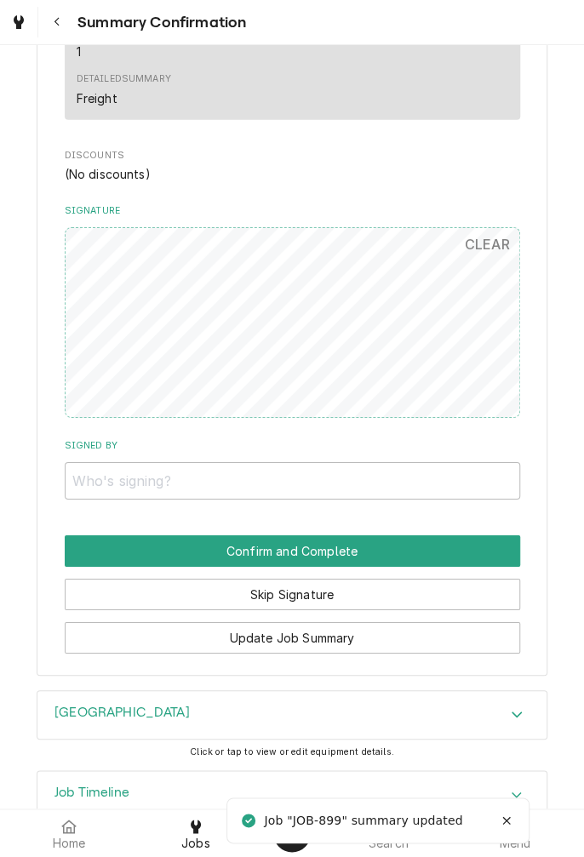
scroll to position [1701, 0]
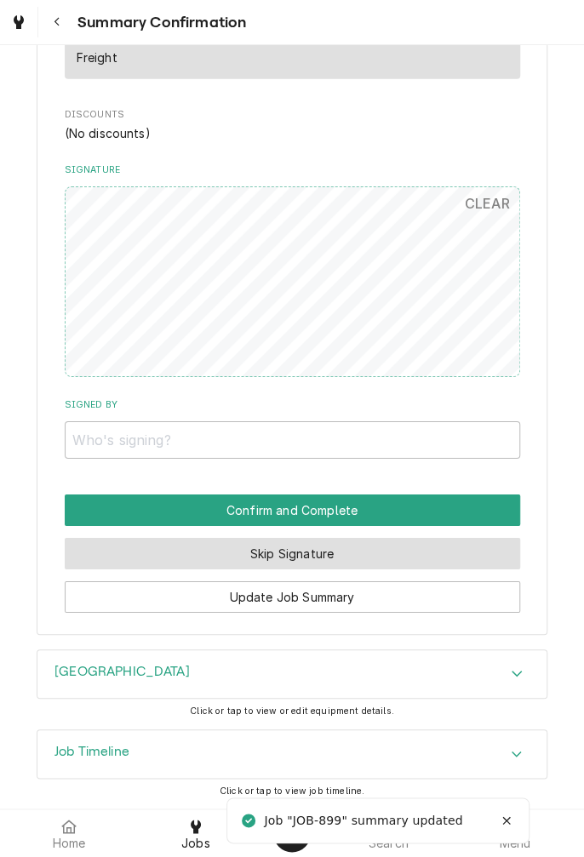
click at [358, 548] on button "Skip Signature" at bounding box center [292, 553] width 455 height 31
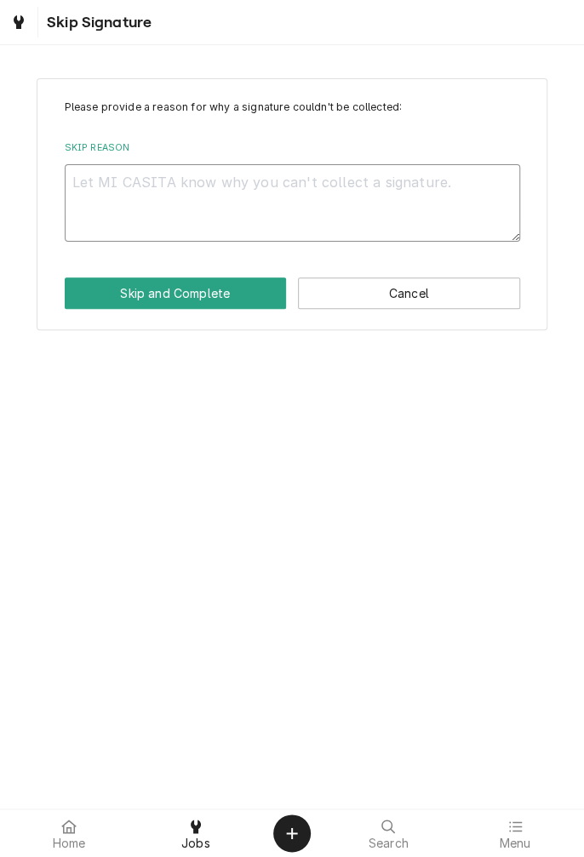
click at [272, 188] on textarea "Skip Reason" at bounding box center [292, 202] width 455 height 77
type textarea "x"
type textarea "I"
type textarea "x"
type textarea "In"
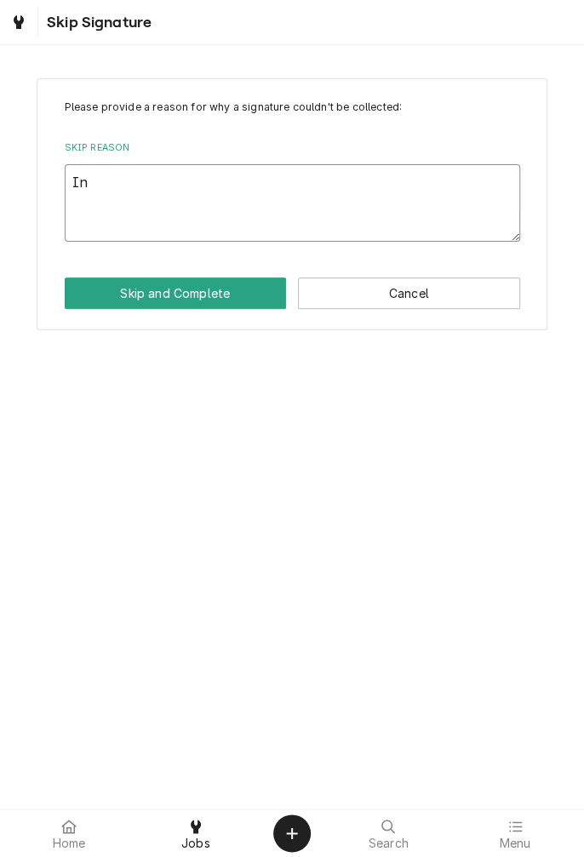
type textarea "x"
type textarea "In"
type textarea "x"
type textarea "In s"
type textarea "x"
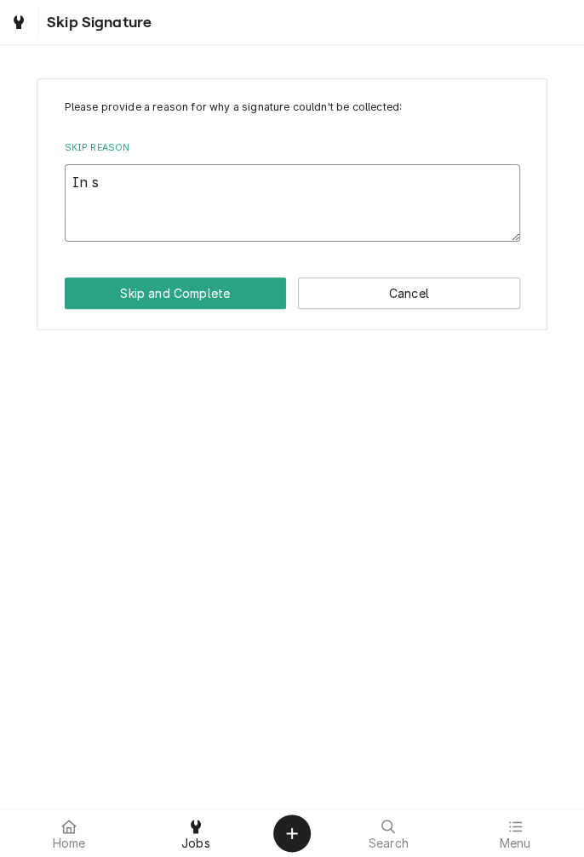
type textarea "In sh"
type textarea "x"
type textarea "In sho"
type textarea "x"
type textarea "In shop"
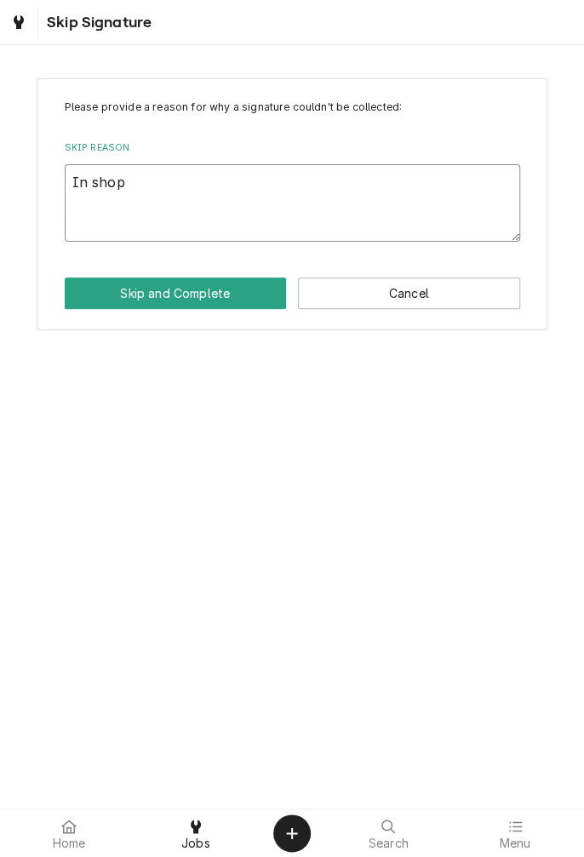
type textarea "x"
type textarea "In shop"
type textarea "x"
type textarea "In shop n"
type textarea "x"
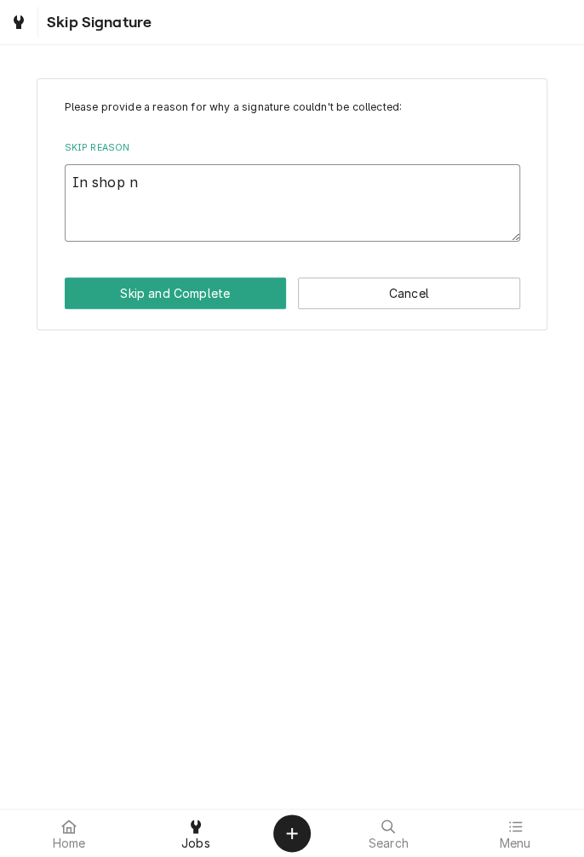
type textarea "In shop nu"
type textarea "x"
type textarea "In shop nut"
type textarea "x"
type textarea "In shop nu"
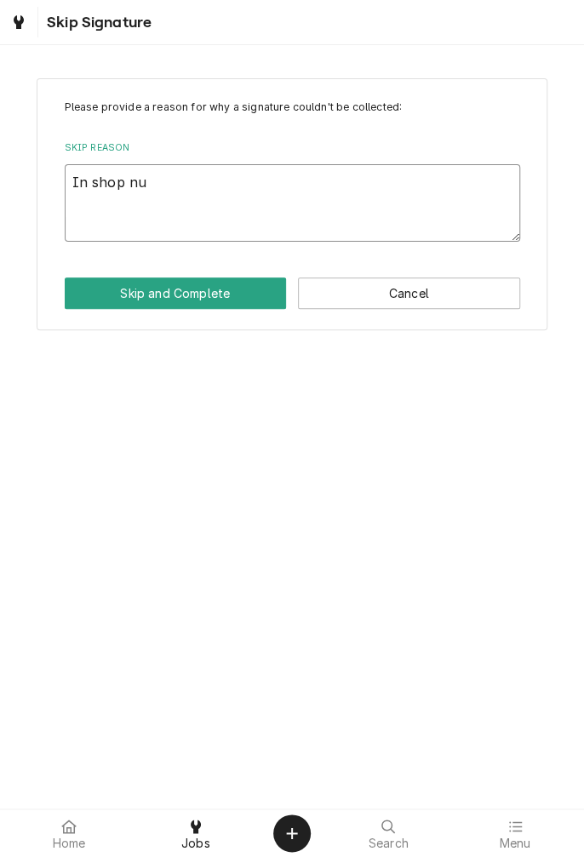
type textarea "x"
type textarea "In shop n"
type textarea "x"
type textarea "In shop"
type textarea "x"
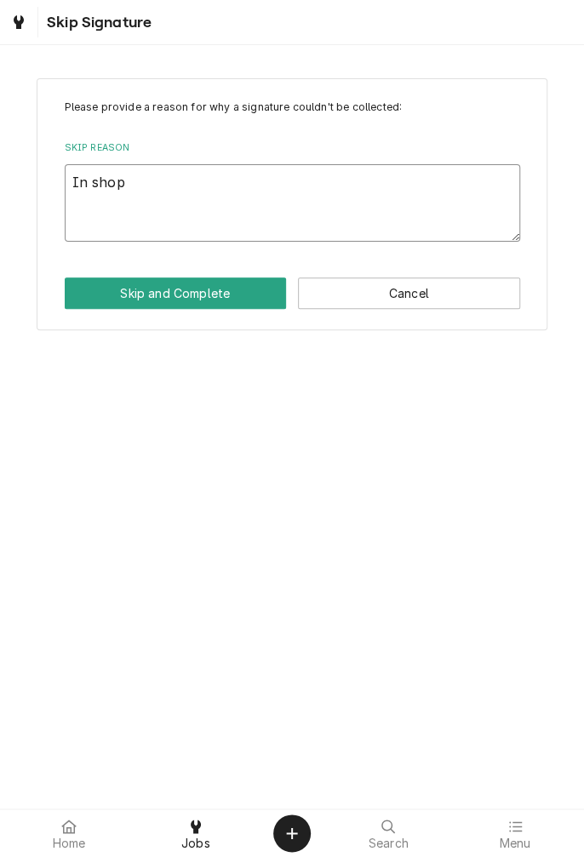
type textarea "In shop s"
type textarea "x"
type textarea "In shop se"
type textarea "x"
type textarea "In shop ser"
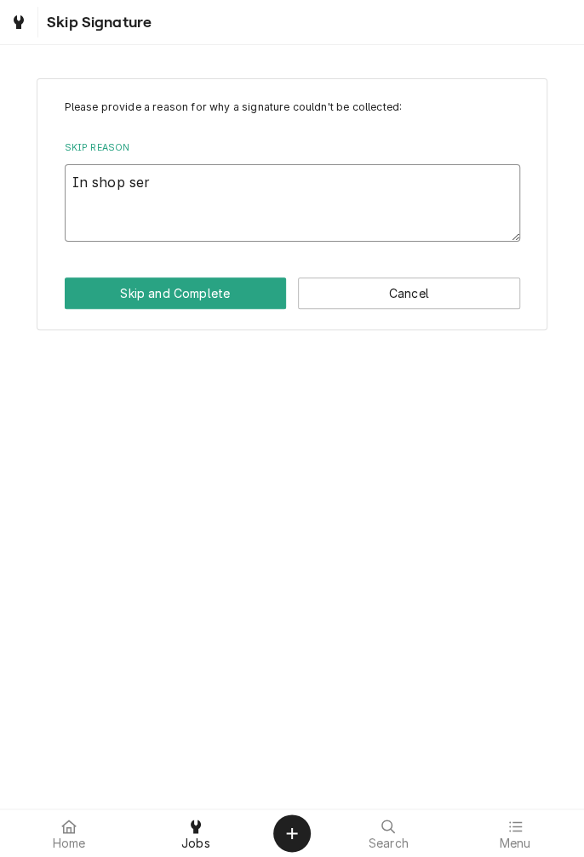
type textarea "x"
type textarea "In shop serv"
type textarea "x"
type textarea "In shop servi"
type textarea "x"
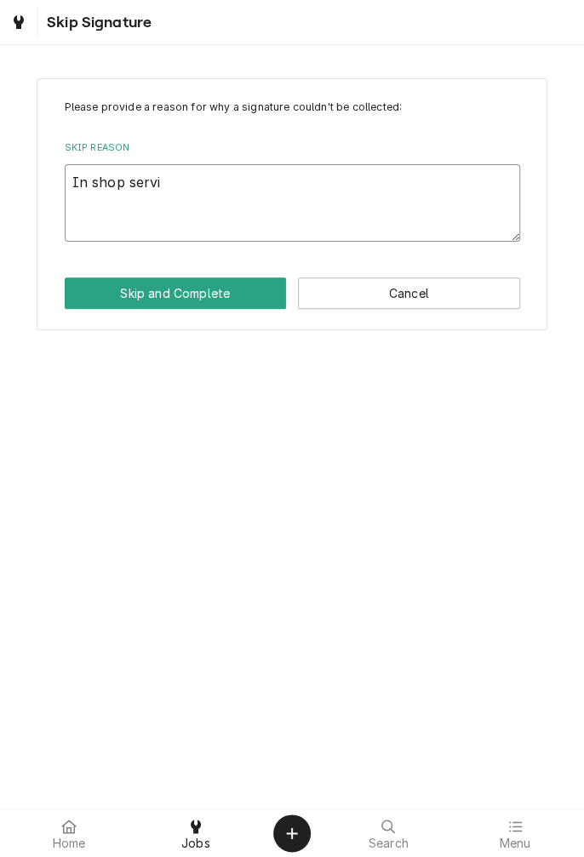
type textarea "In shop servic"
type textarea "x"
type textarea "In shop service"
type textarea "x"
type textarea "In shop service"
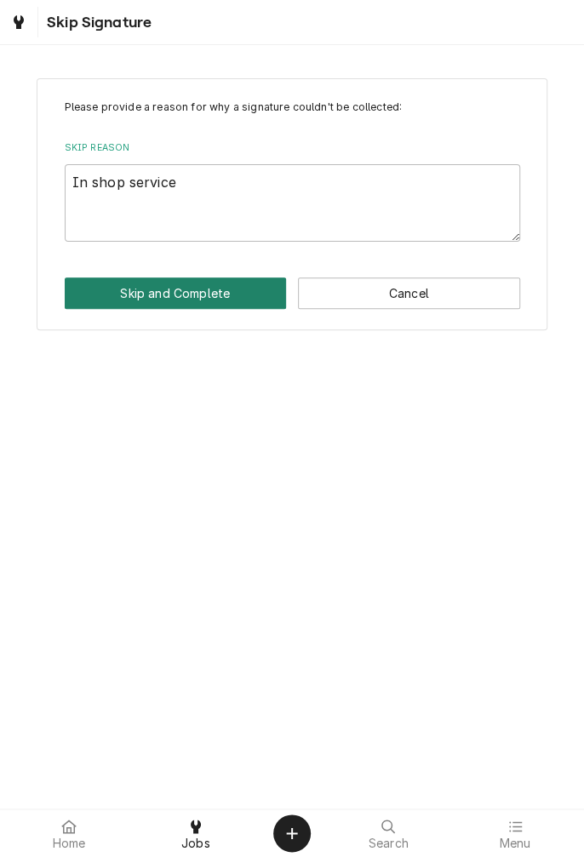
click at [202, 299] on button "Skip and Complete" at bounding box center [176, 292] width 222 height 31
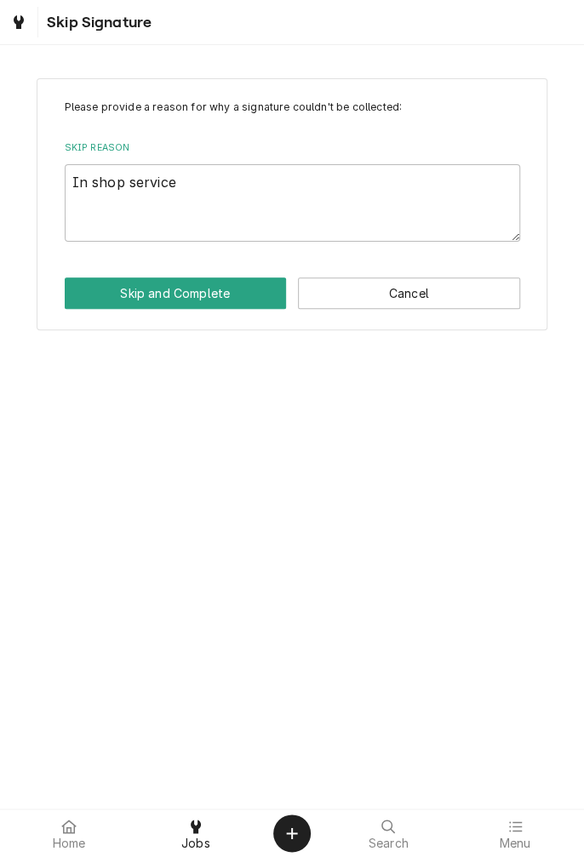
type textarea "x"
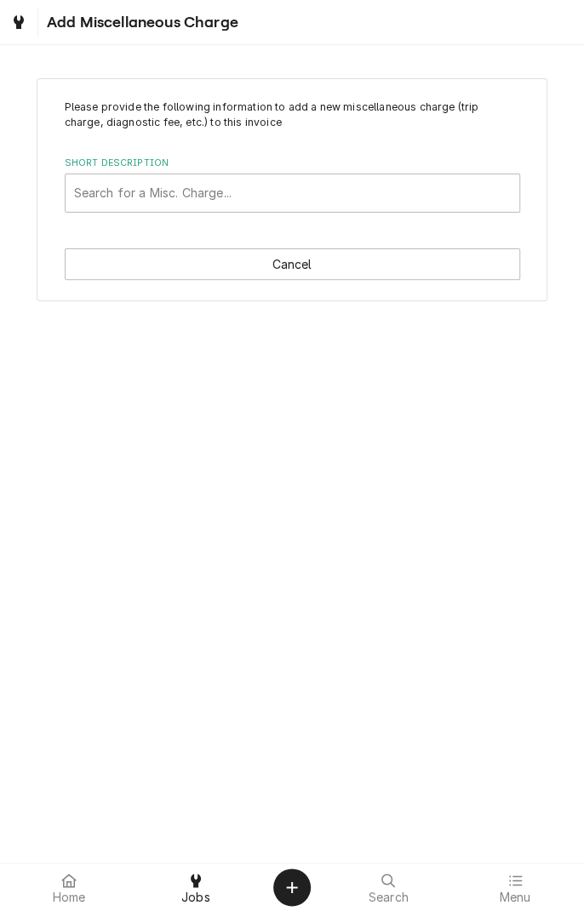
click at [206, 467] on span "Jobs" at bounding box center [195, 898] width 29 height 14
